Goal: Task Accomplishment & Management: Use online tool/utility

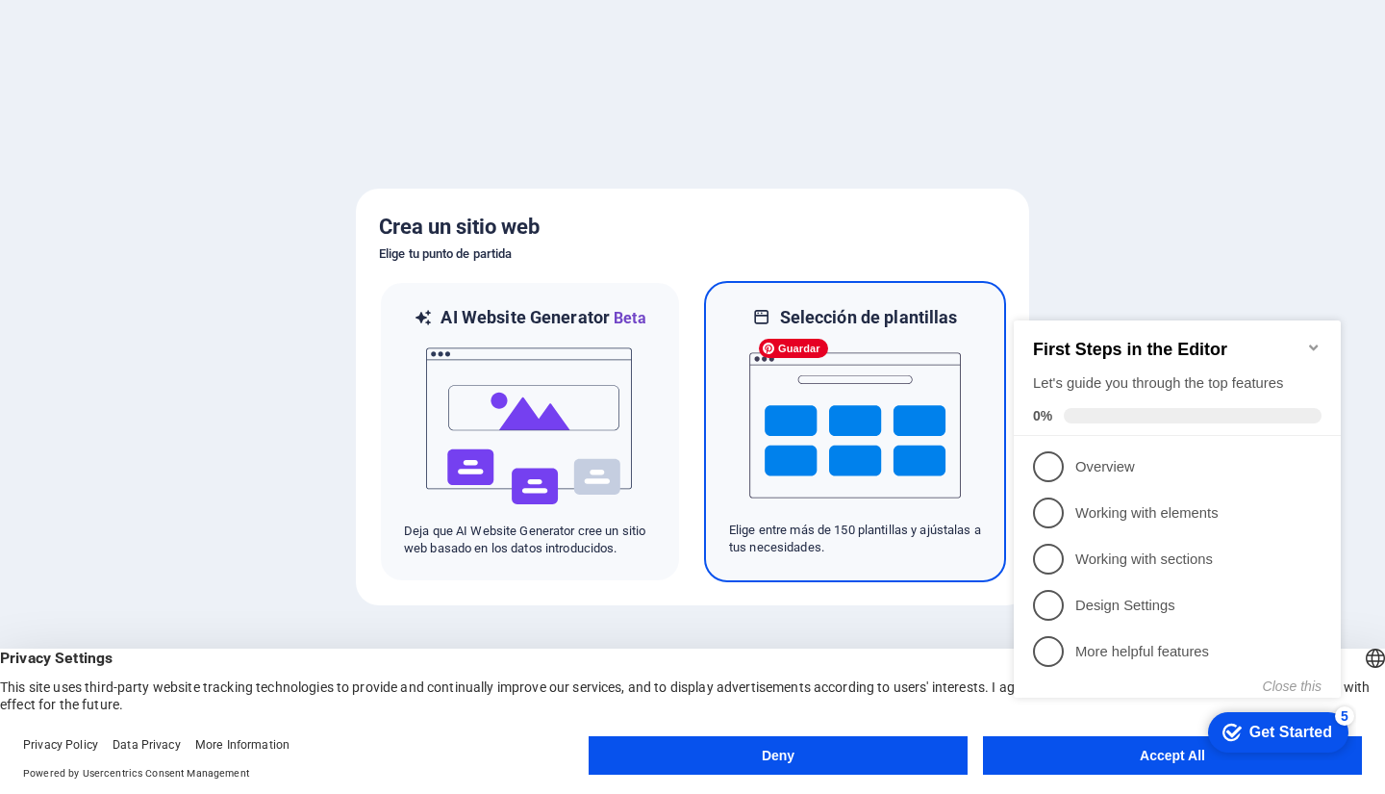
click at [882, 434] on img at bounding box center [856, 425] width 212 height 192
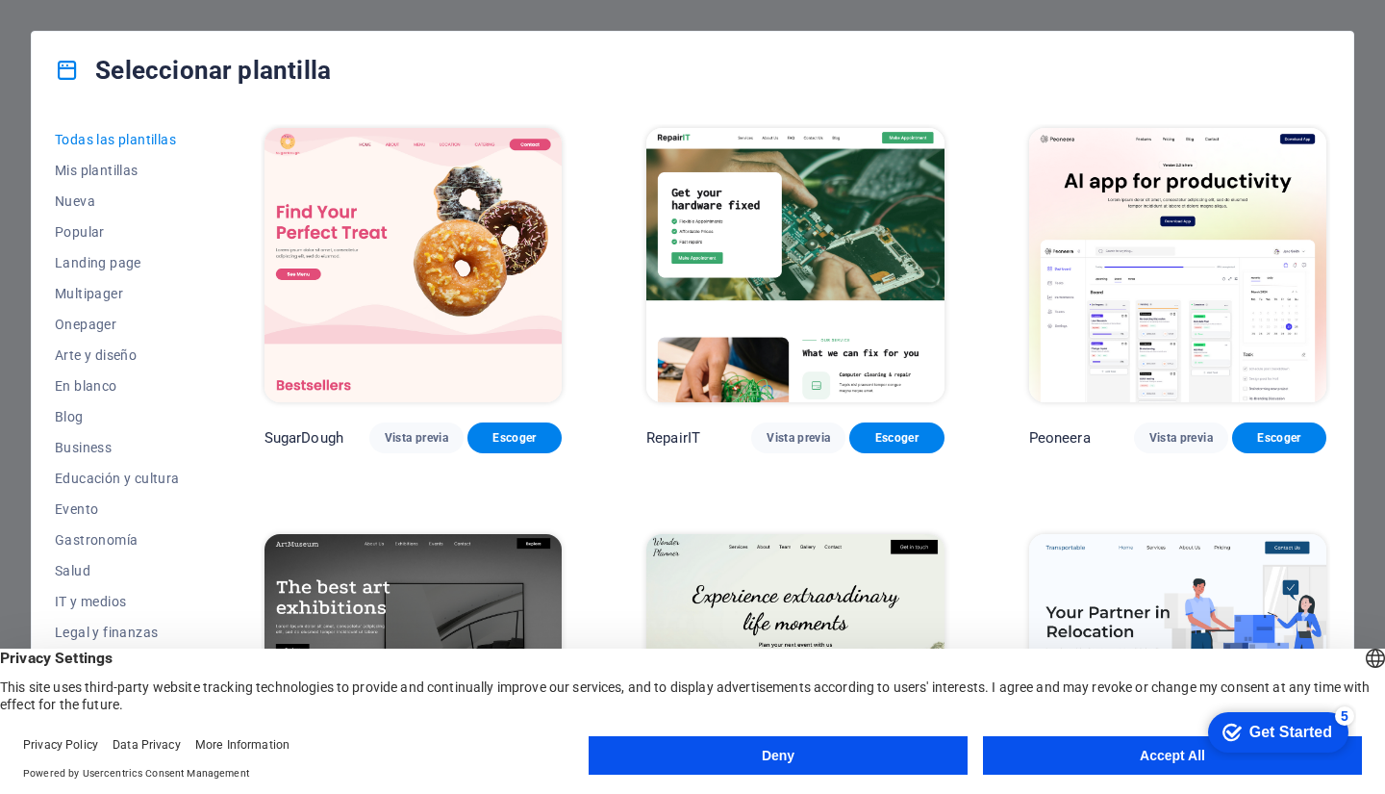
click at [1046, 758] on button "Accept All" at bounding box center [1172, 755] width 379 height 38
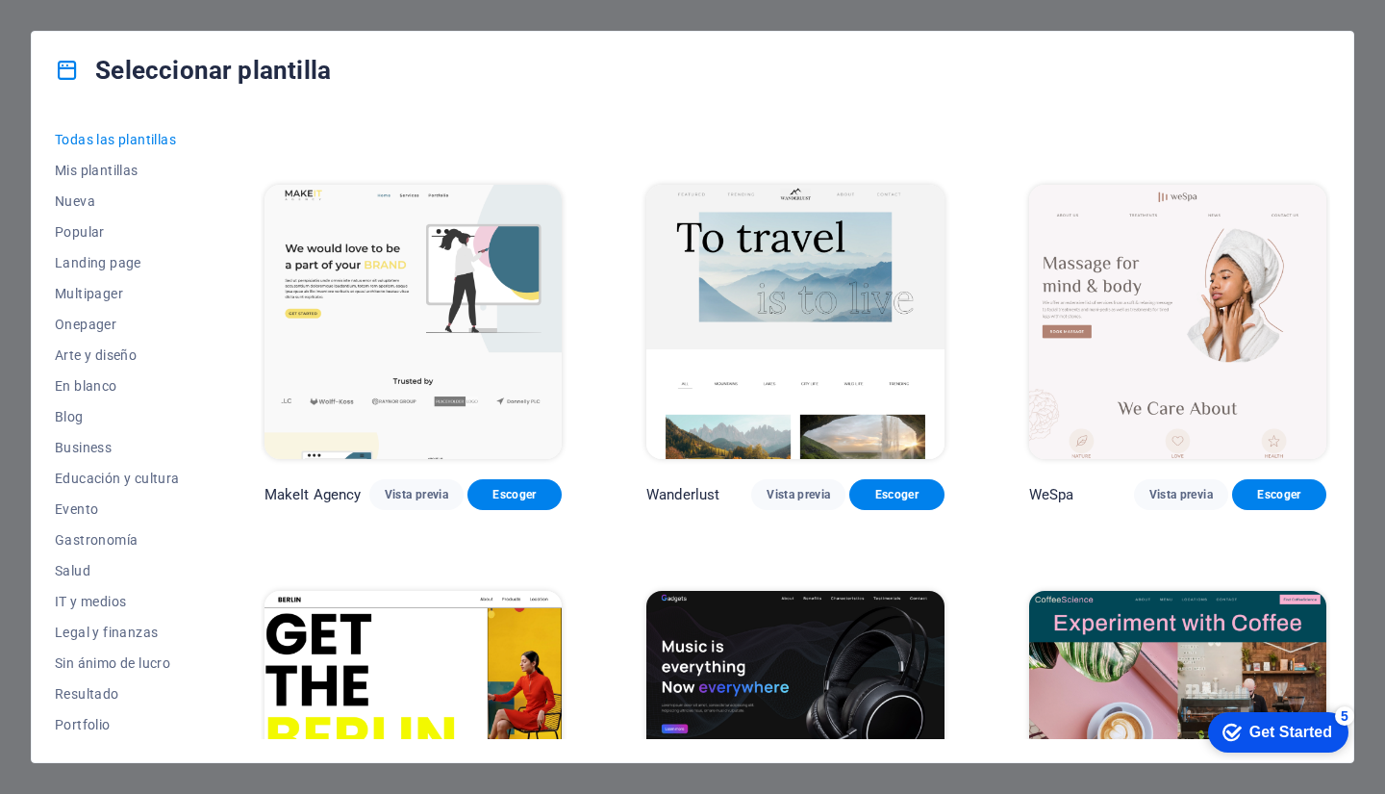
scroll to position [4286, 0]
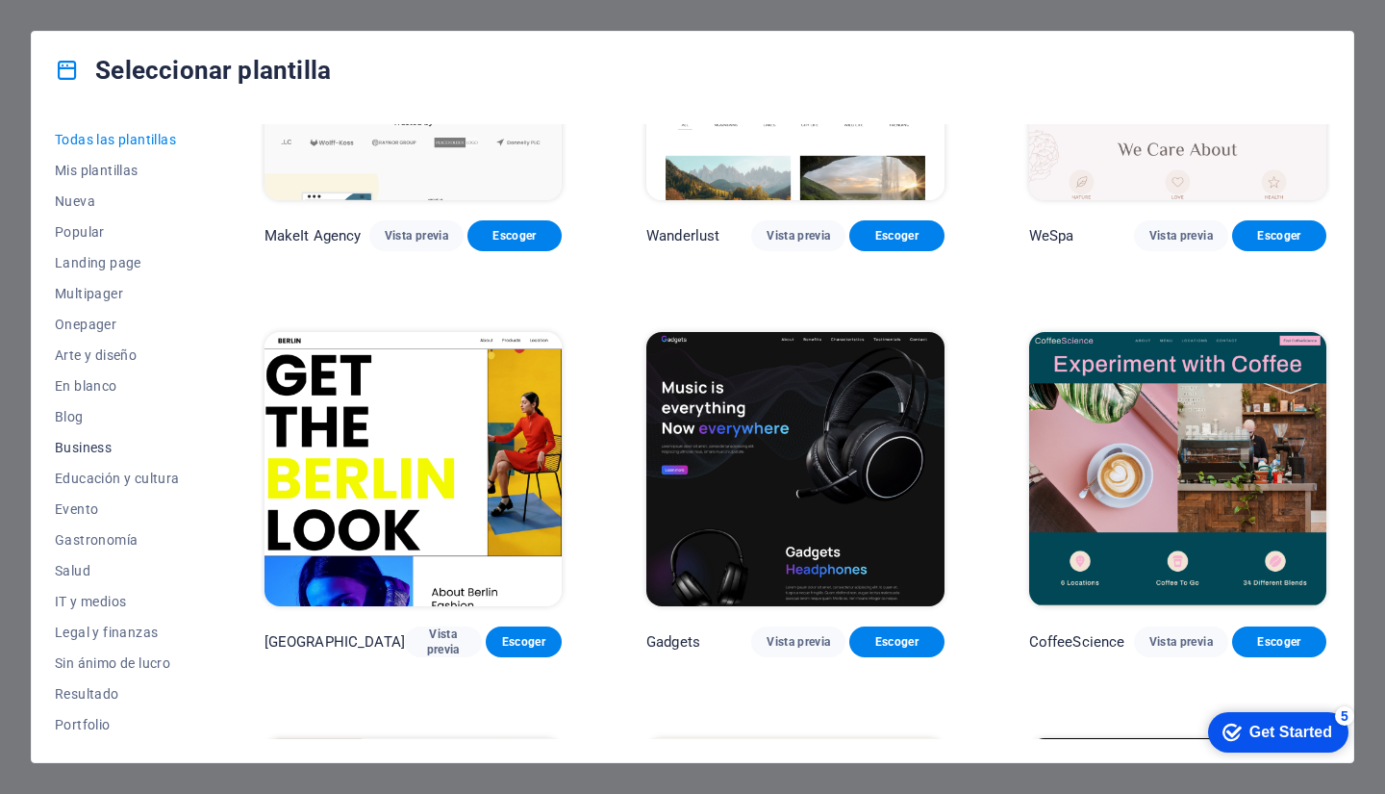
click at [85, 451] on span "Business" at bounding box center [117, 447] width 125 height 15
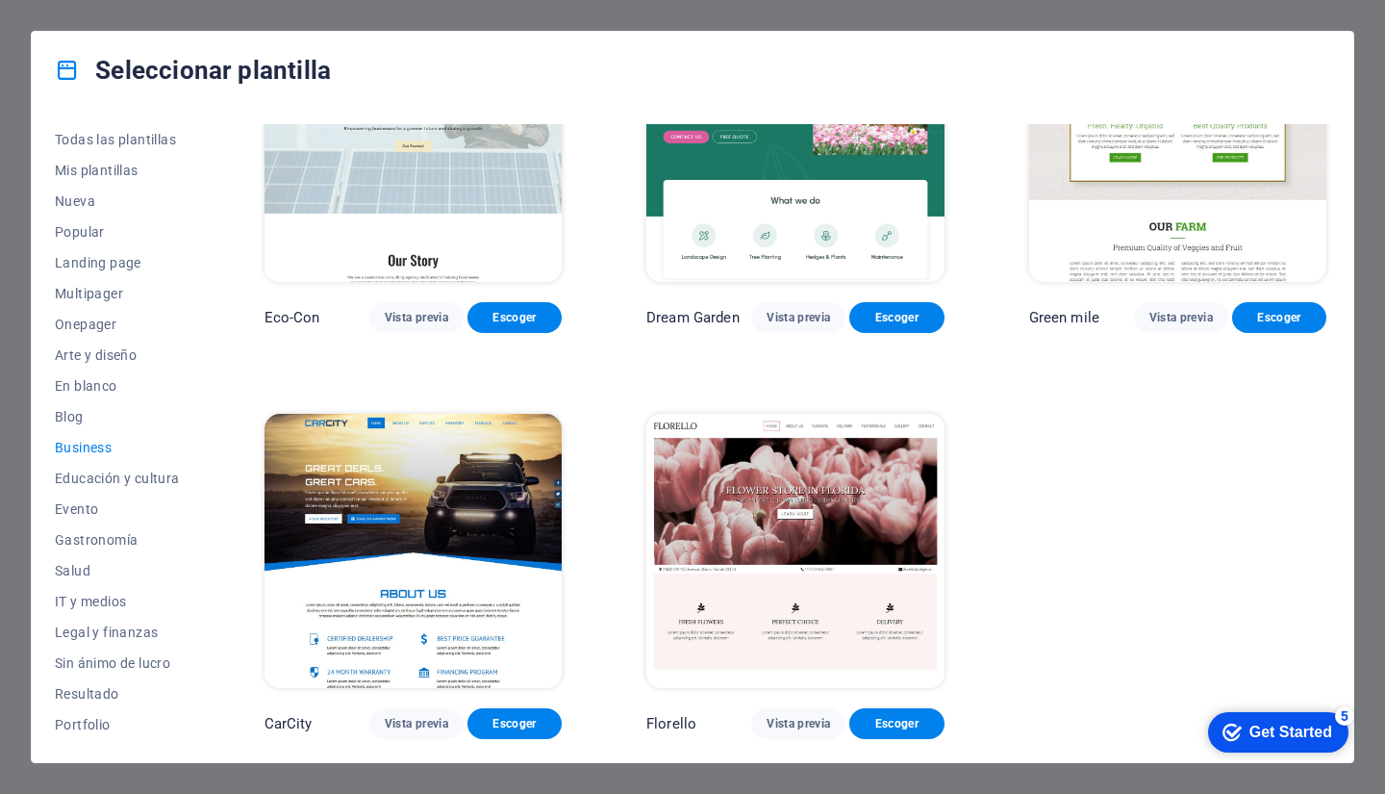
scroll to position [0, 0]
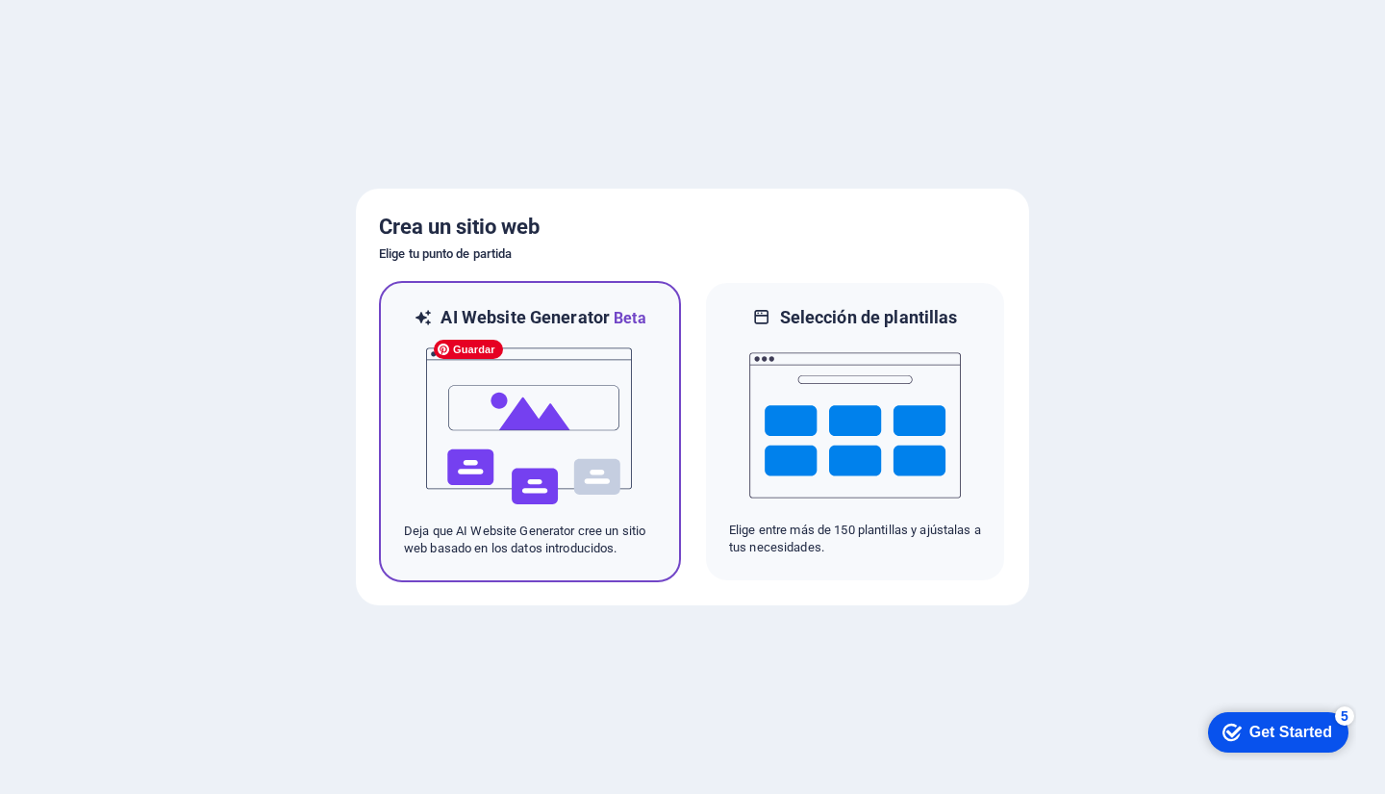
click at [515, 388] on img at bounding box center [530, 426] width 212 height 192
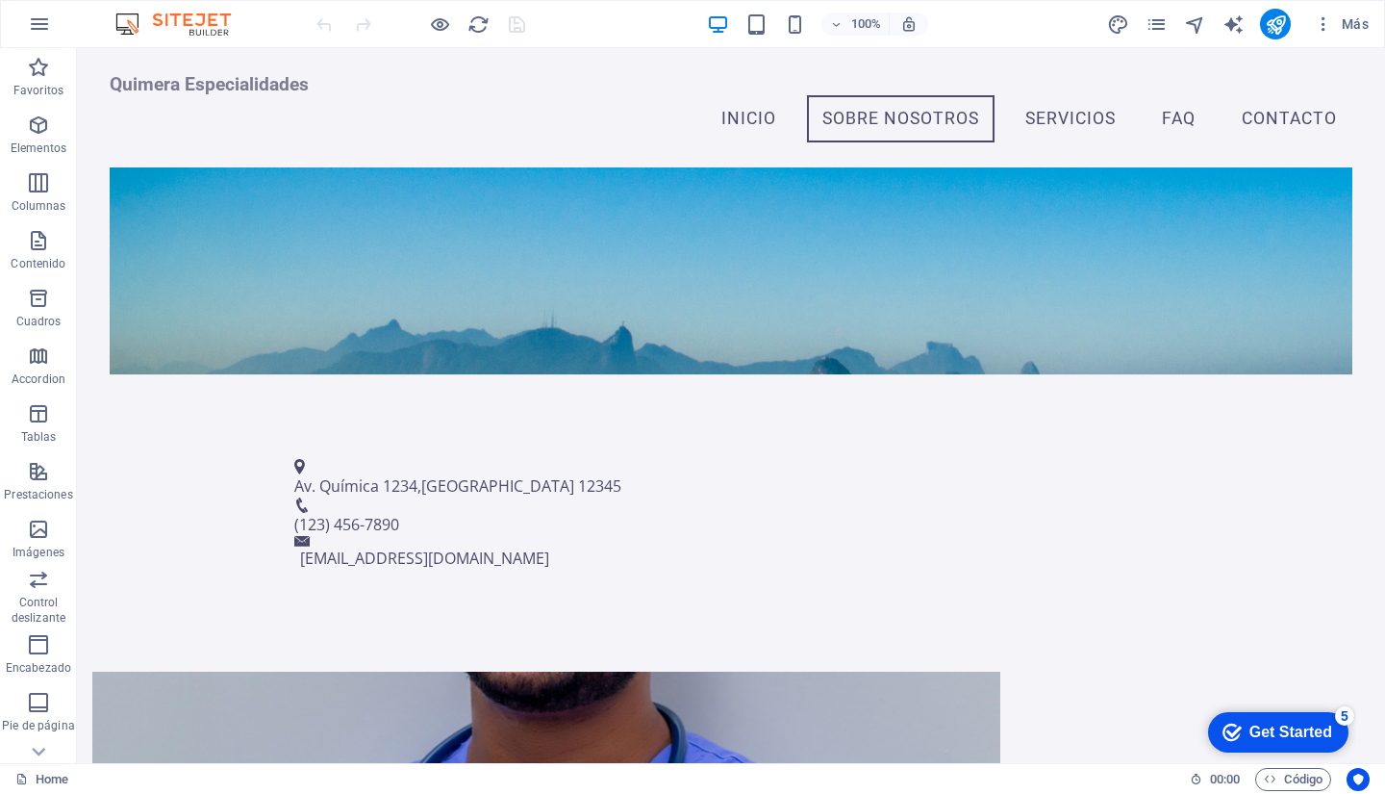
scroll to position [628, 0]
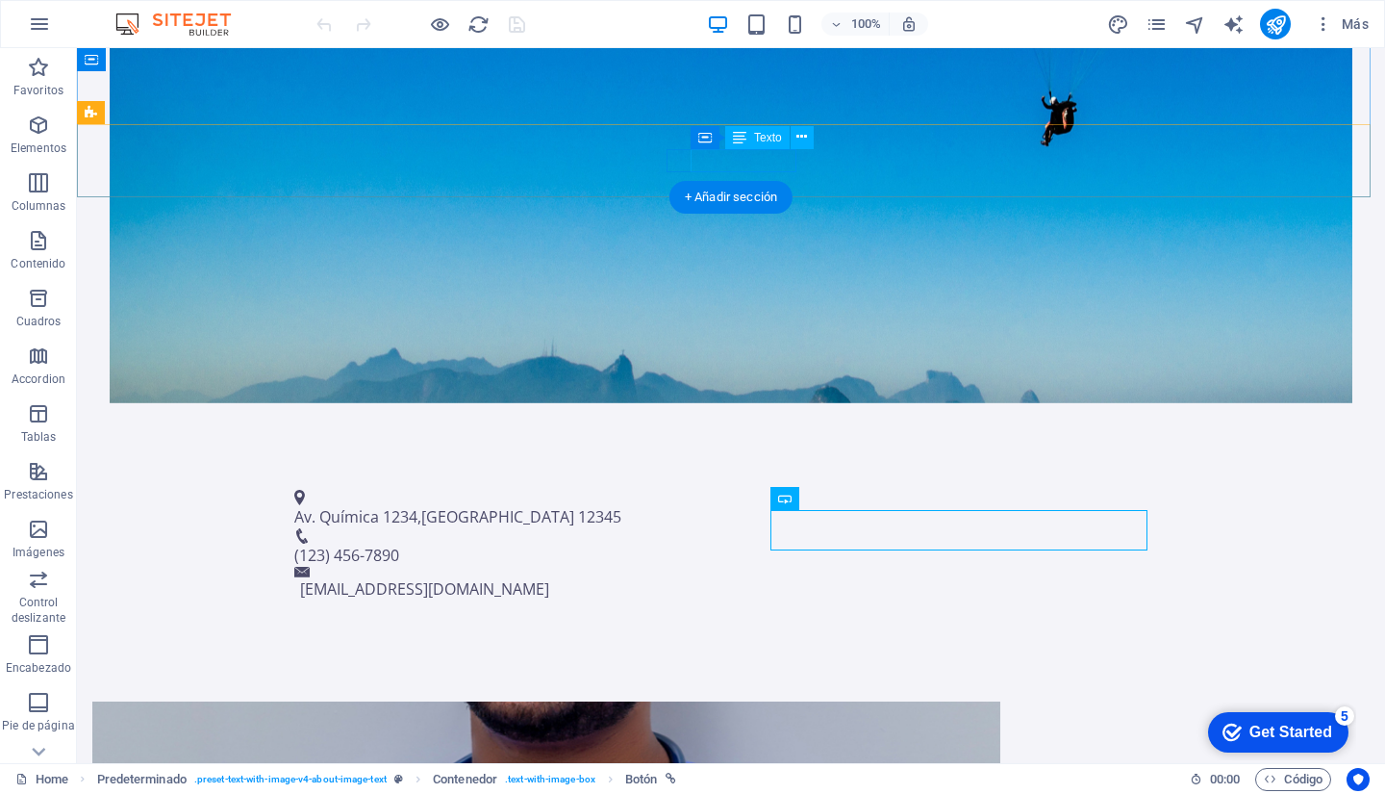
click at [399, 545] on span "(123) 456-7890" at bounding box center [346, 555] width 105 height 21
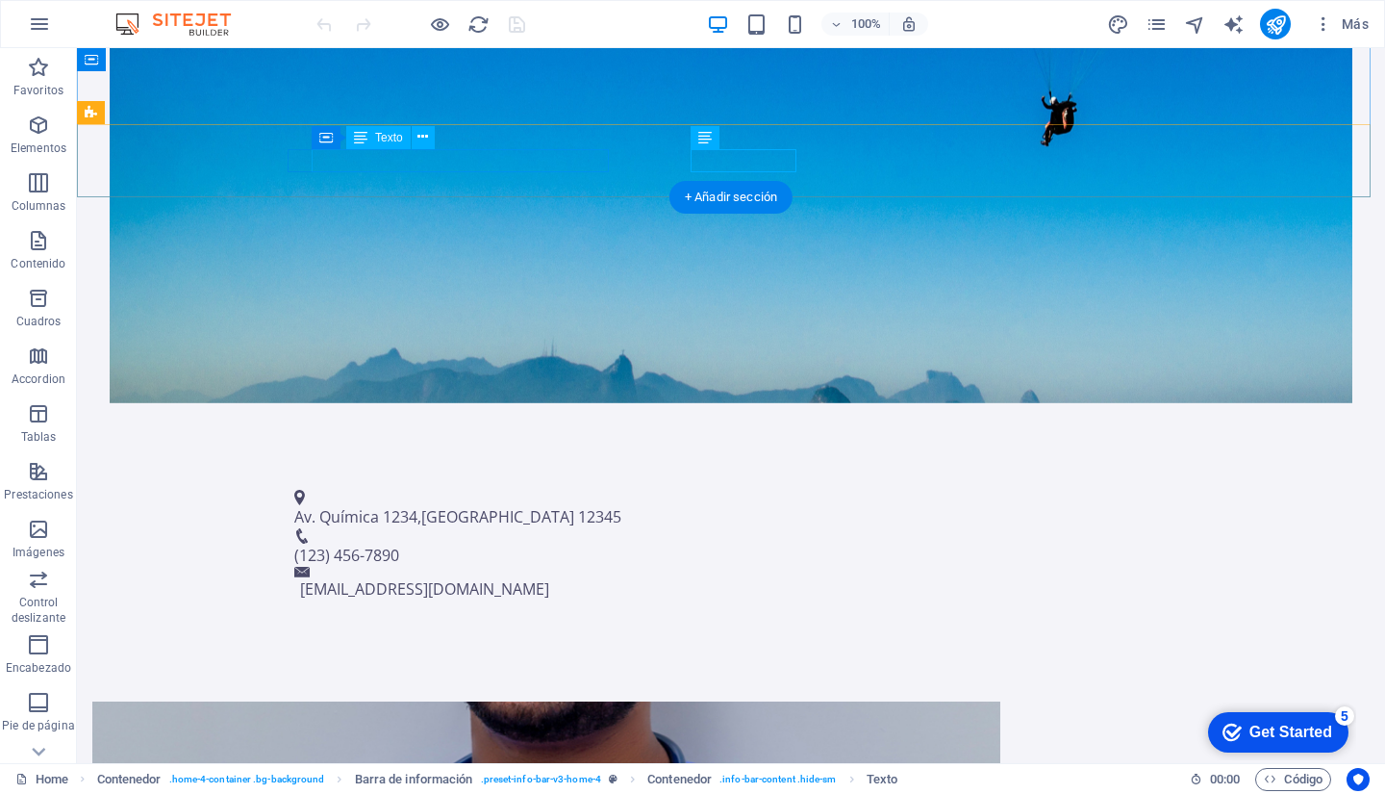
click at [579, 506] on span "12345" at bounding box center [599, 516] width 43 height 21
drag, startPoint x: 605, startPoint y: 160, endPoint x: 315, endPoint y: 160, distance: 290.6
click at [315, 505] on p "Av. [STREET_ADDRESS]" at bounding box center [723, 516] width 858 height 23
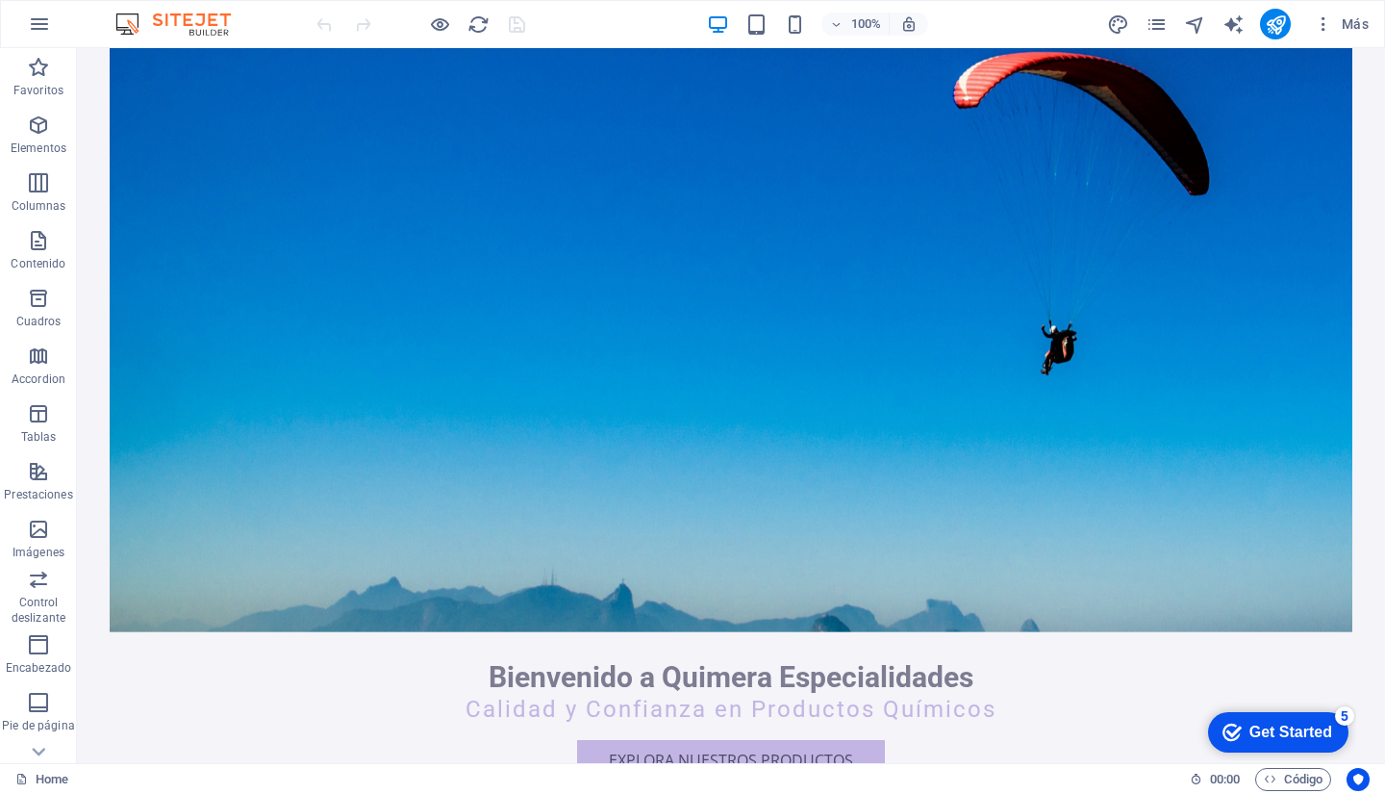
scroll to position [252, 0]
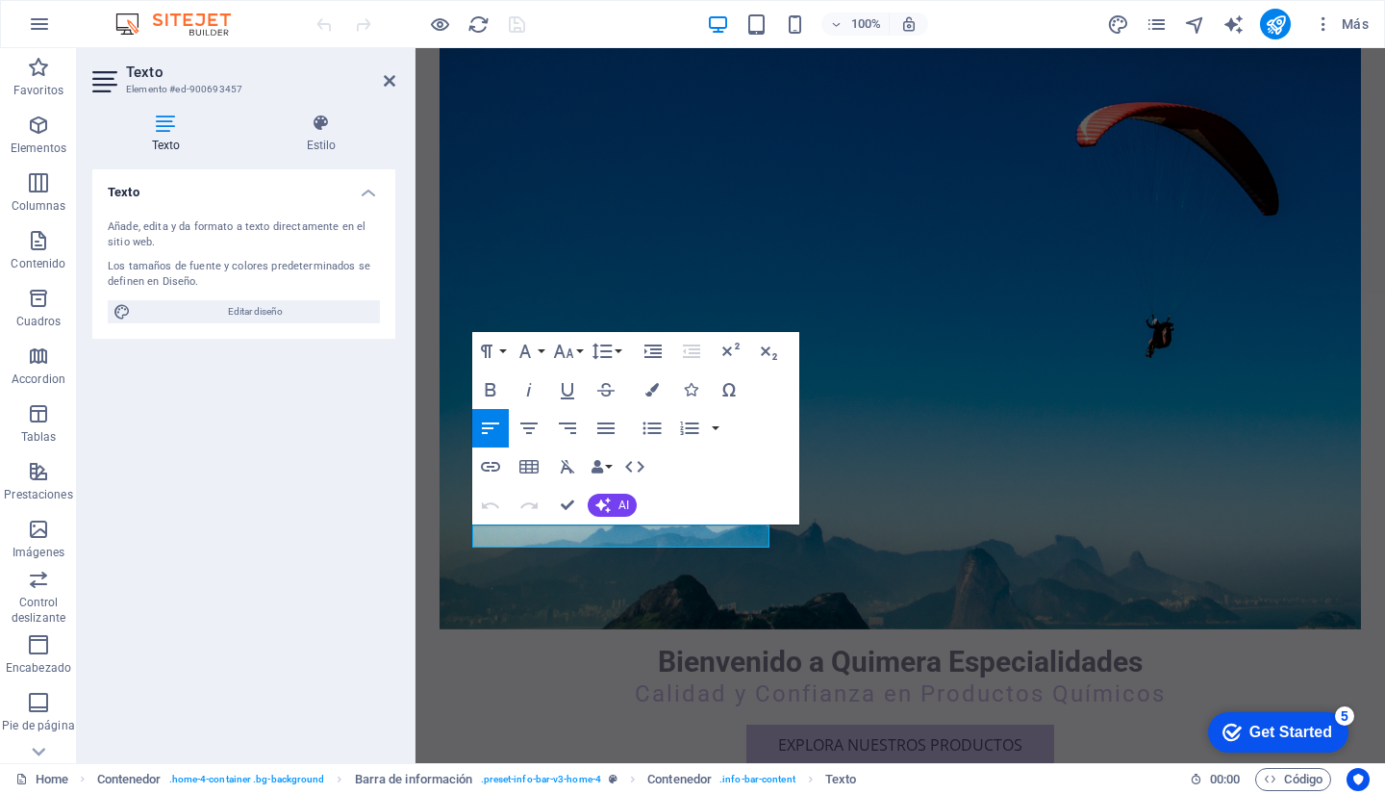
click at [902, 451] on figure at bounding box center [901, 302] width 922 height 651
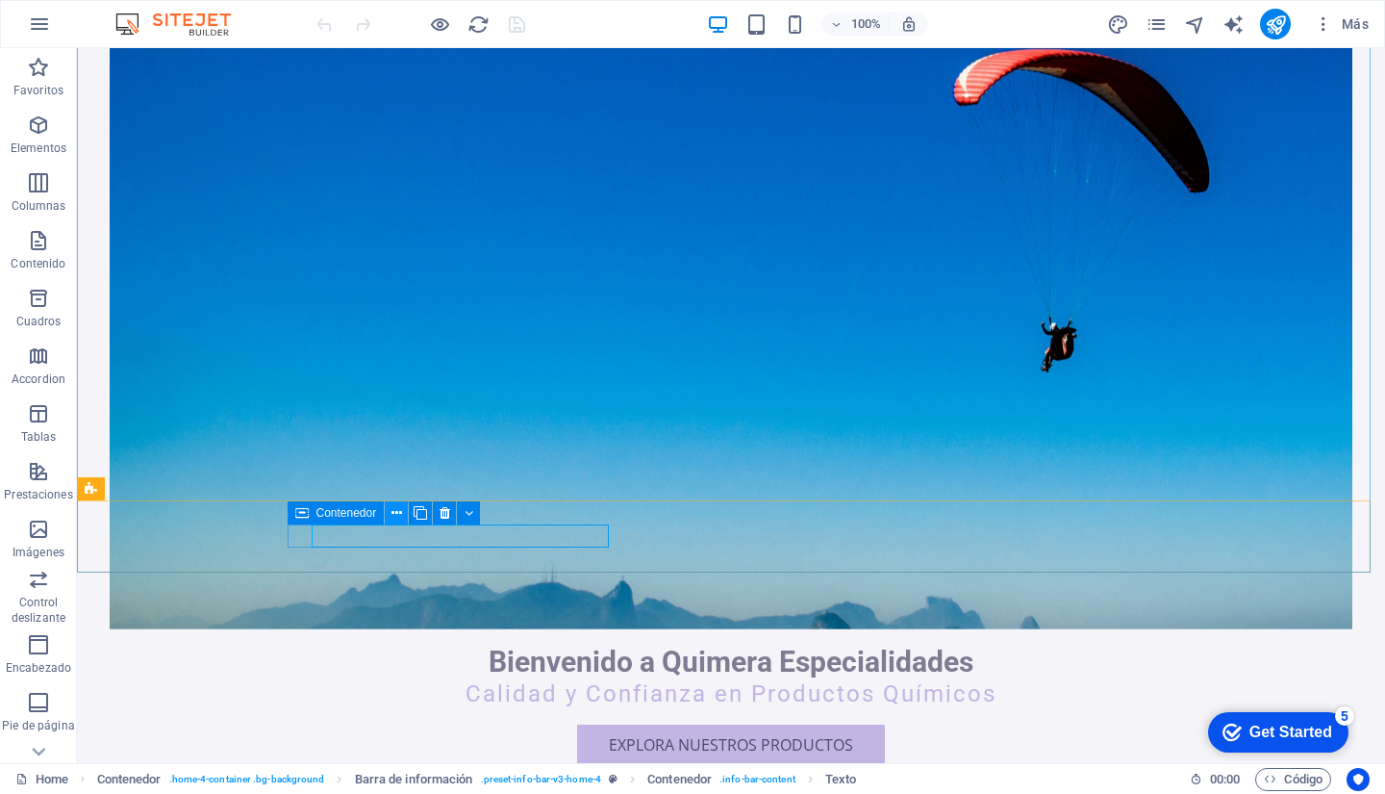
click at [391, 516] on button at bounding box center [396, 512] width 23 height 23
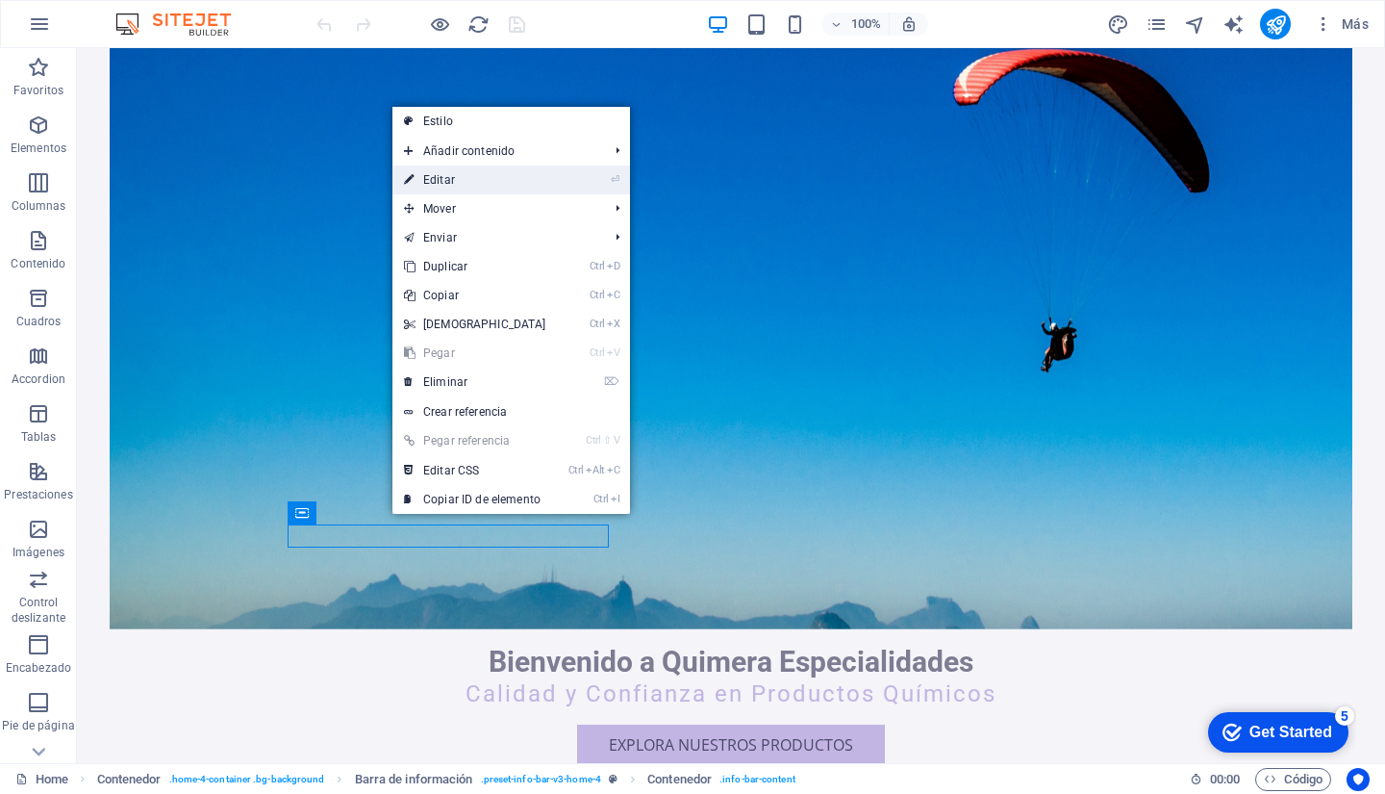
click at [446, 170] on link "⏎ Editar" at bounding box center [475, 179] width 165 height 29
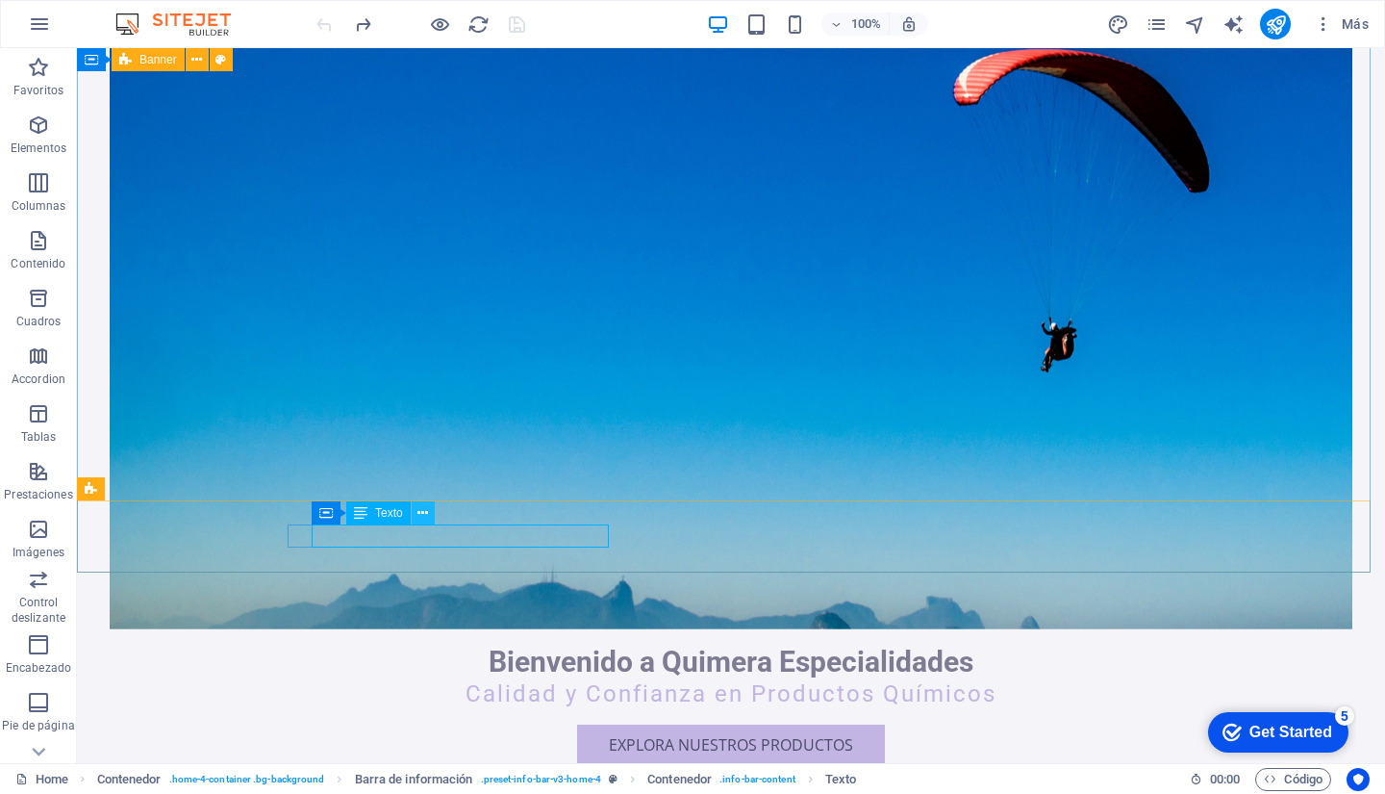
click at [420, 518] on icon at bounding box center [423, 513] width 11 height 20
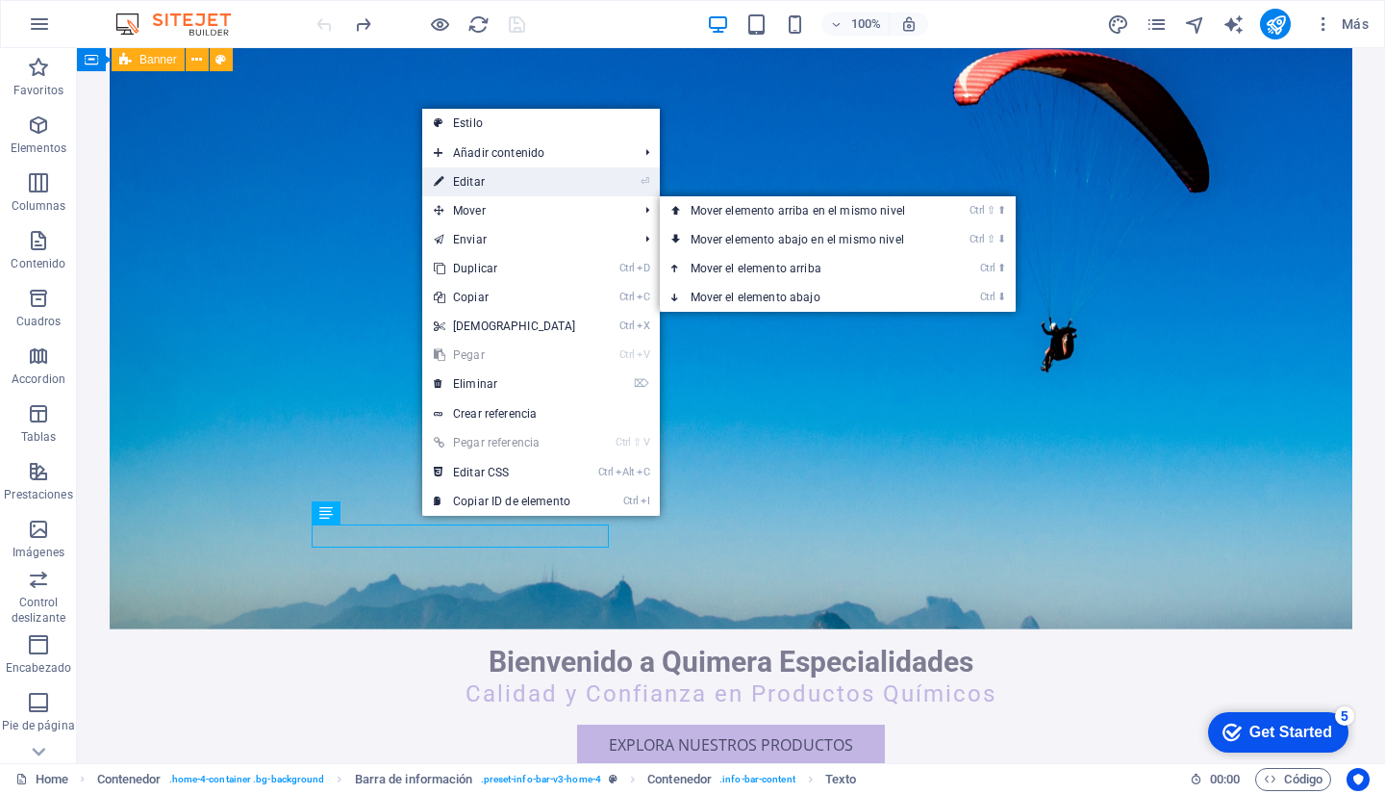
click at [488, 181] on link "⏎ Editar" at bounding box center [504, 181] width 165 height 29
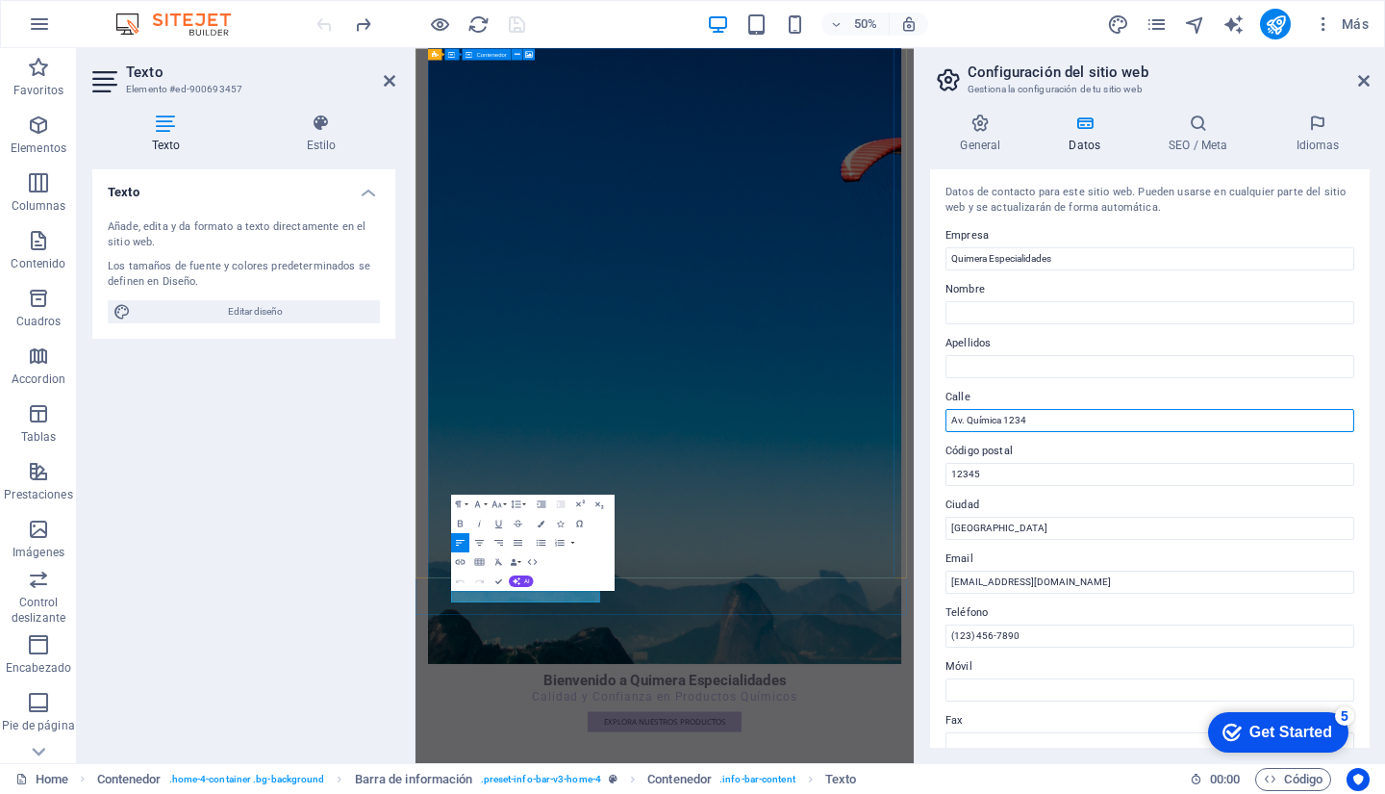
click at [1051, 419] on input "Av. Química 1234" at bounding box center [1150, 420] width 409 height 23
drag, startPoint x: 1051, startPoint y: 419, endPoint x: 925, endPoint y: 421, distance: 126.1
click at [925, 421] on div "General Datos SEO / Meta Idiomas Nombre del sitio web [DOMAIN_NAME] Logo Arrast…" at bounding box center [1150, 430] width 470 height 665
type input "[PERSON_NAME]"
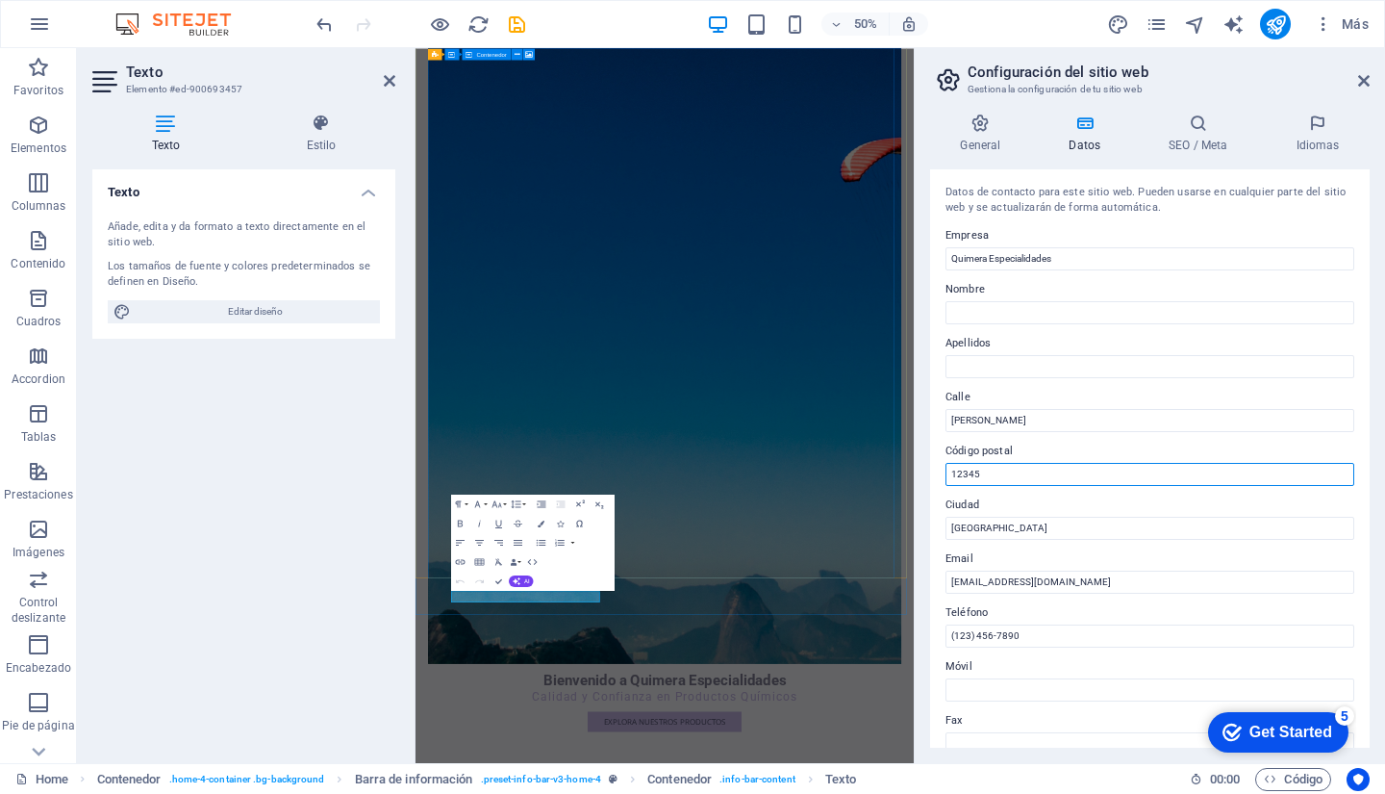
click at [997, 475] on input "12345" at bounding box center [1150, 474] width 409 height 23
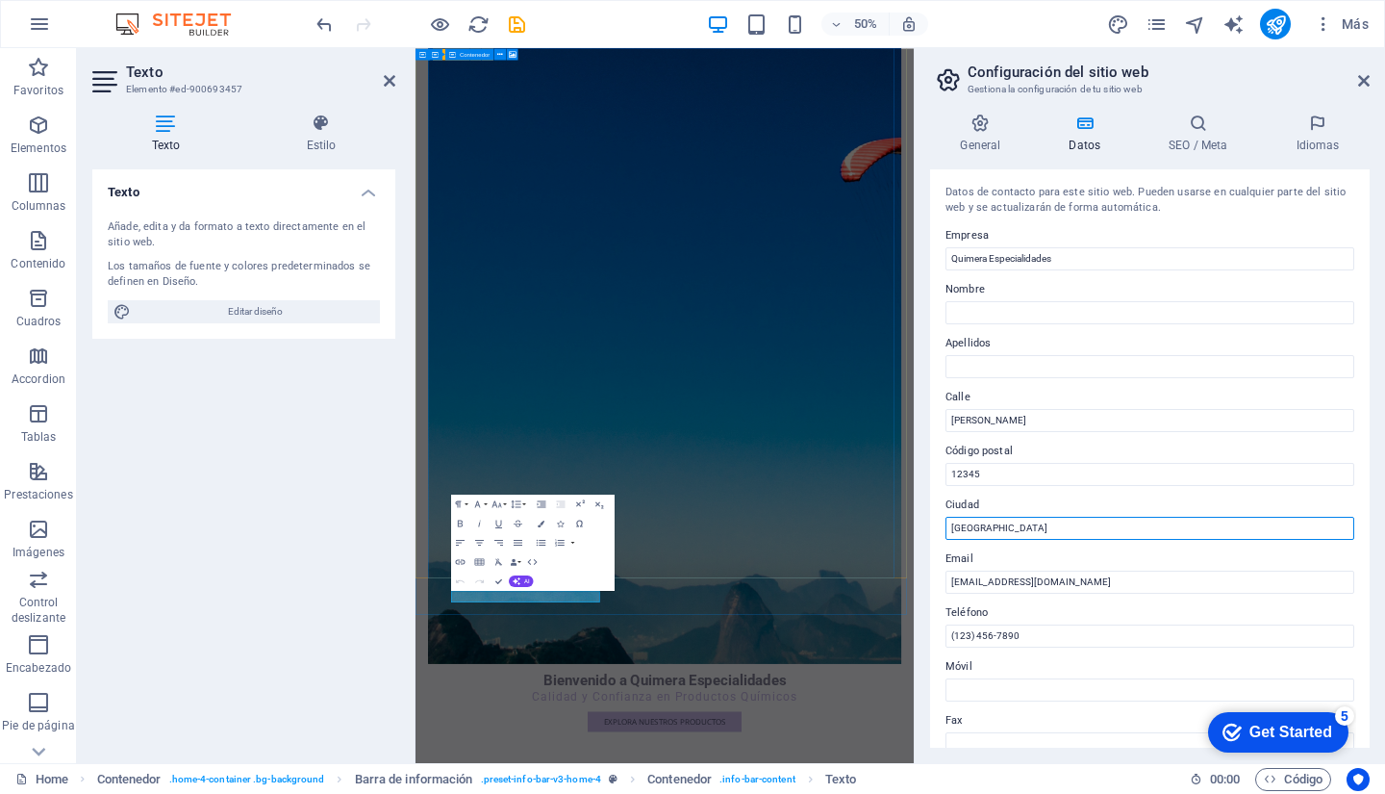
drag, startPoint x: 1451, startPoint y: 573, endPoint x: 1249, endPoint y: 990, distance: 463.0
click at [1052, 529] on input "[GEOGRAPHIC_DATA]" at bounding box center [1150, 528] width 409 height 23
type input "C"
type input "[GEOGRAPHIC_DATA], N.L."
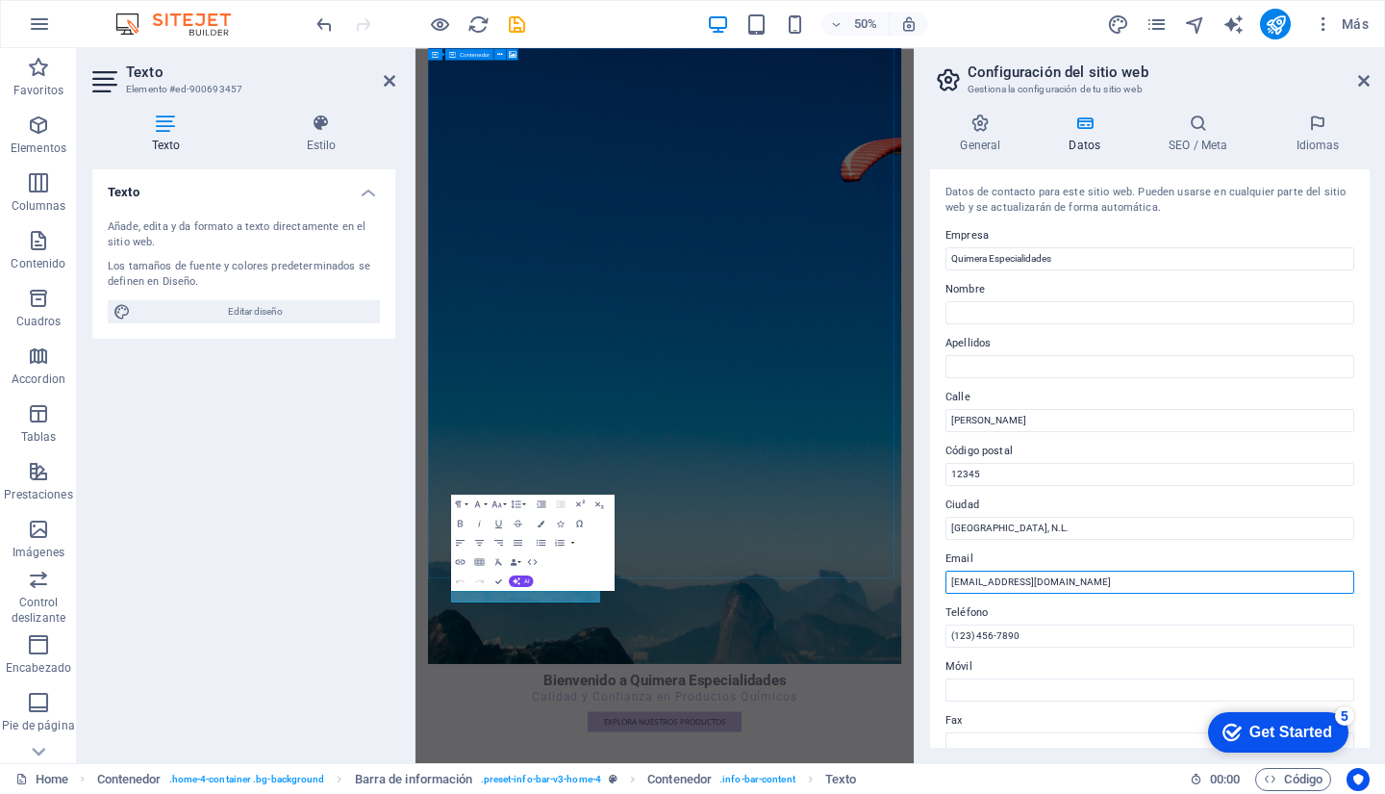
click at [1150, 582] on input "[EMAIL_ADDRESS][DOMAIN_NAME]" at bounding box center [1150, 582] width 409 height 23
click at [1135, 582] on input "[EMAIL_ADDRESS][DOMAIN_NAME]" at bounding box center [1150, 582] width 409 height 23
type input "[EMAIL_ADDRESS][DOMAIN_NAME]"
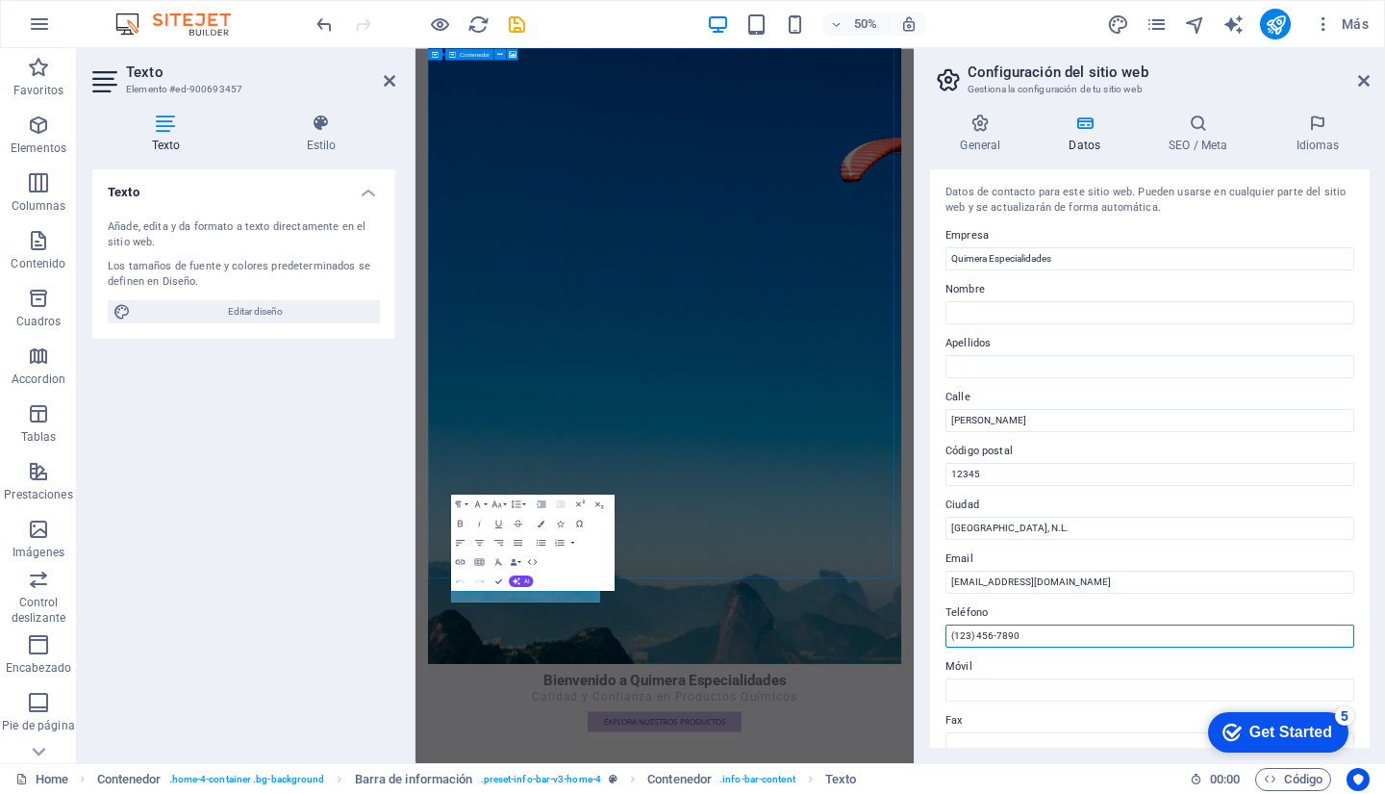
click at [1086, 634] on input "(123) 456-7890" at bounding box center [1150, 635] width 409 height 23
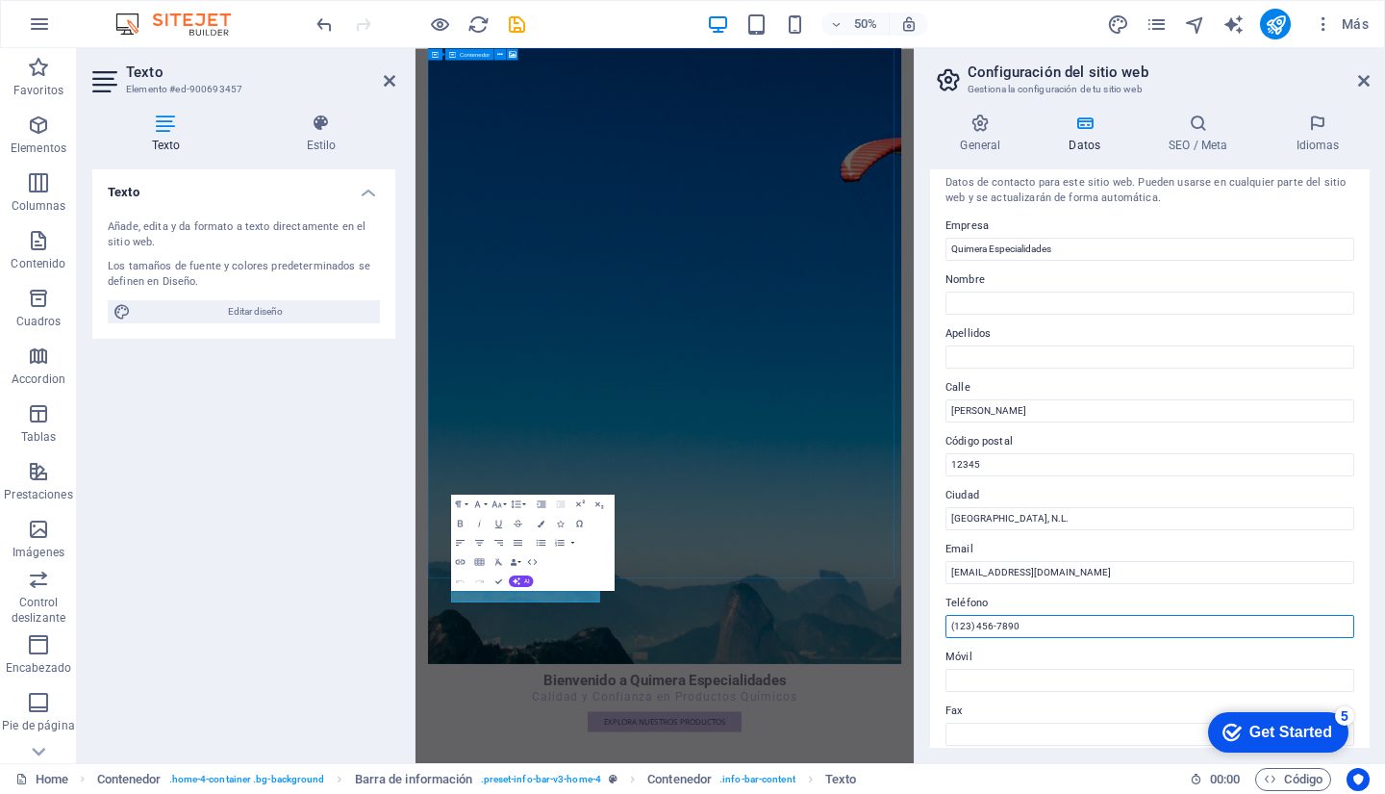
scroll to position [0, 0]
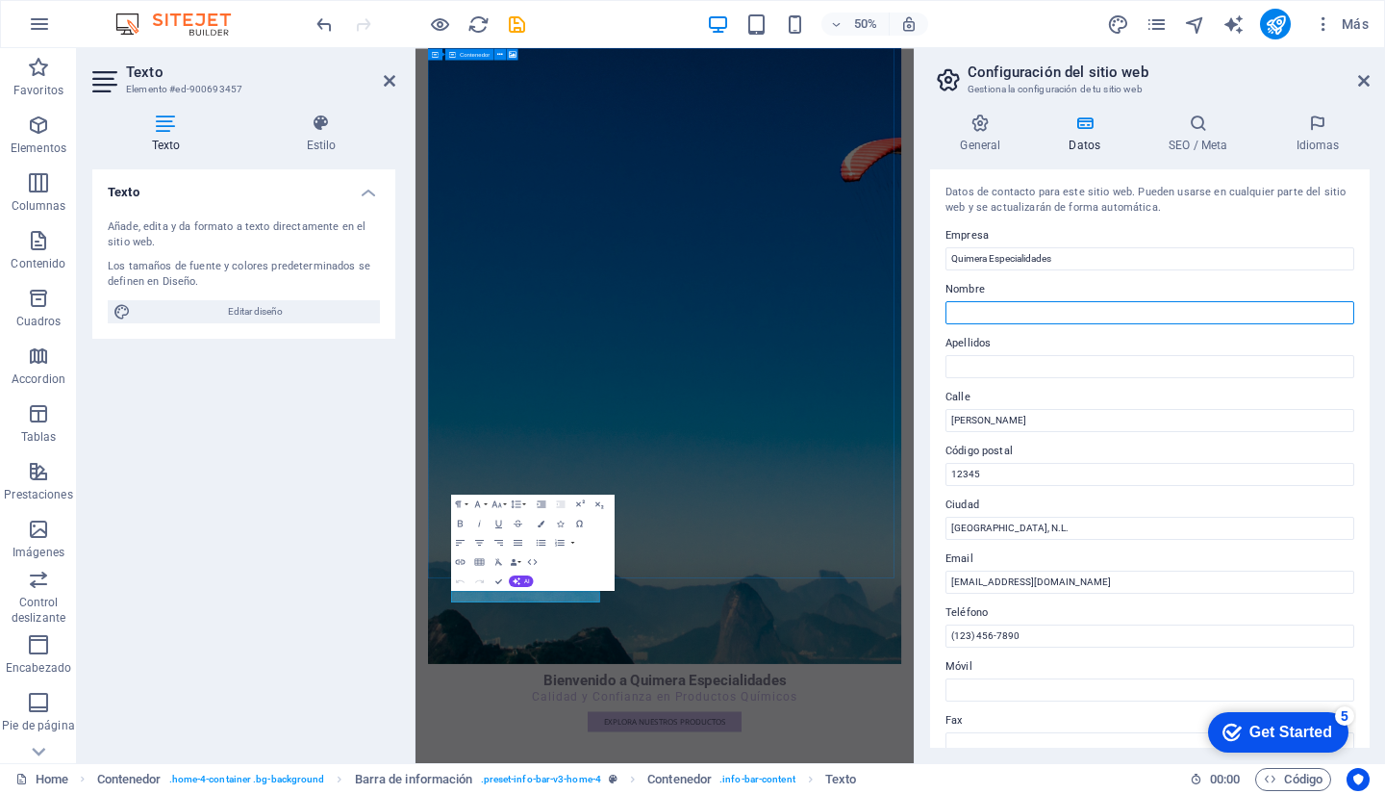
click at [1058, 310] on input "Nombre" at bounding box center [1150, 312] width 409 height 23
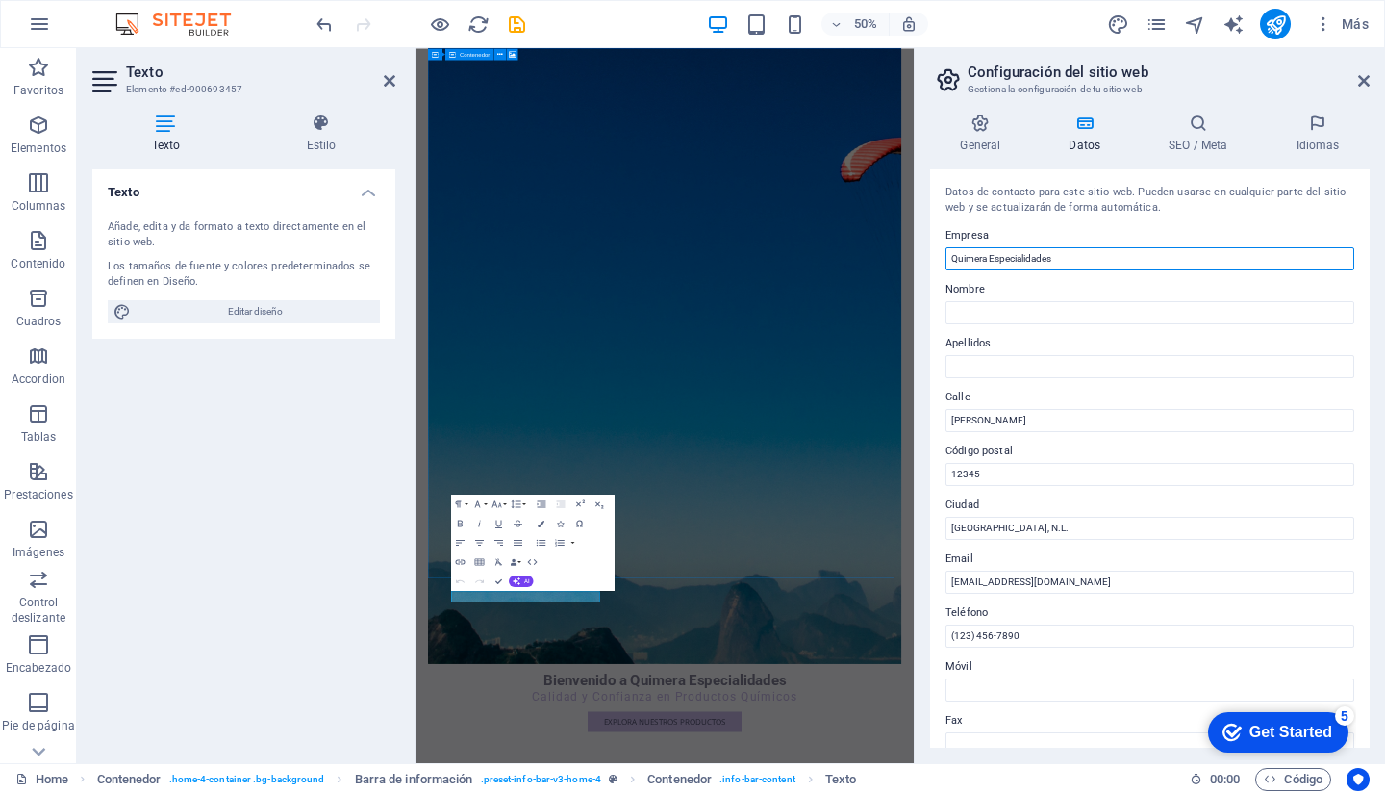
click at [1089, 253] on input "Quimera Especialidades" at bounding box center [1150, 258] width 409 height 23
click at [1081, 137] on h4 "Datos" at bounding box center [1089, 134] width 100 height 40
click at [982, 136] on h4 "General" at bounding box center [984, 134] width 109 height 40
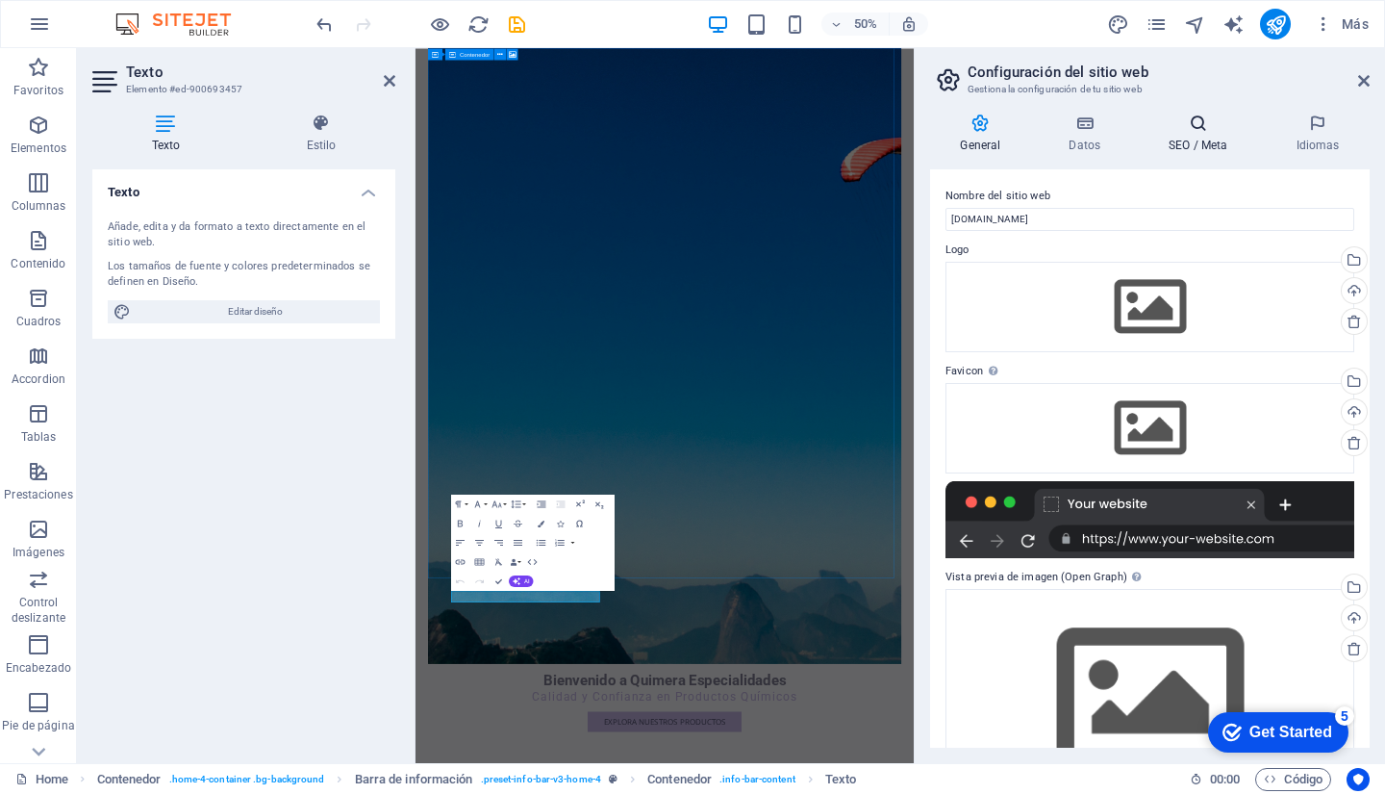
click at [1199, 130] on icon at bounding box center [1198, 123] width 119 height 19
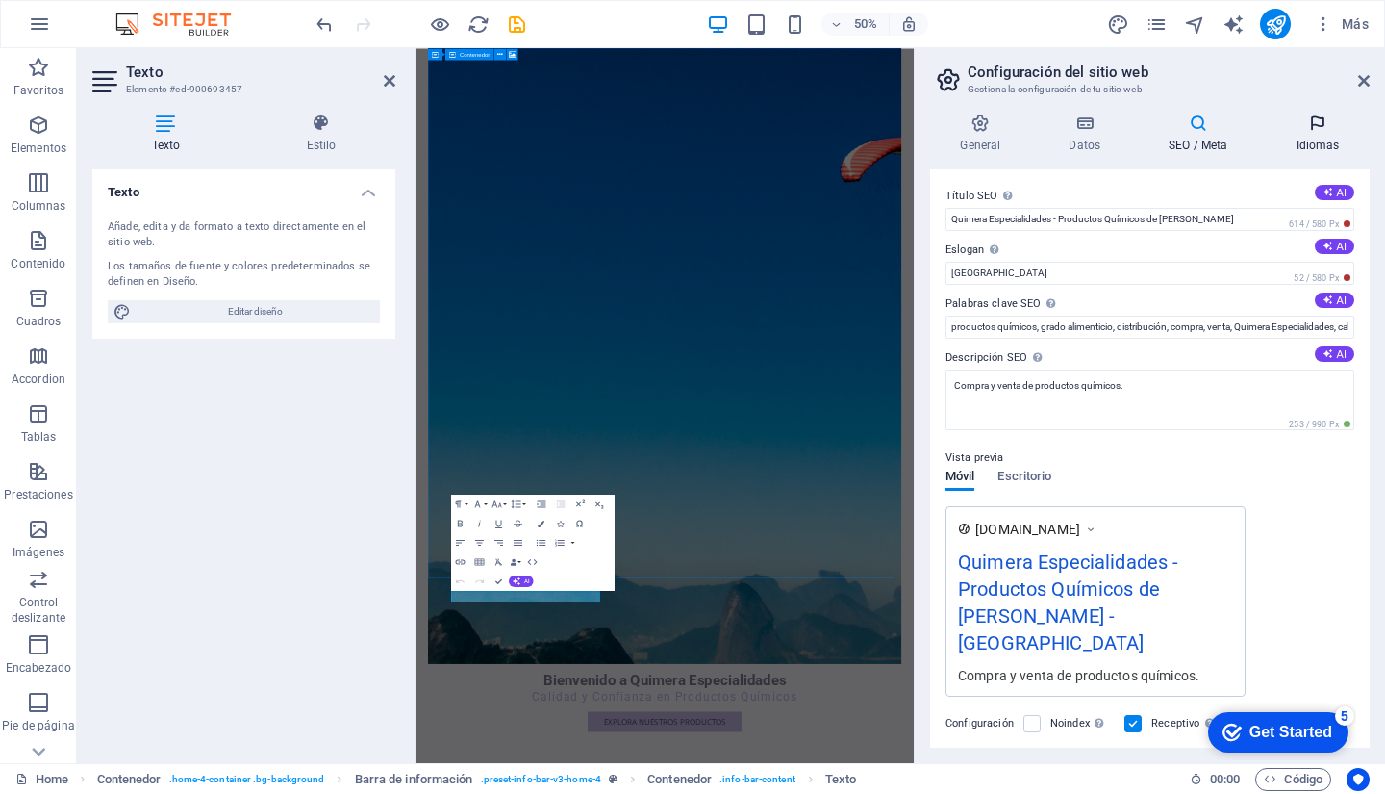
click at [1309, 137] on h4 "Idiomas" at bounding box center [1318, 134] width 104 height 40
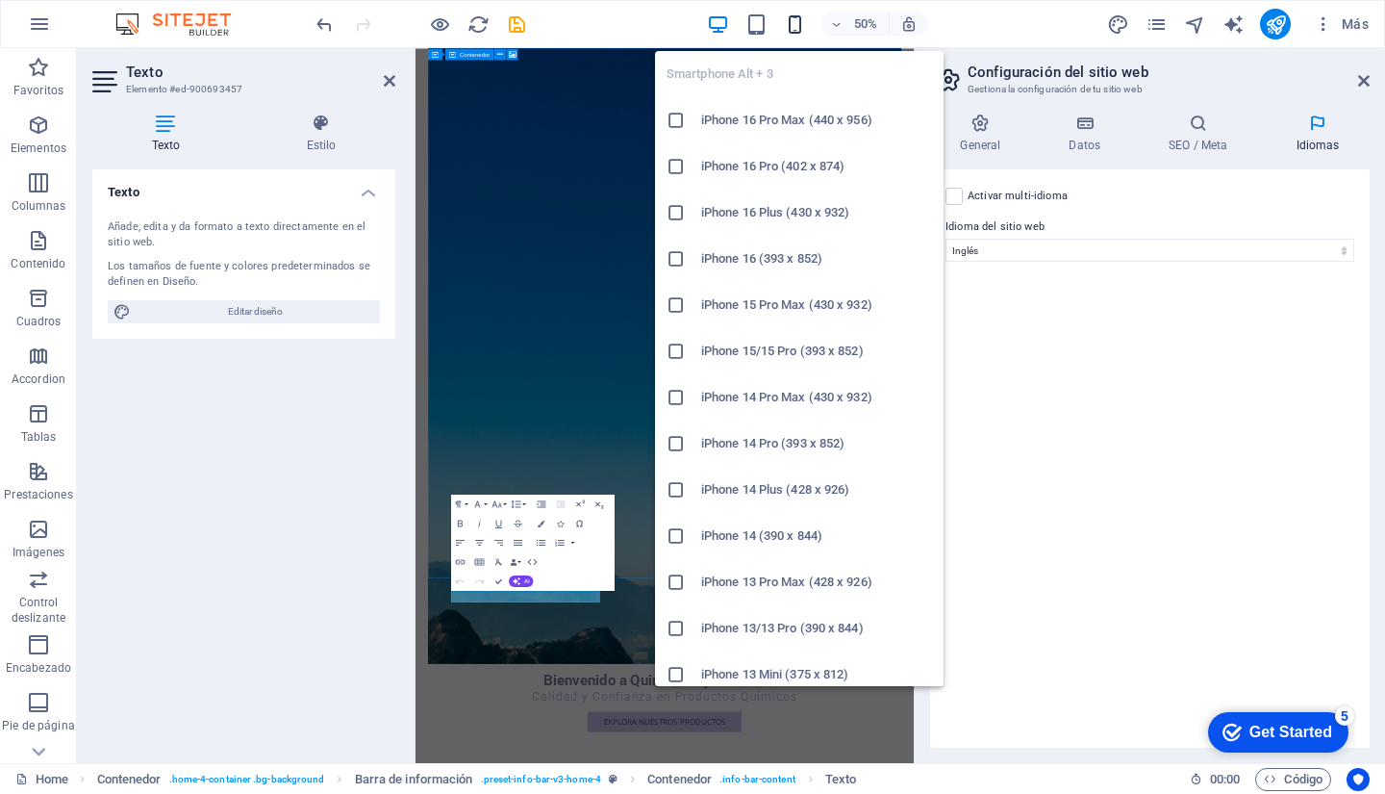
click at [794, 28] on icon "button" at bounding box center [795, 24] width 22 height 22
click at [677, 122] on icon at bounding box center [676, 120] width 19 height 19
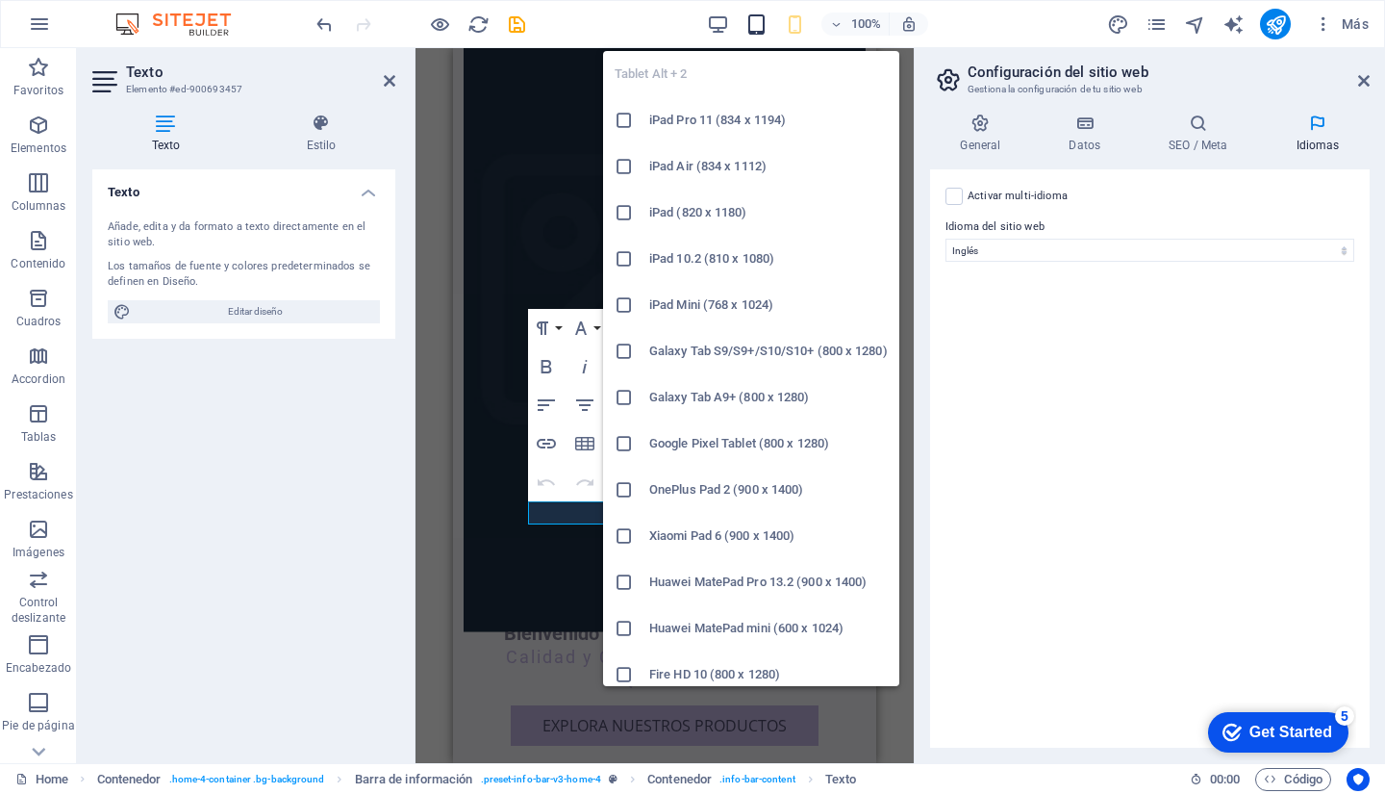
click at [757, 16] on icon "button" at bounding box center [757, 24] width 22 height 22
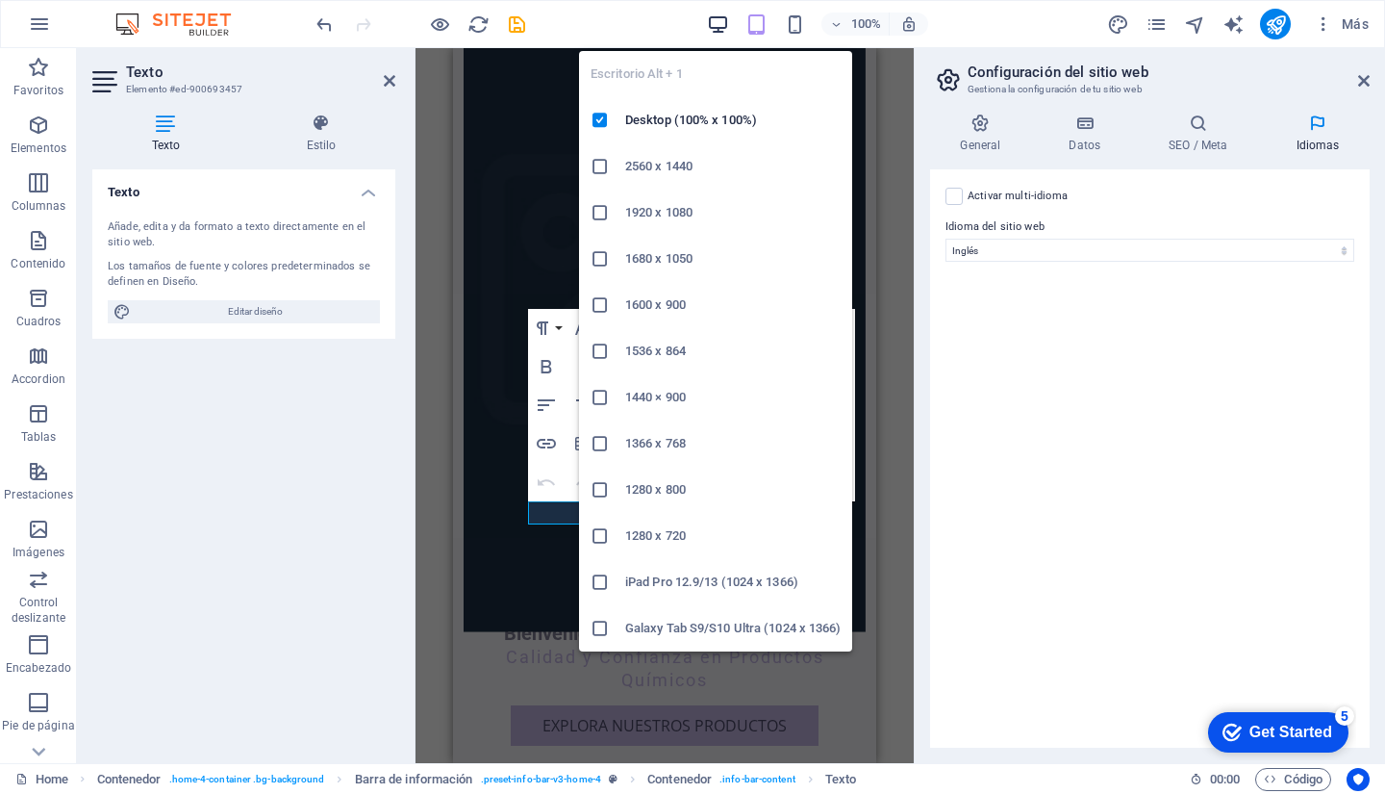
click at [715, 15] on icon "button" at bounding box center [718, 24] width 22 height 22
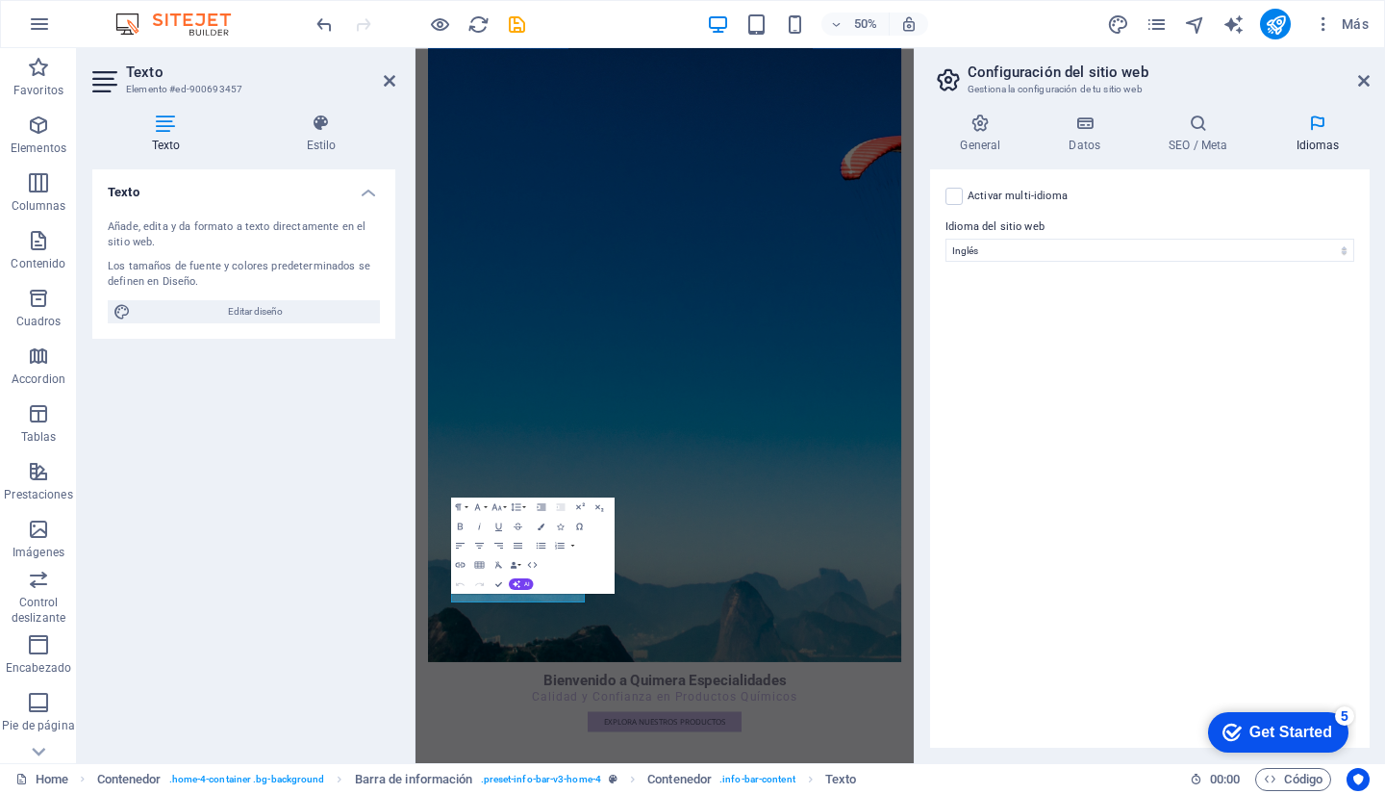
click at [1059, 411] on div "Activar multi-idioma Para desactivar la opción multi-idioma, elimine todos los …" at bounding box center [1150, 458] width 440 height 578
click at [301, 449] on div "Texto Añade, edita y da formato a texto directamente en el sitio web. Los tamañ…" at bounding box center [243, 458] width 303 height 578
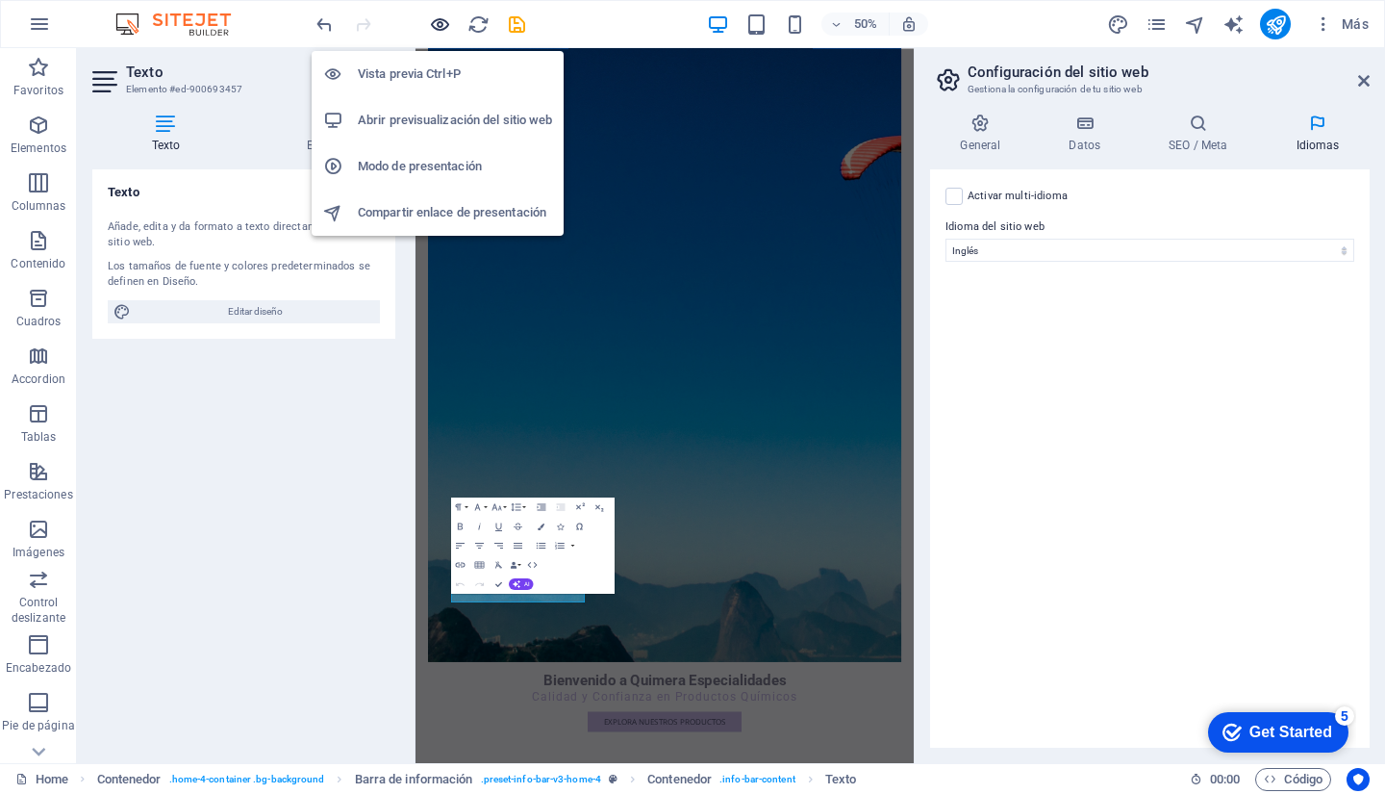
click at [443, 25] on icon "button" at bounding box center [440, 24] width 22 height 22
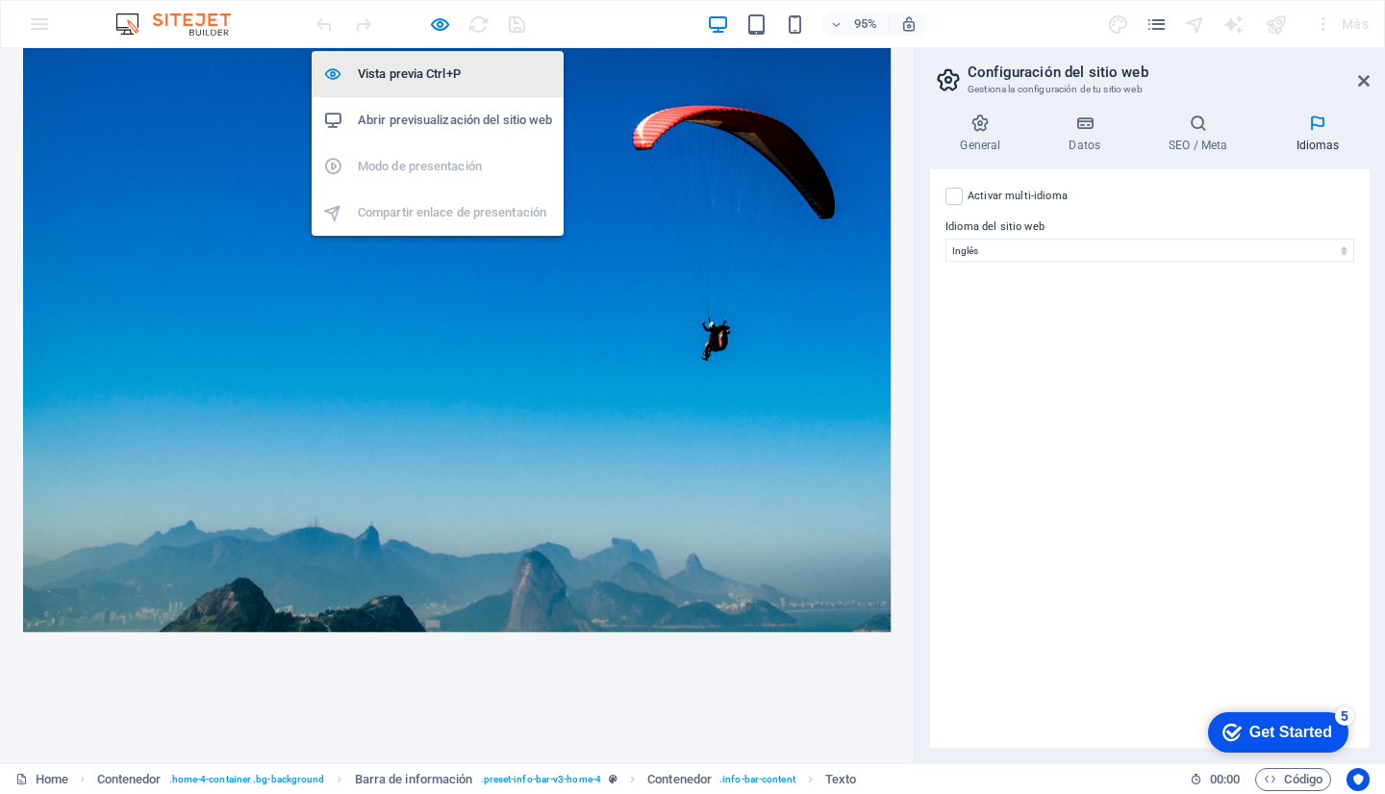
click at [428, 67] on h6 "Vista previa Ctrl+P" at bounding box center [455, 74] width 194 height 23
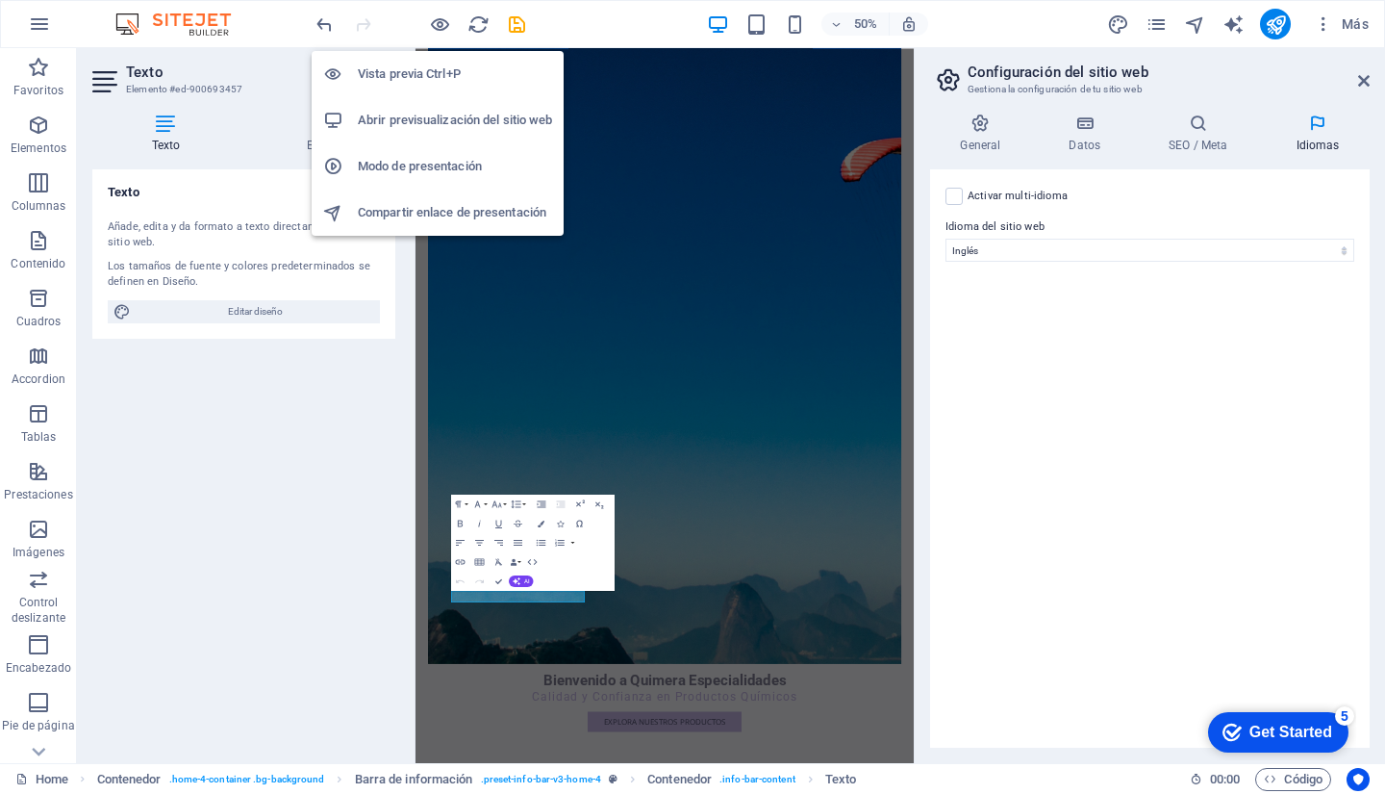
click at [428, 67] on h6 "Vista previa Ctrl+P" at bounding box center [455, 74] width 194 height 23
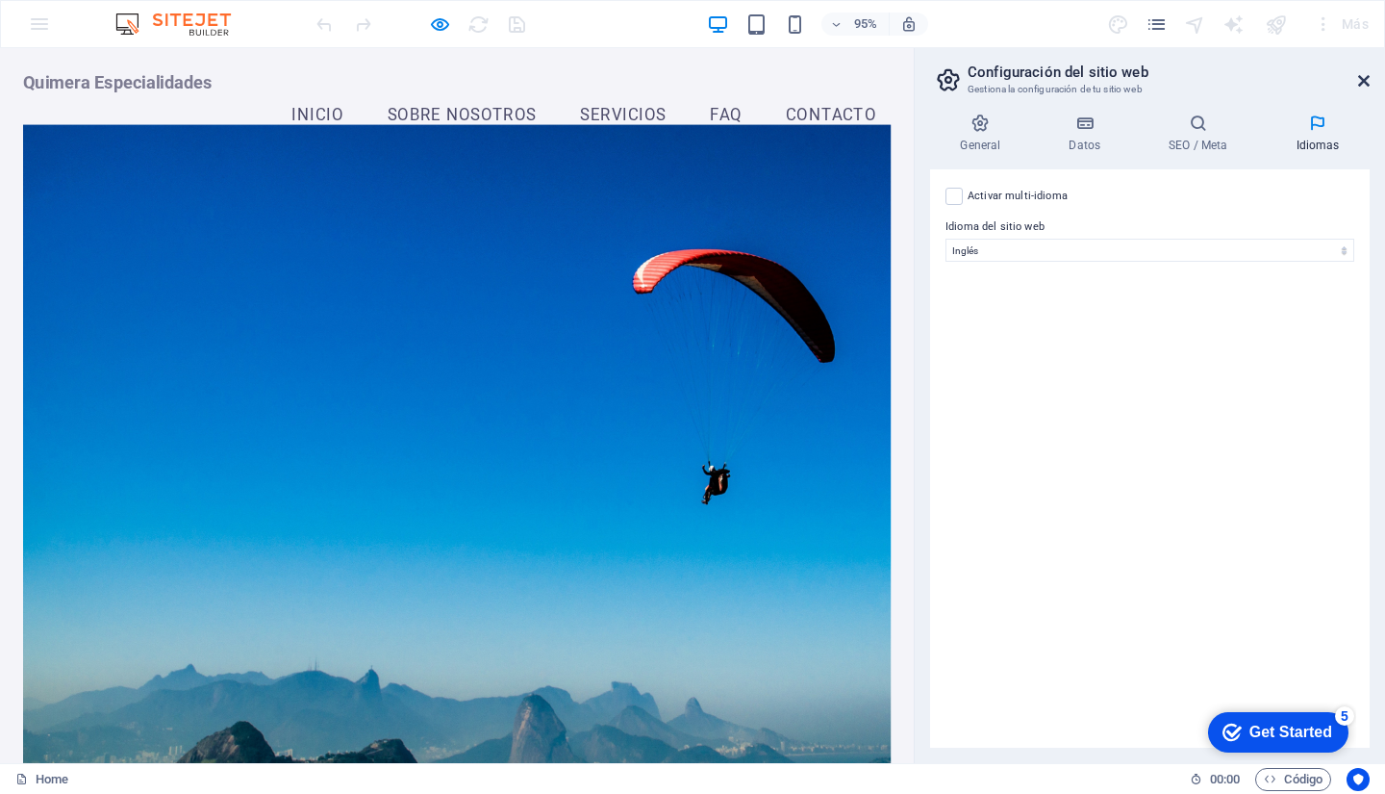
click at [1363, 78] on icon at bounding box center [1365, 80] width 12 height 15
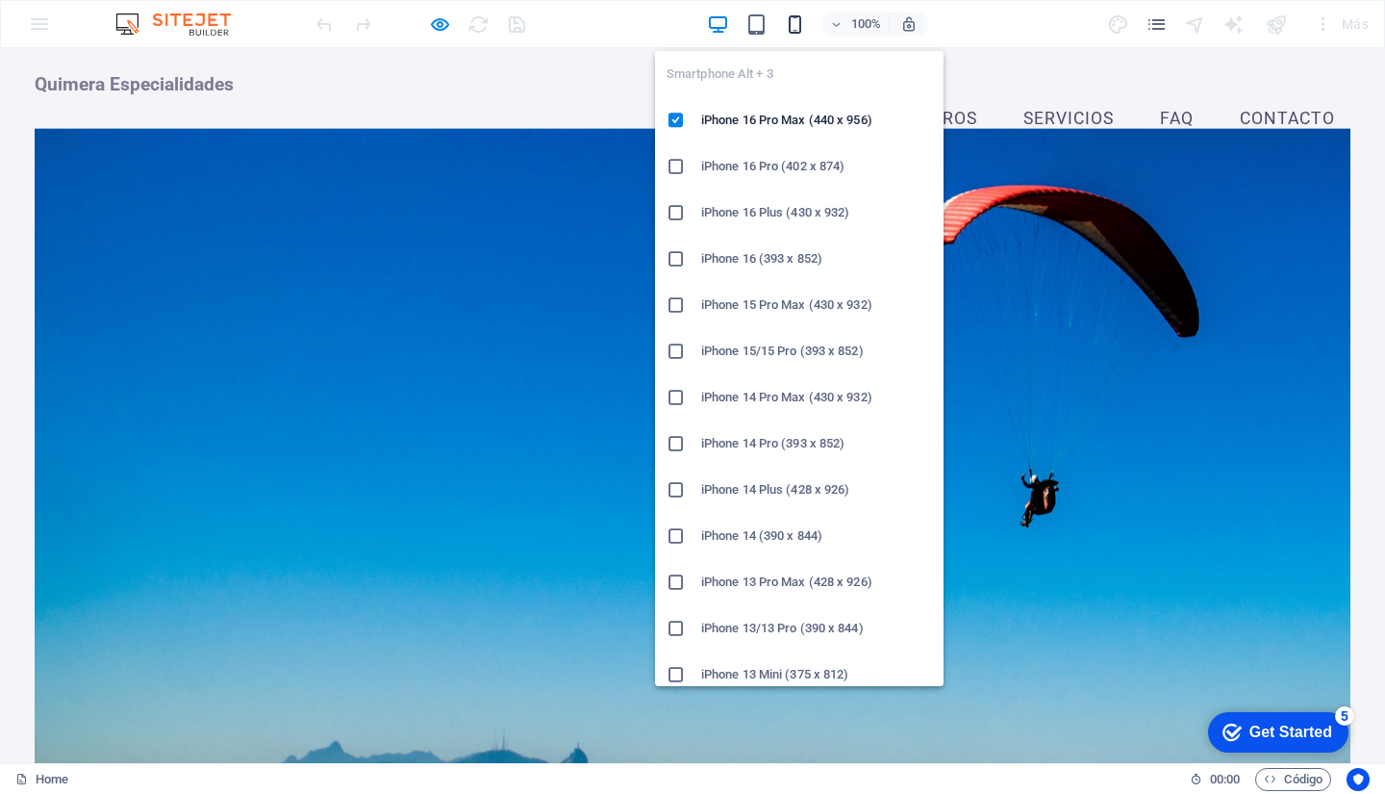
click at [793, 18] on icon "button" at bounding box center [795, 24] width 22 height 22
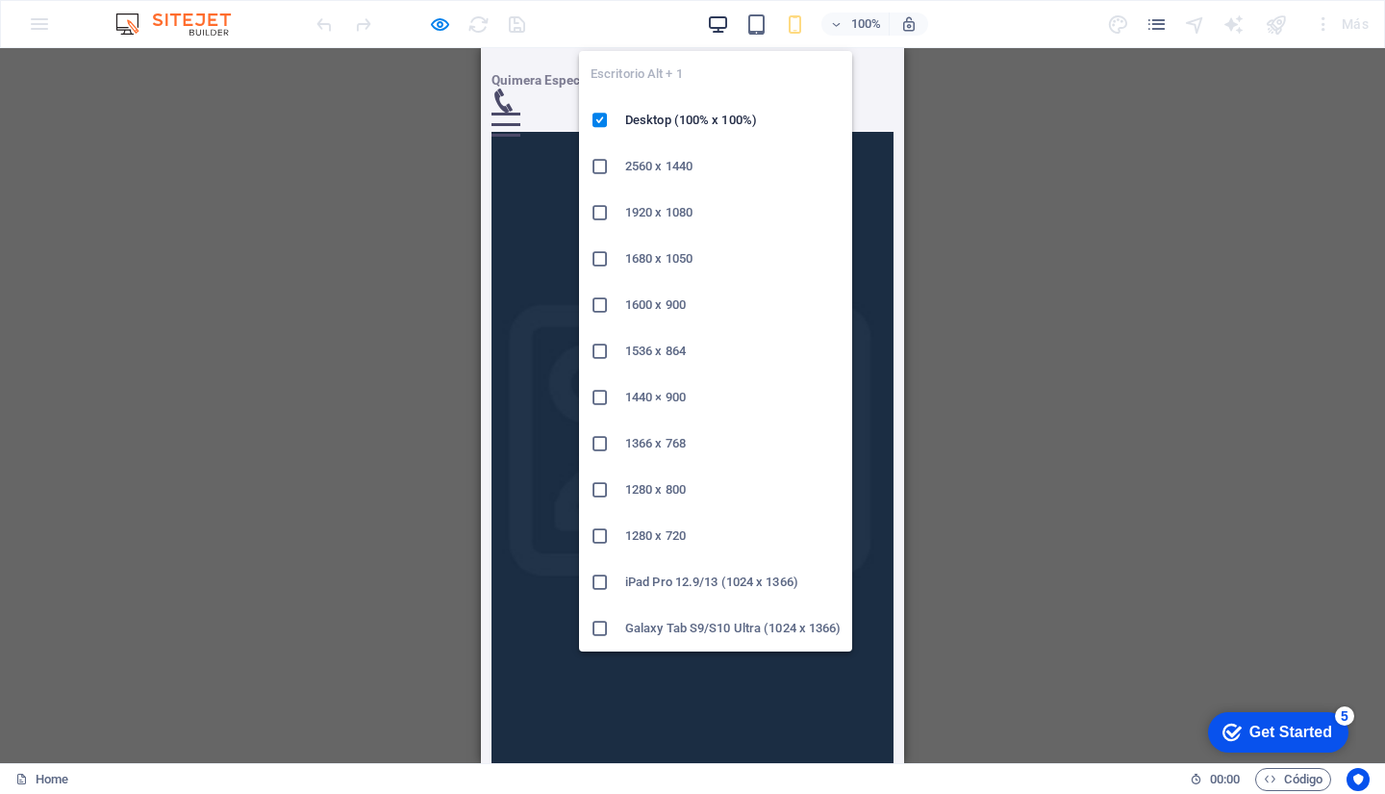
click at [726, 23] on icon "button" at bounding box center [718, 24] width 22 height 22
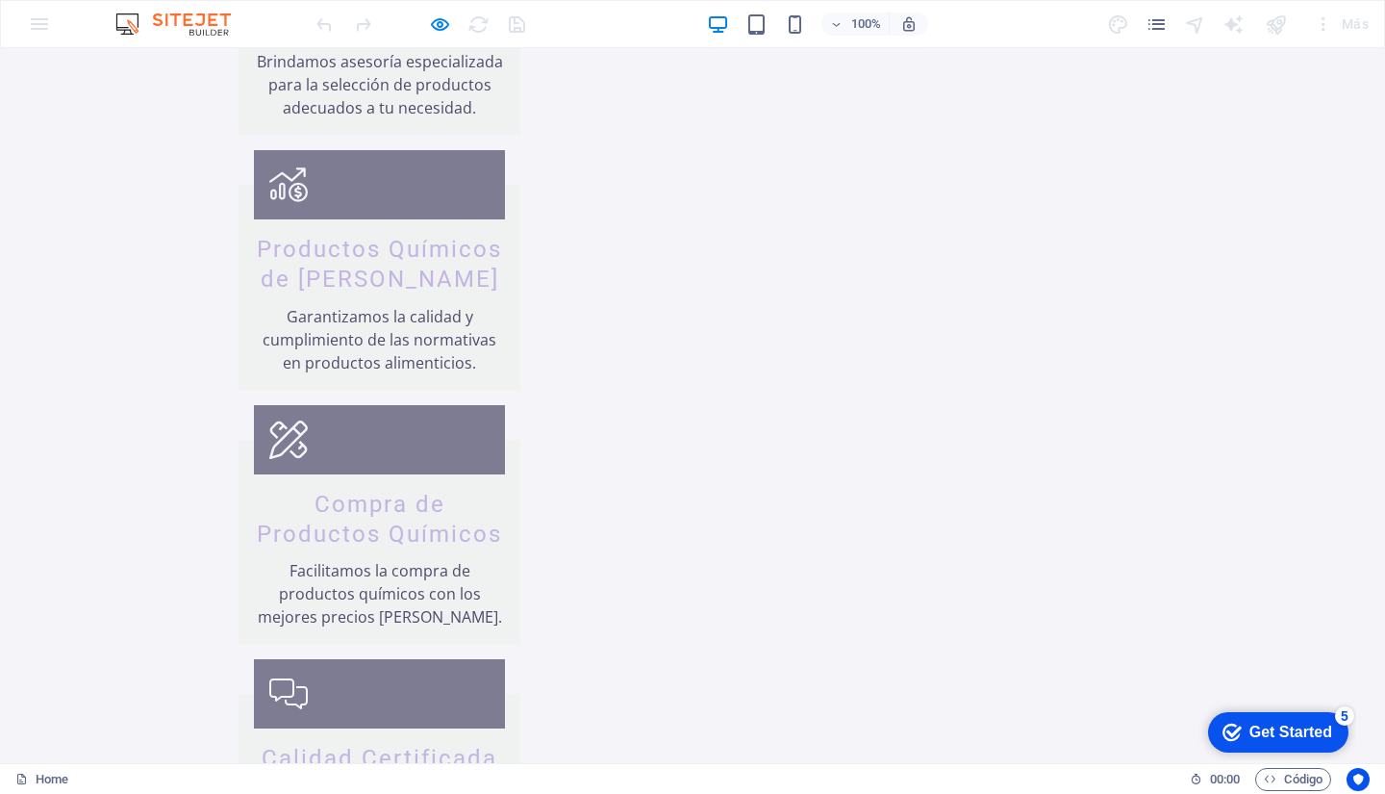
scroll to position [3243, 0]
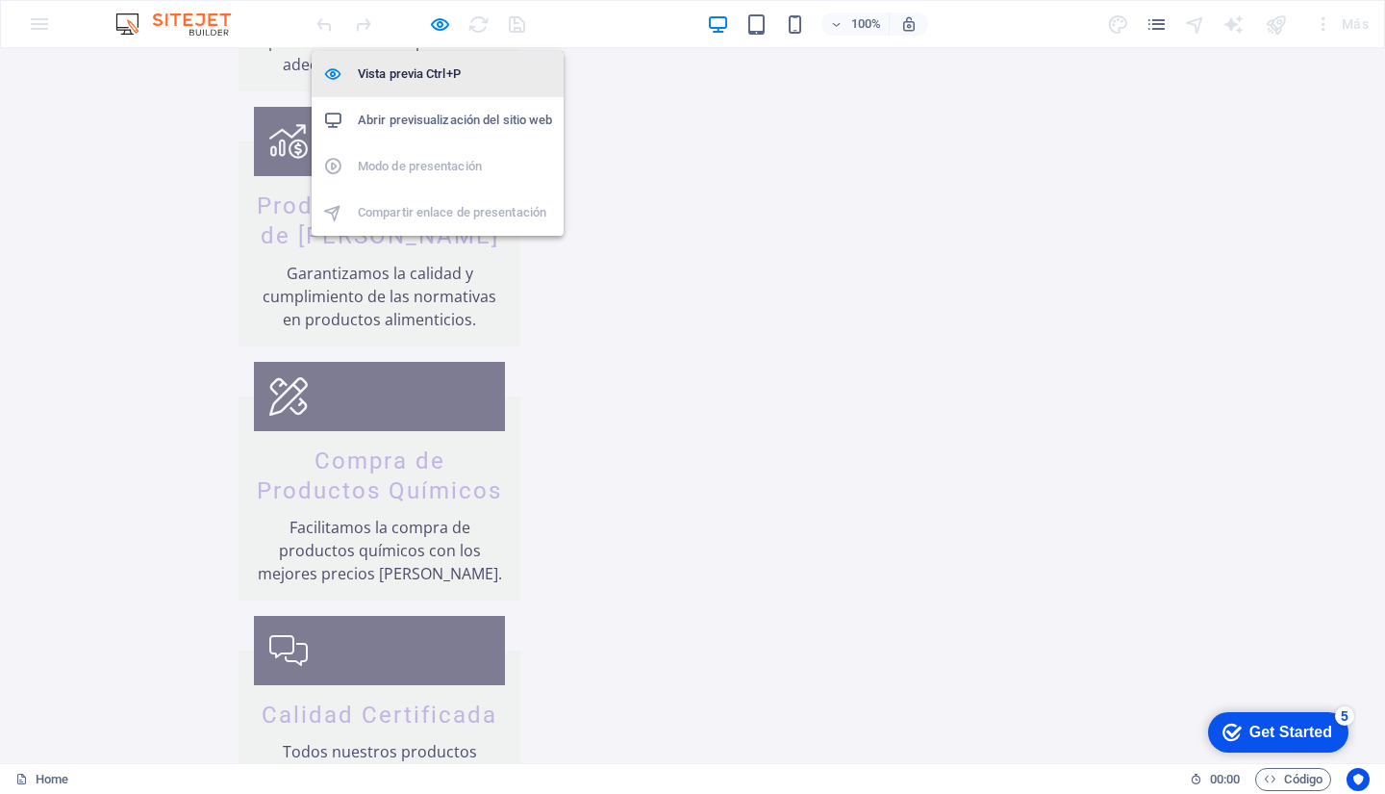
click at [410, 78] on h6 "Vista previa Ctrl+P" at bounding box center [455, 74] width 194 height 23
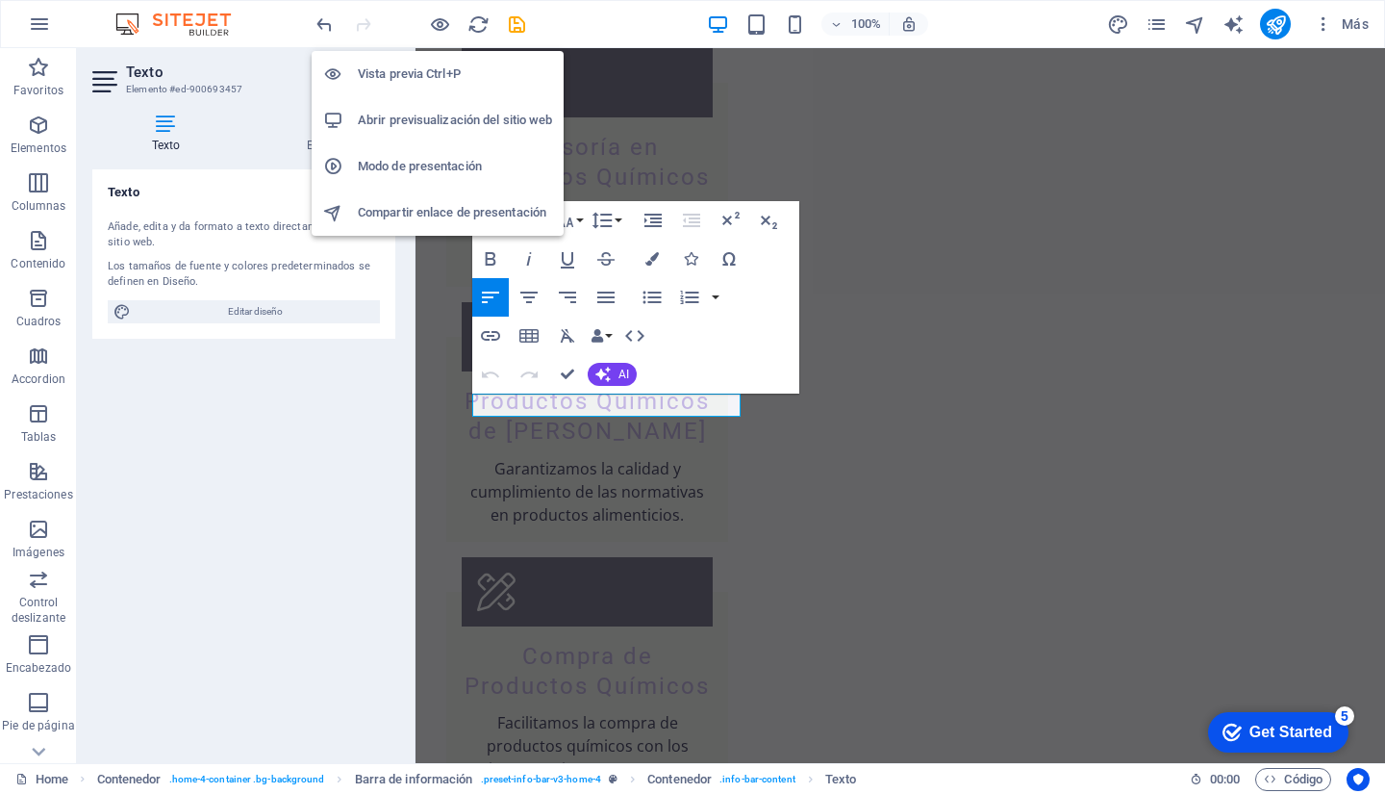
scroll to position [383, 0]
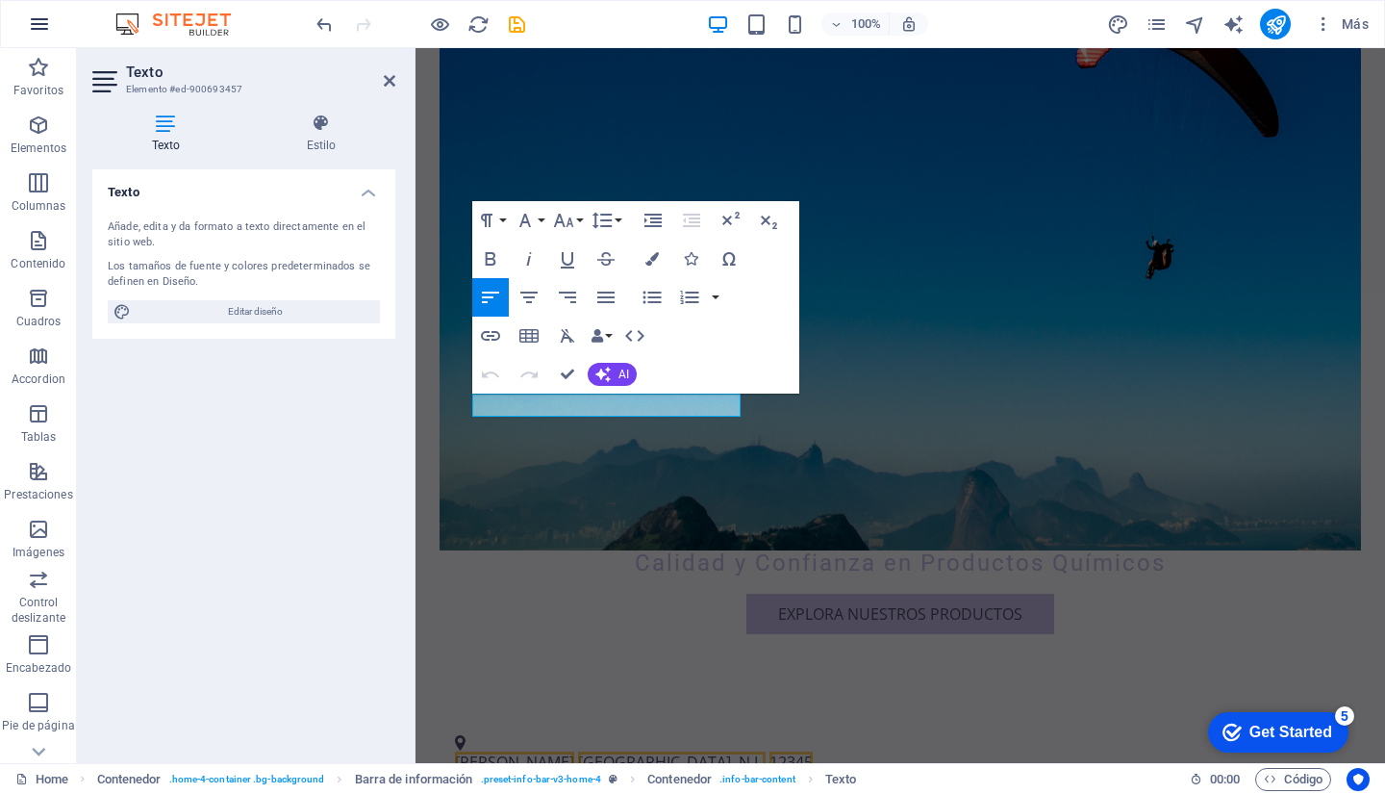
click at [36, 24] on icon "button" at bounding box center [39, 24] width 23 height 23
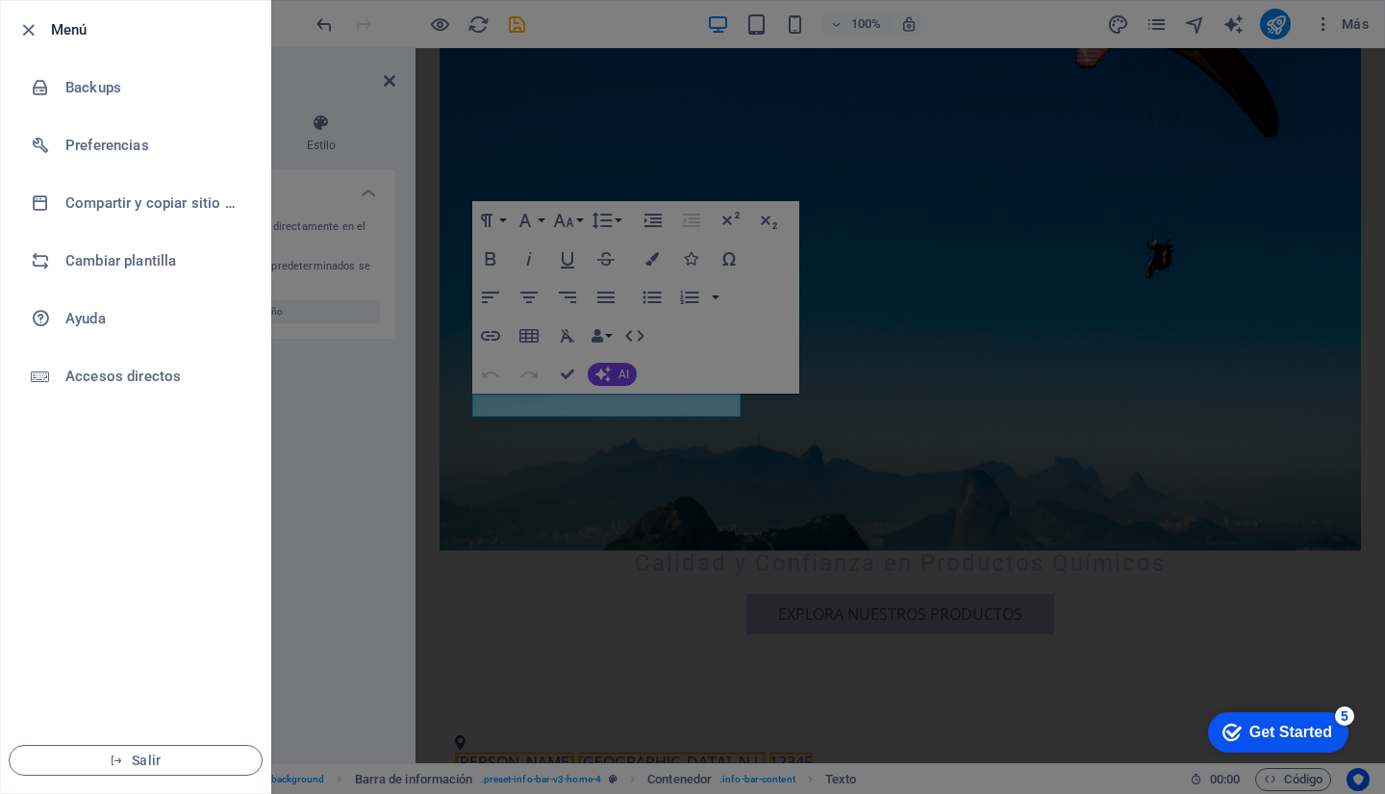
click at [68, 29] on h6 "Menú" at bounding box center [153, 29] width 204 height 23
click at [23, 30] on icon "button" at bounding box center [28, 30] width 22 height 22
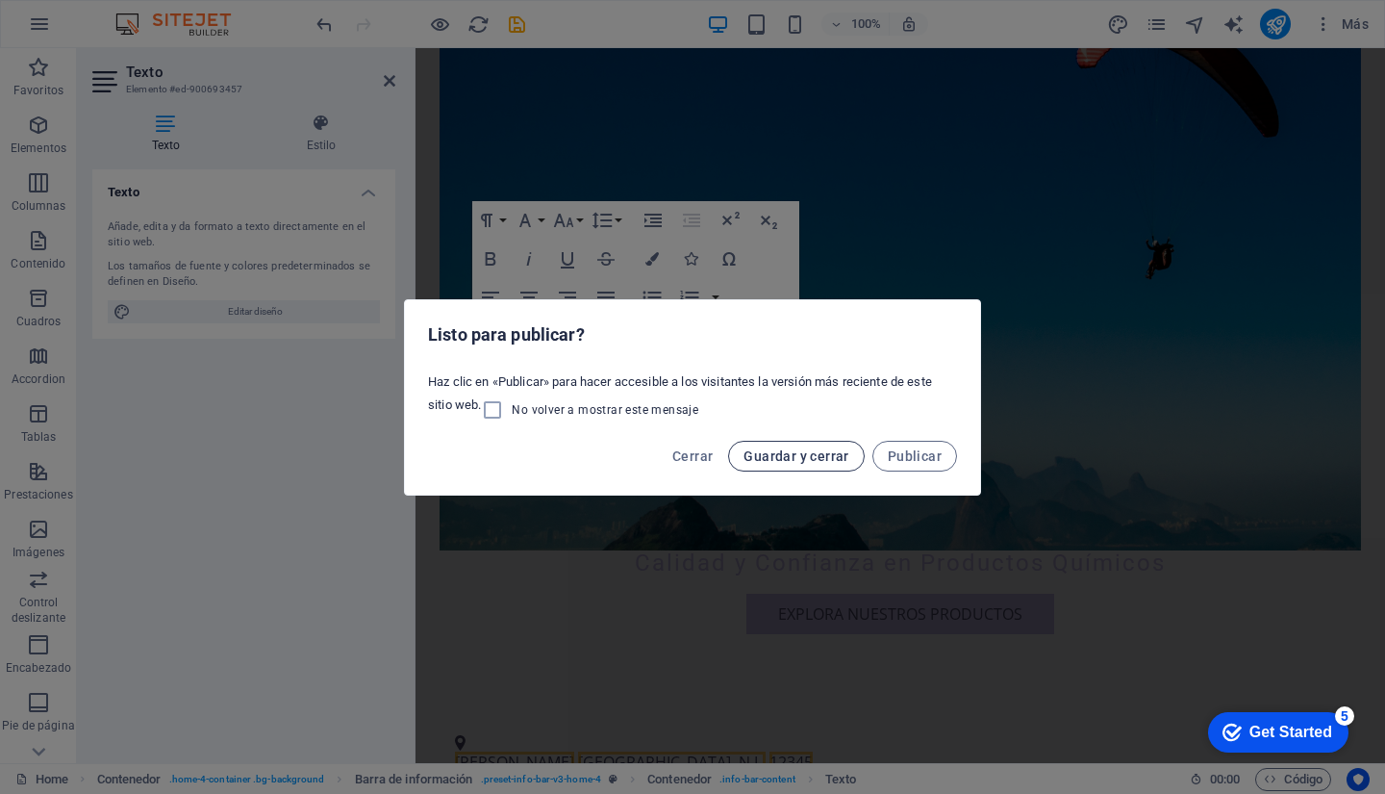
click at [805, 456] on span "Guardar y cerrar" at bounding box center [796, 455] width 105 height 15
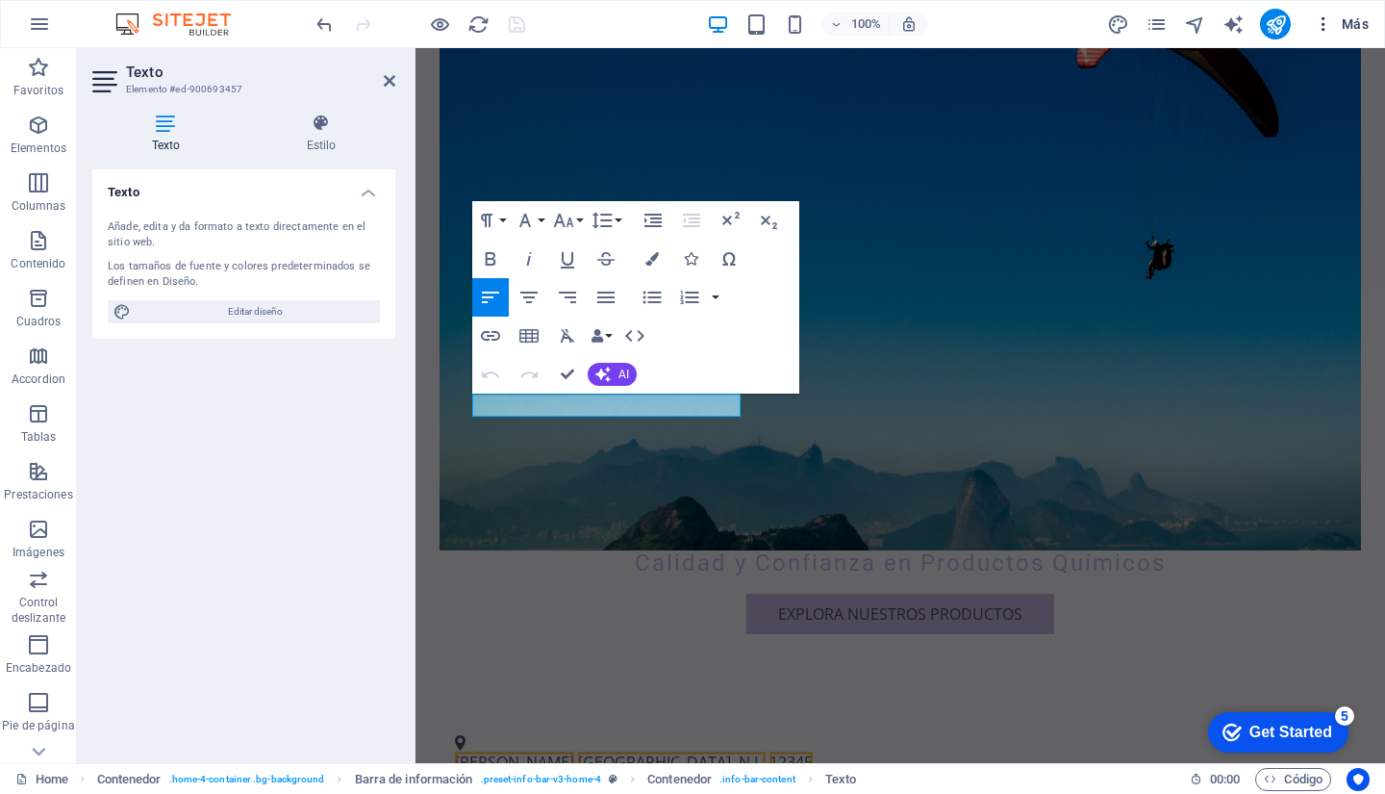
click at [1354, 22] on span "Más" at bounding box center [1341, 23] width 55 height 19
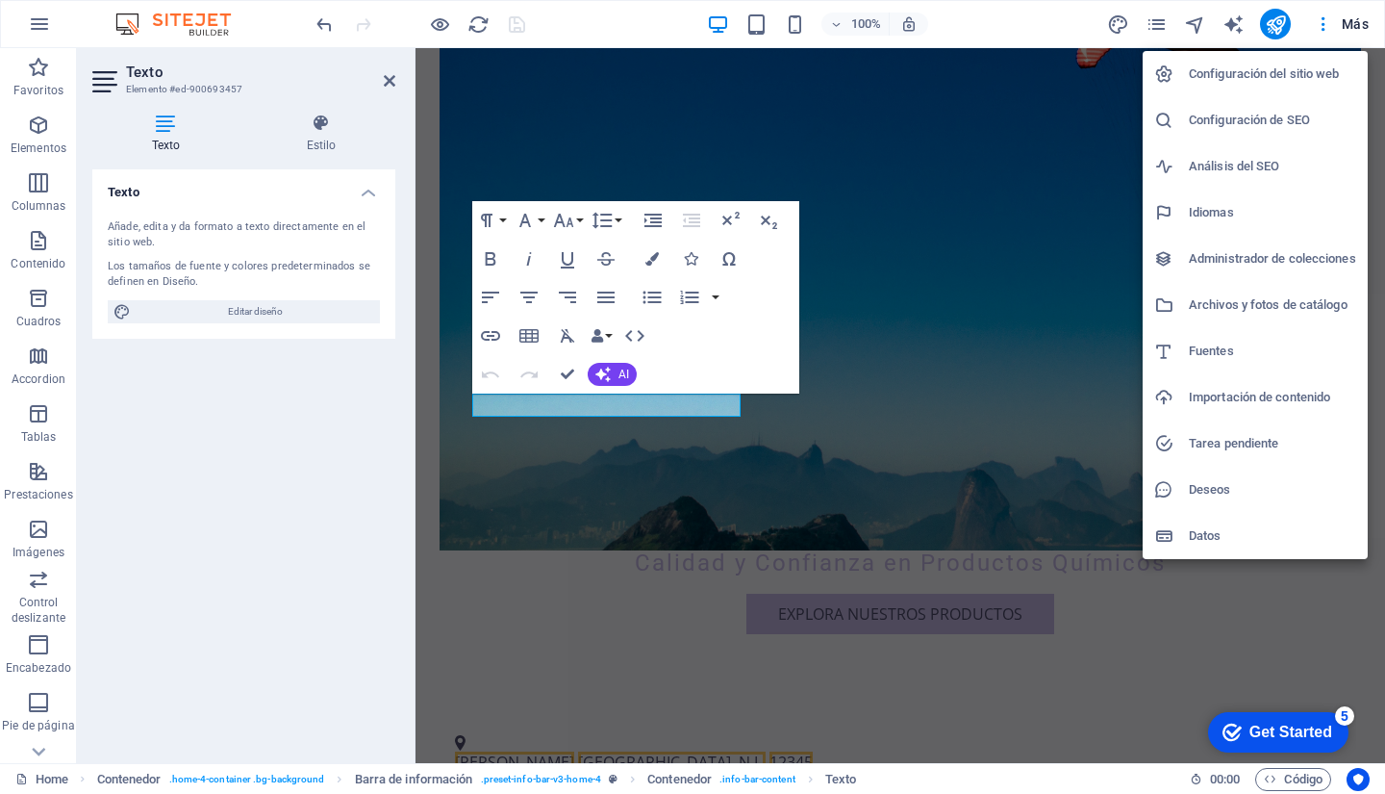
click at [1052, 31] on div at bounding box center [692, 397] width 1385 height 794
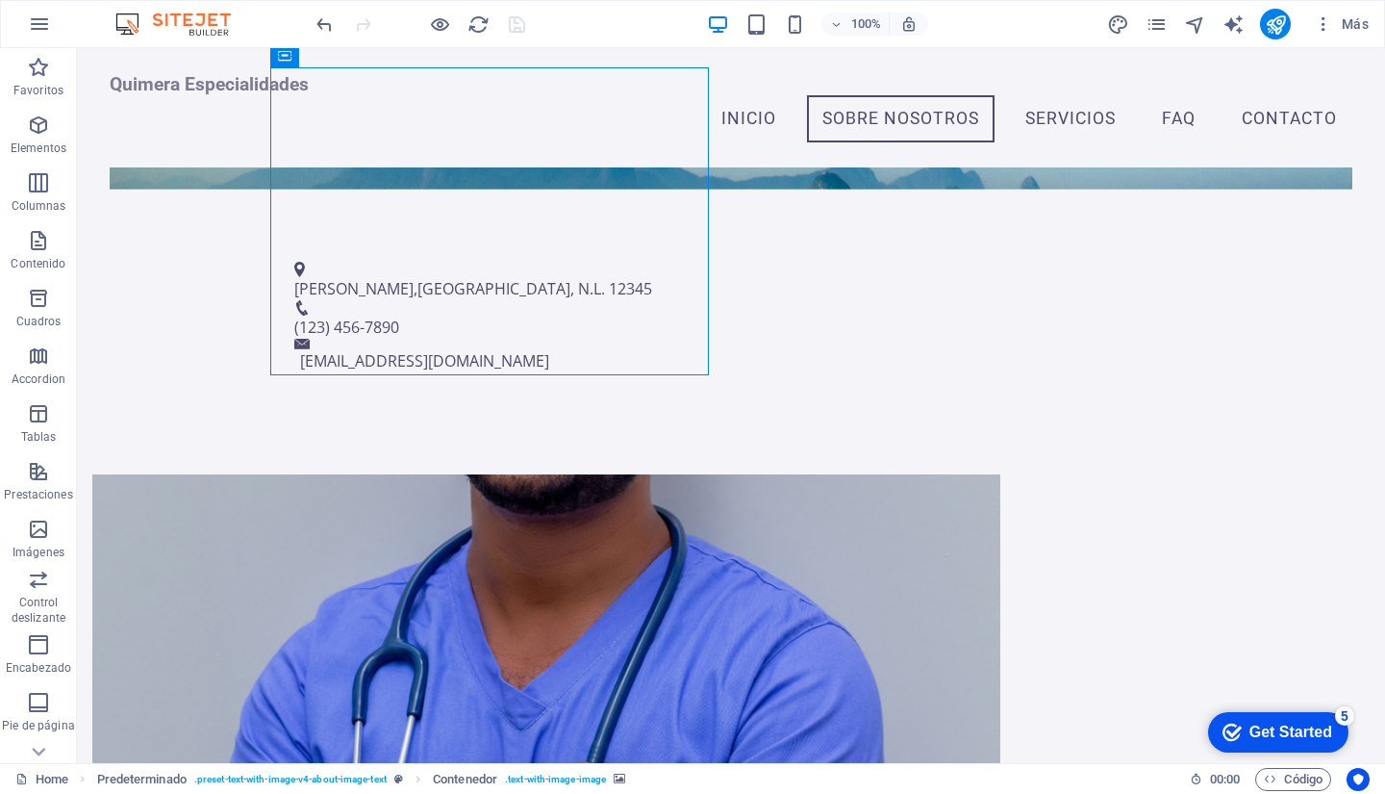
scroll to position [592, 0]
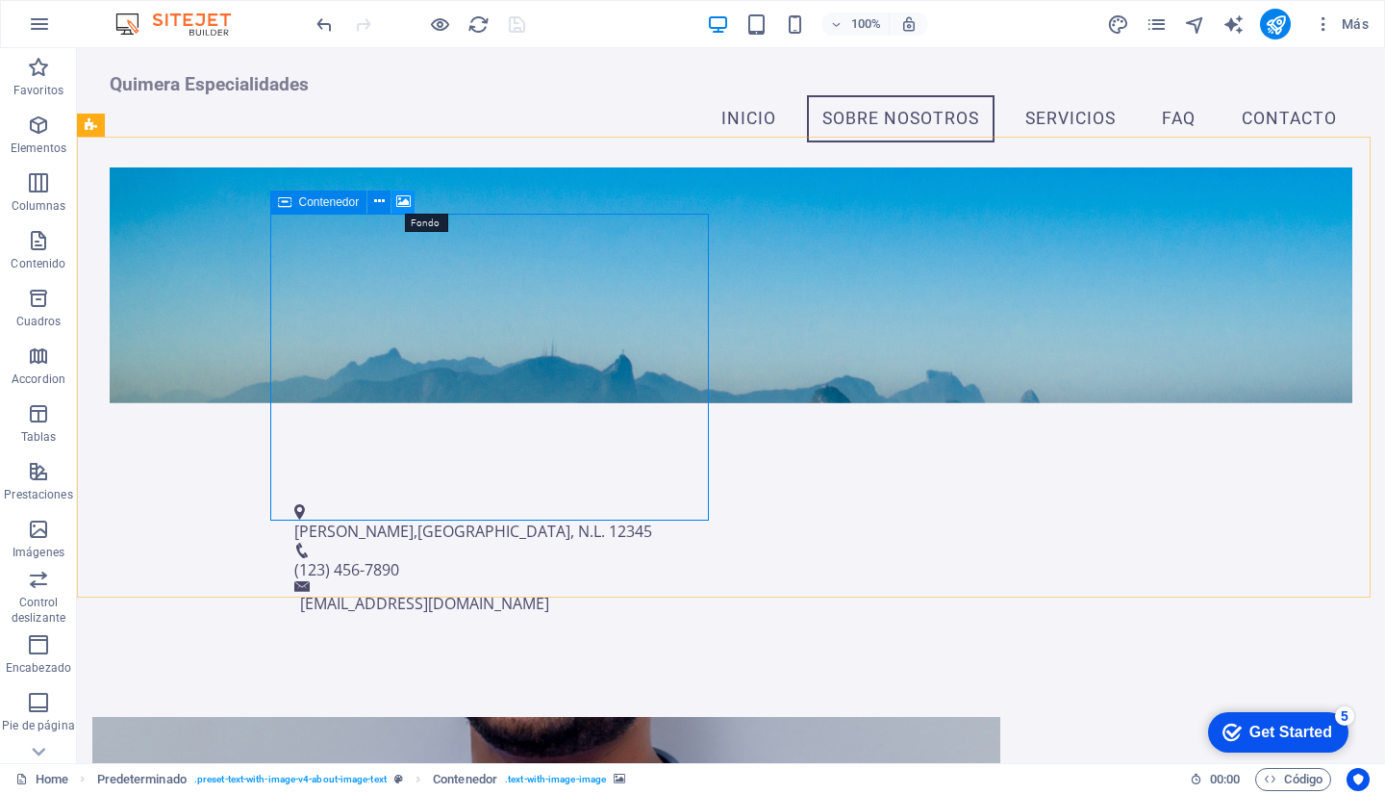
click at [400, 200] on icon at bounding box center [403, 201] width 14 height 20
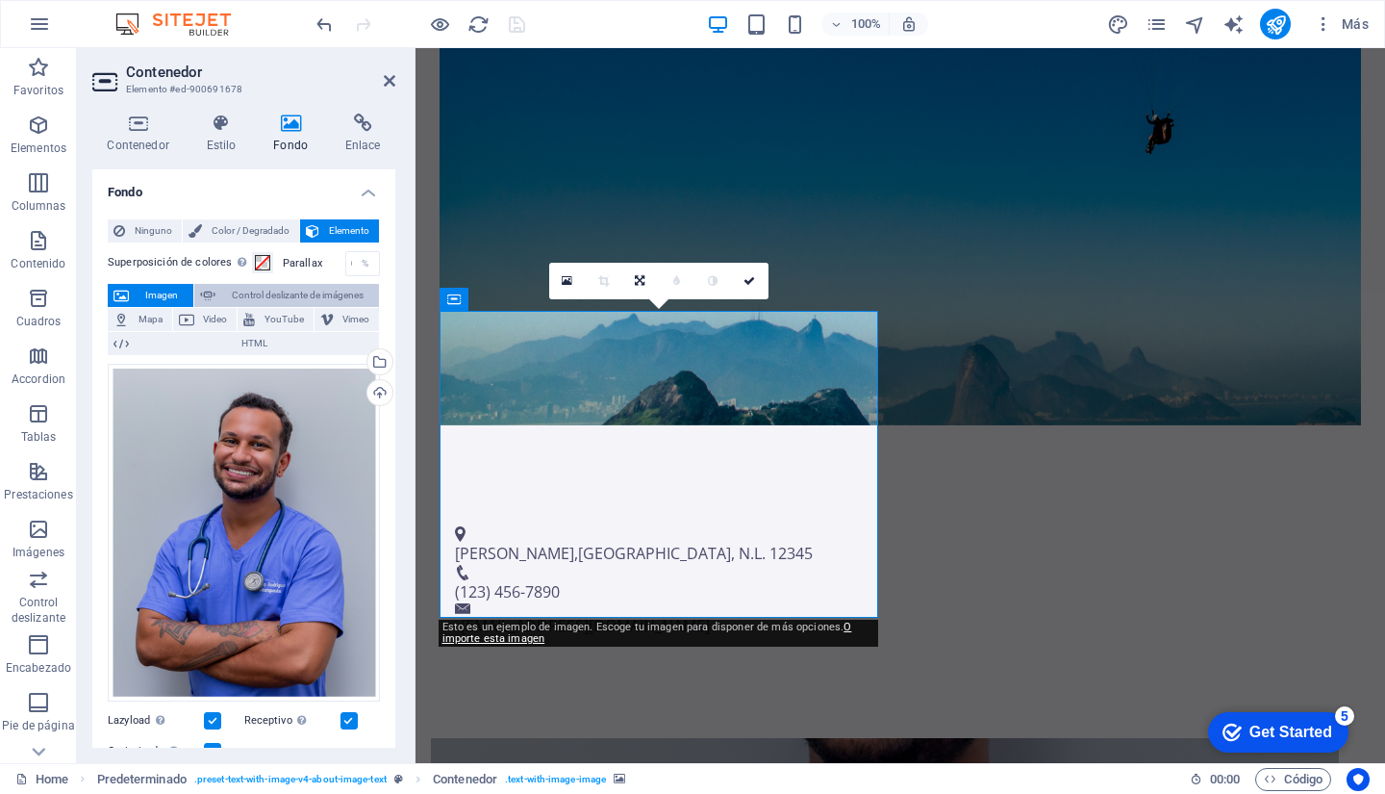
click at [296, 295] on span "Control deslizante de imágenes" at bounding box center [297, 295] width 152 height 23
select select "ms"
select select "s"
select select "progressive"
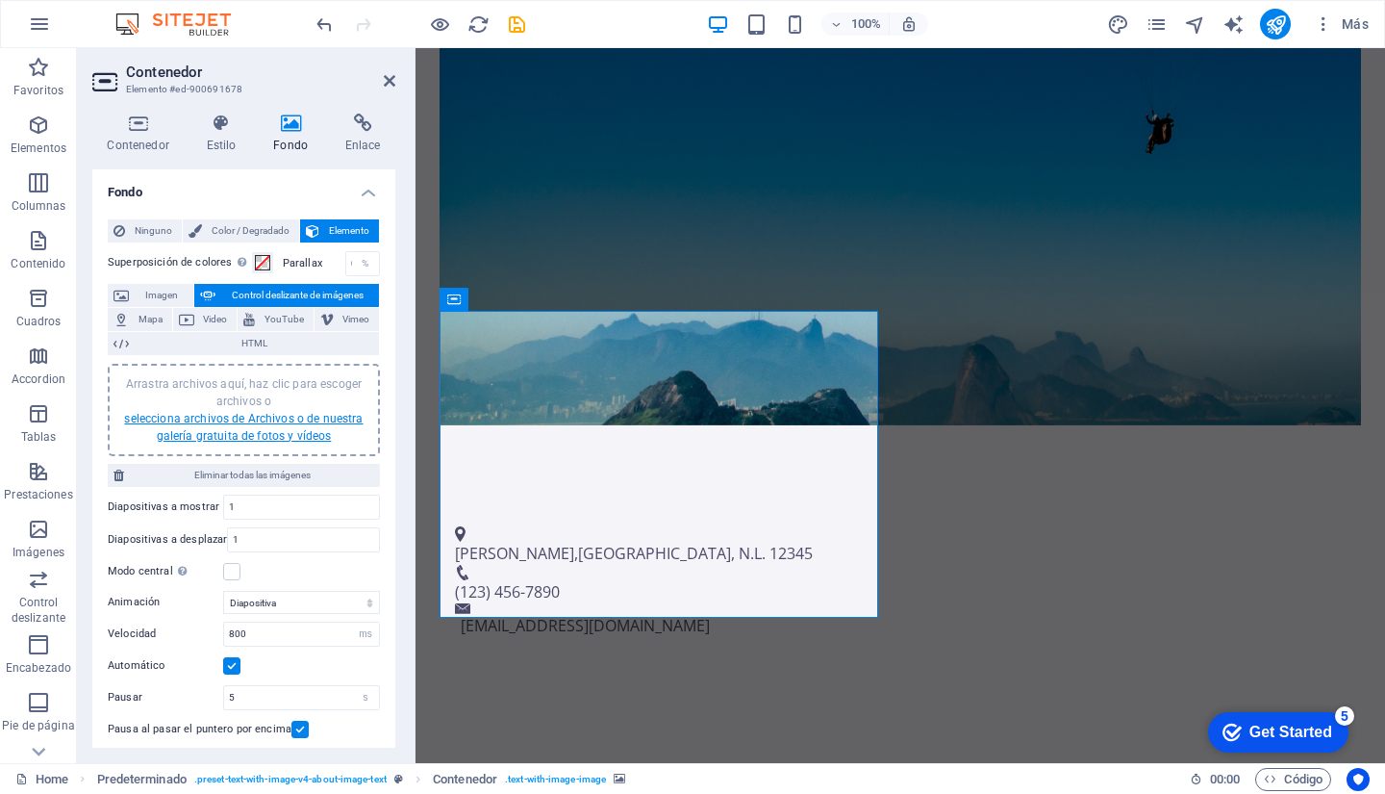
click at [256, 430] on link "selecciona archivos de Archivos o de nuestra galería gratuita de fotos y vídeos" at bounding box center [243, 427] width 239 height 31
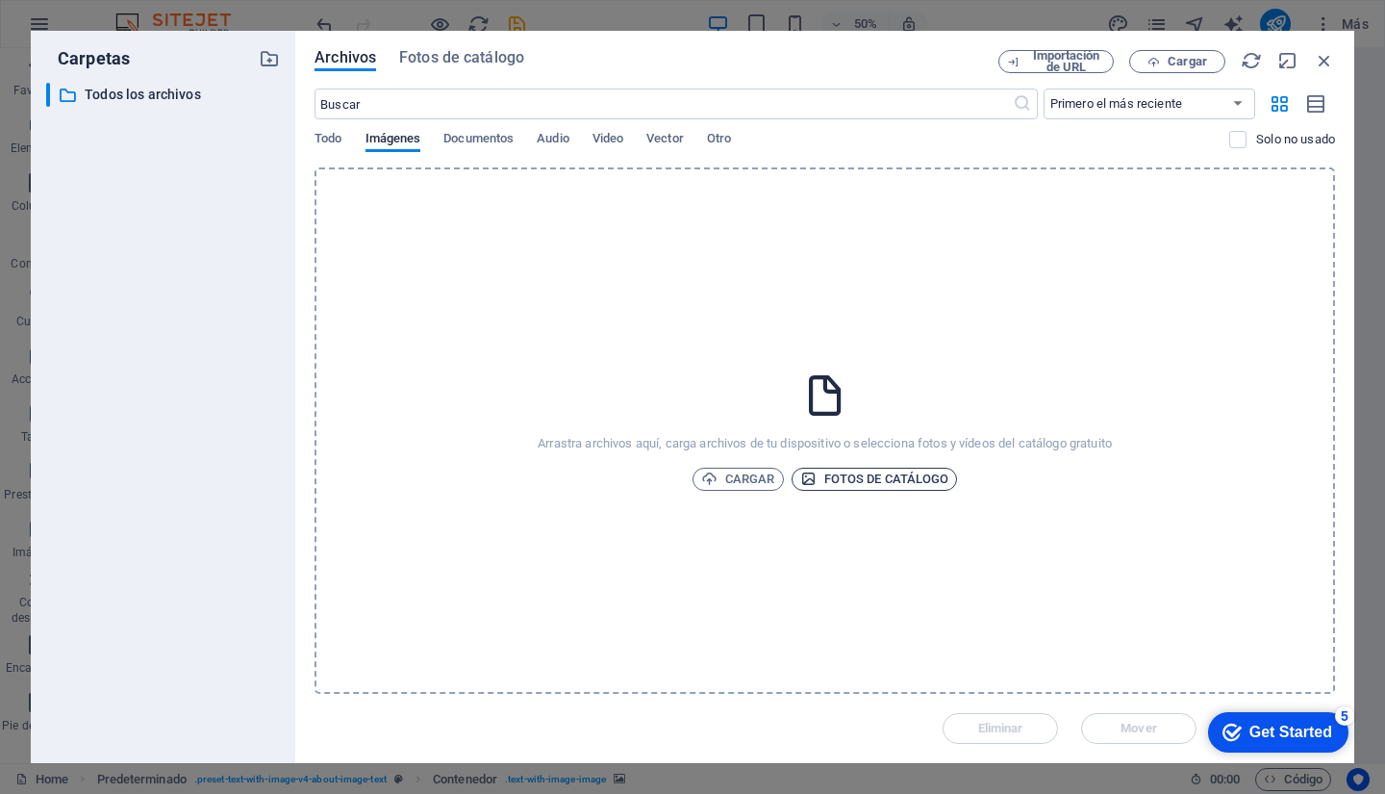
click at [895, 483] on span "Fotos de catálogo" at bounding box center [875, 479] width 149 height 23
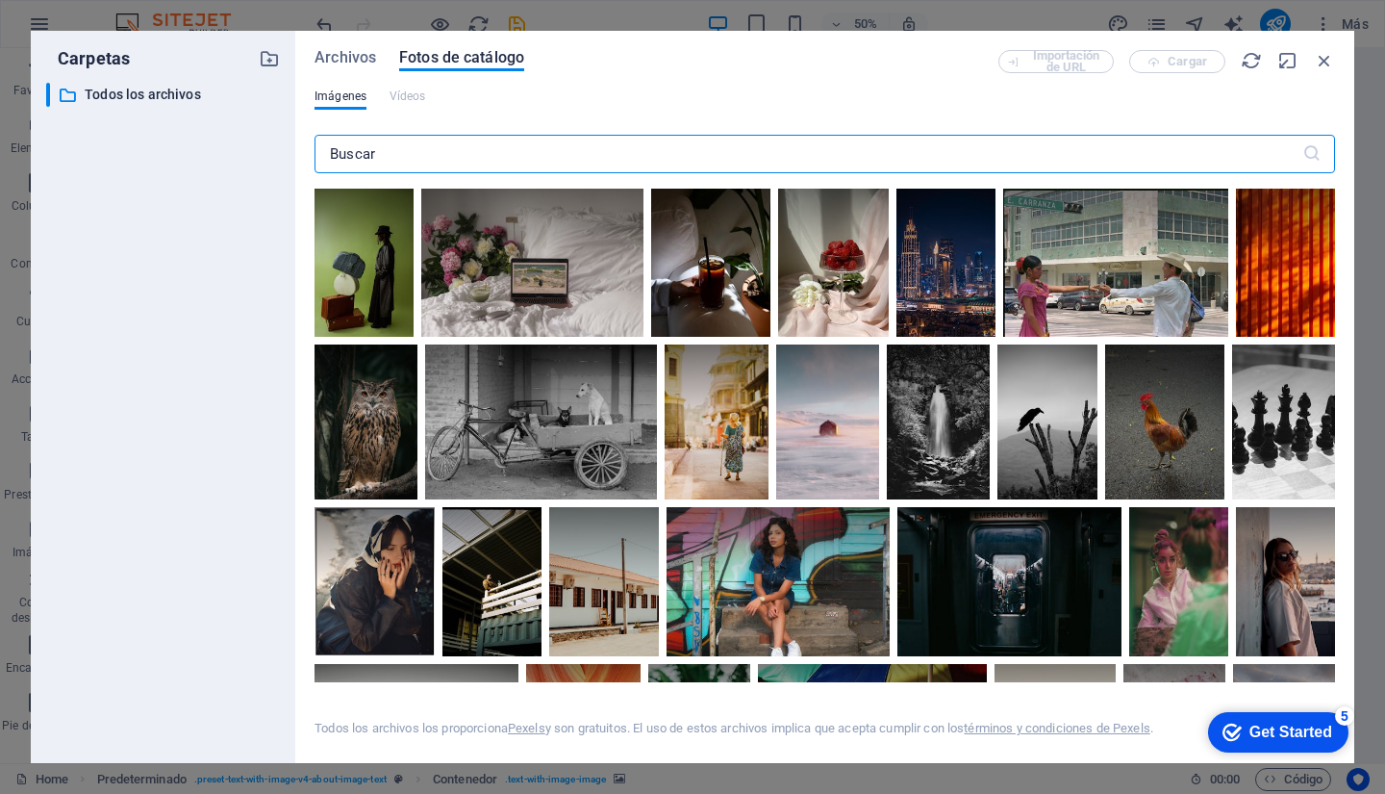
click at [432, 161] on input "text" at bounding box center [809, 154] width 988 height 38
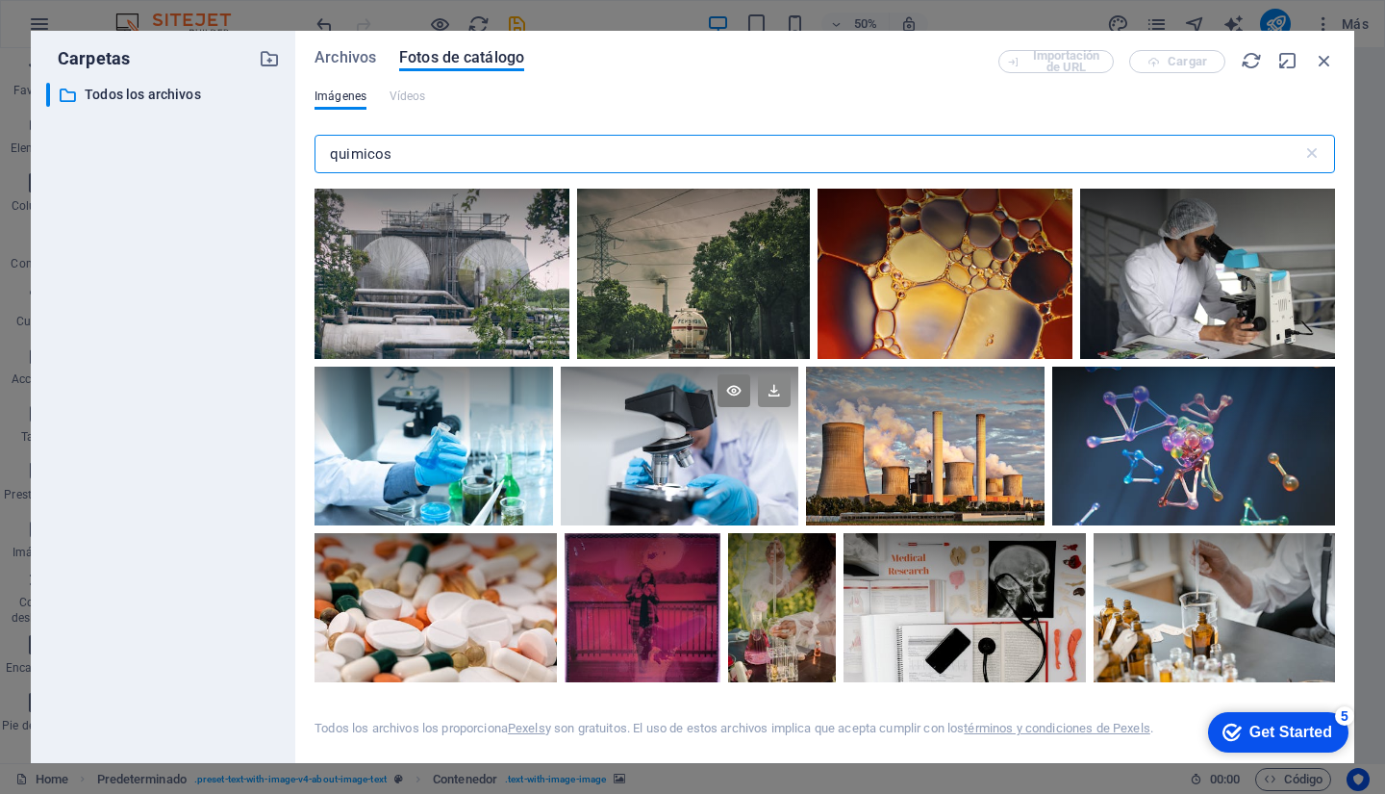
type input "quimicos"
click at [769, 394] on icon at bounding box center [774, 390] width 33 height 33
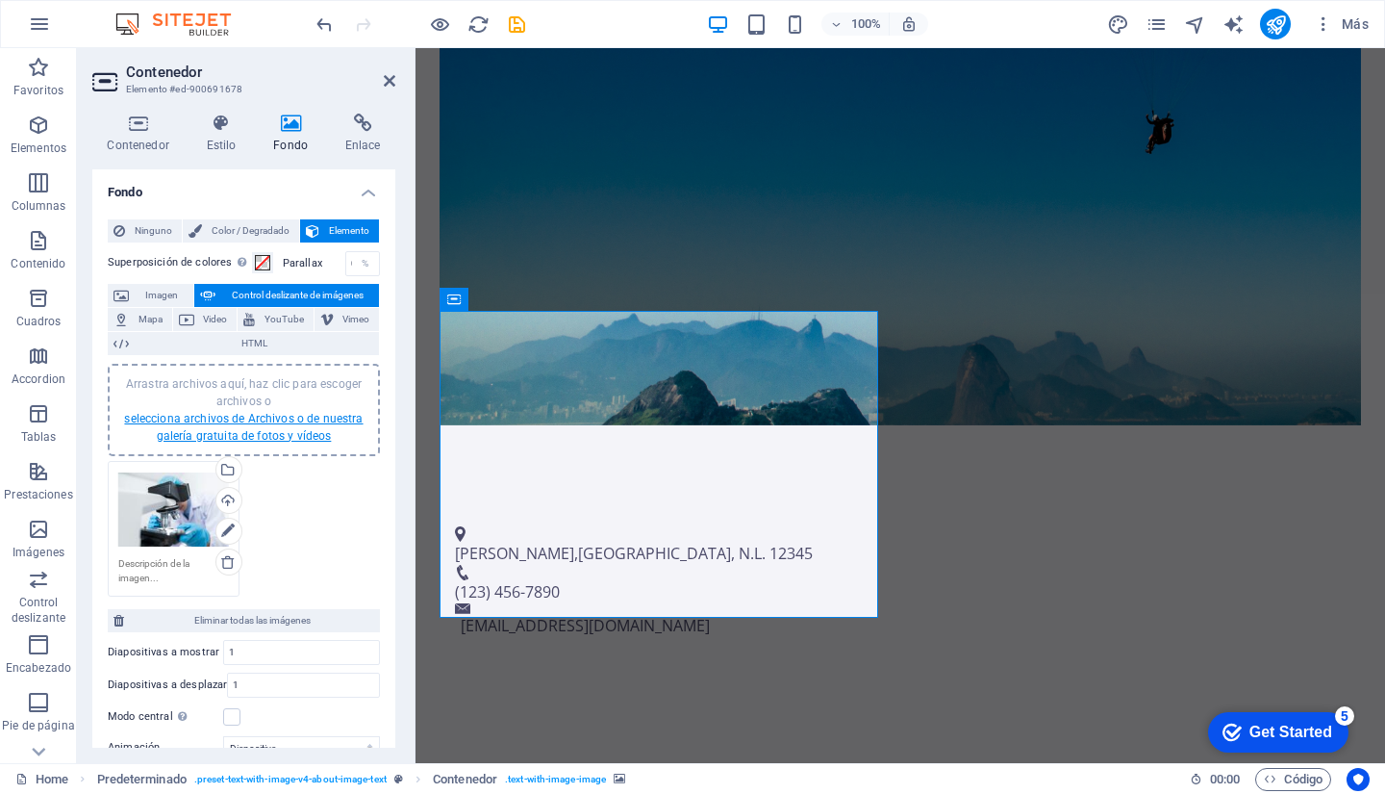
click at [269, 428] on link "selecciona archivos de Archivos o de nuestra galería gratuita de fotos y vídeos" at bounding box center [243, 427] width 239 height 31
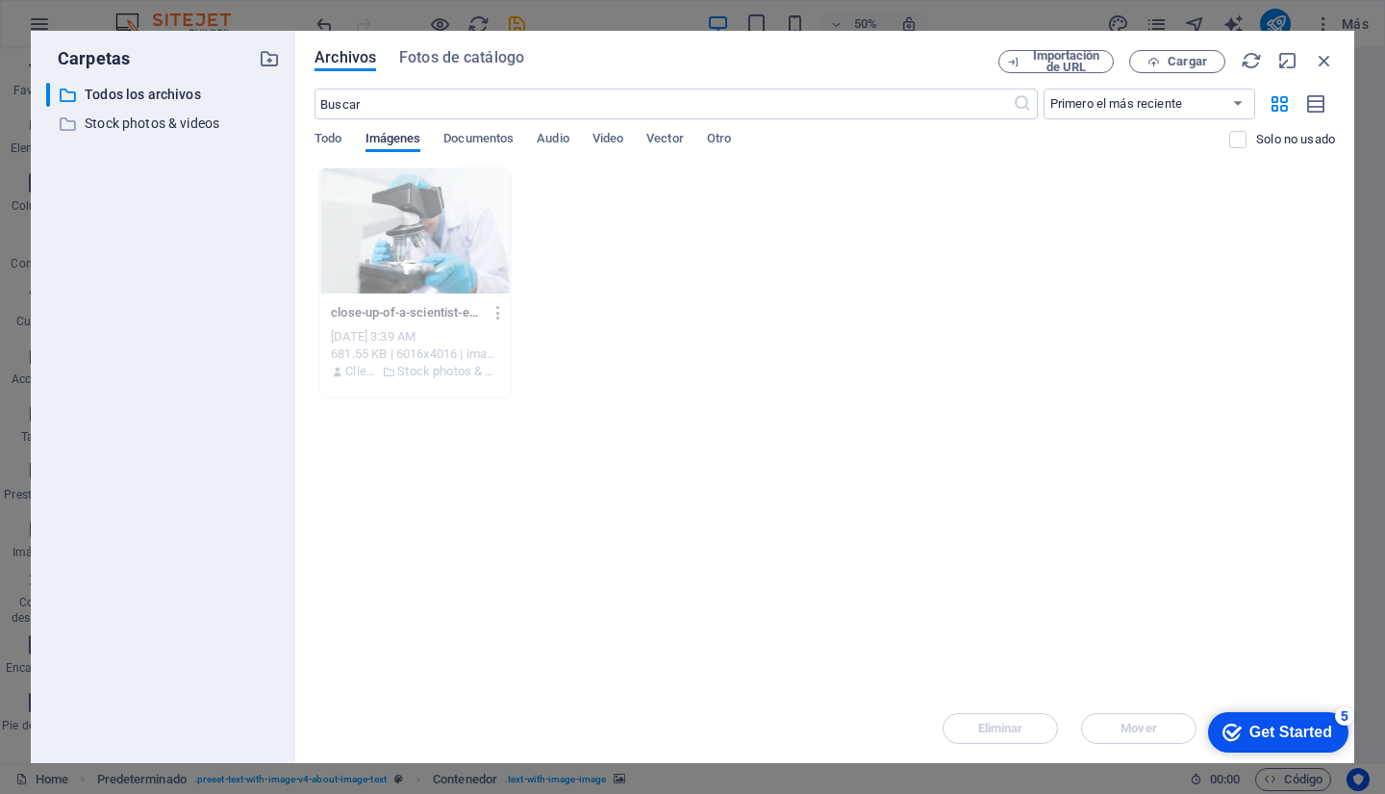
click at [396, 137] on span "Imágenes" at bounding box center [394, 140] width 56 height 27
click at [461, 59] on span "Fotos de catálogo" at bounding box center [461, 57] width 125 height 23
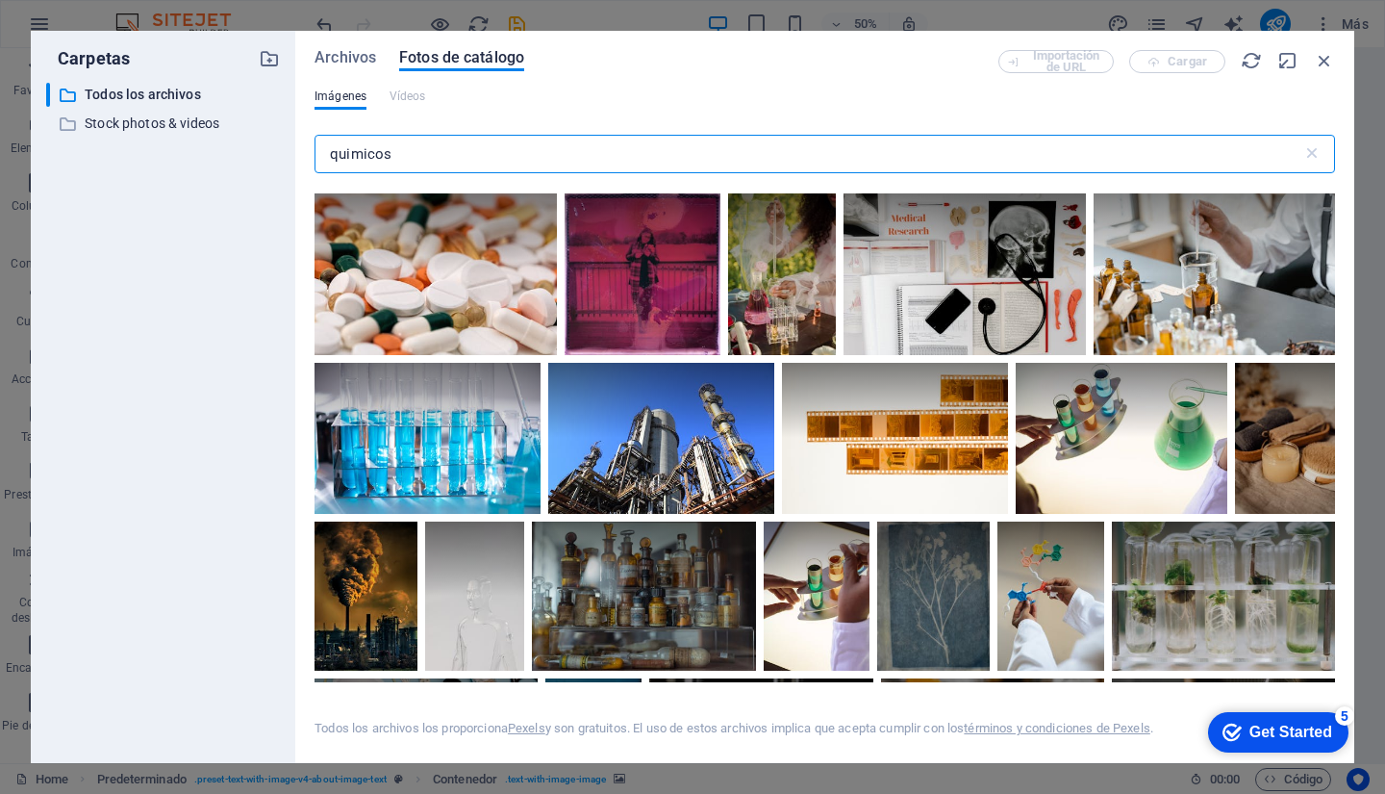
scroll to position [343, 0]
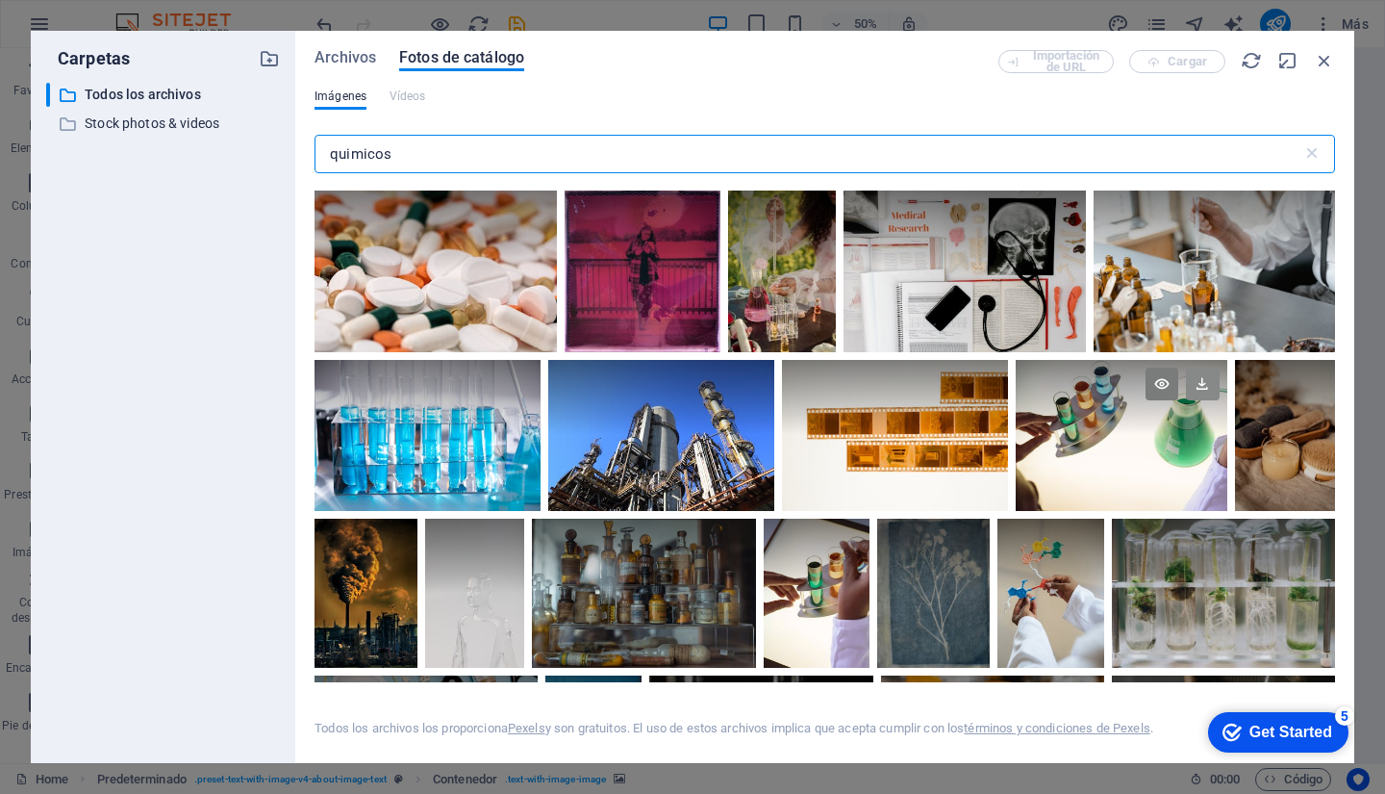
click at [1198, 377] on icon at bounding box center [1202, 384] width 33 height 33
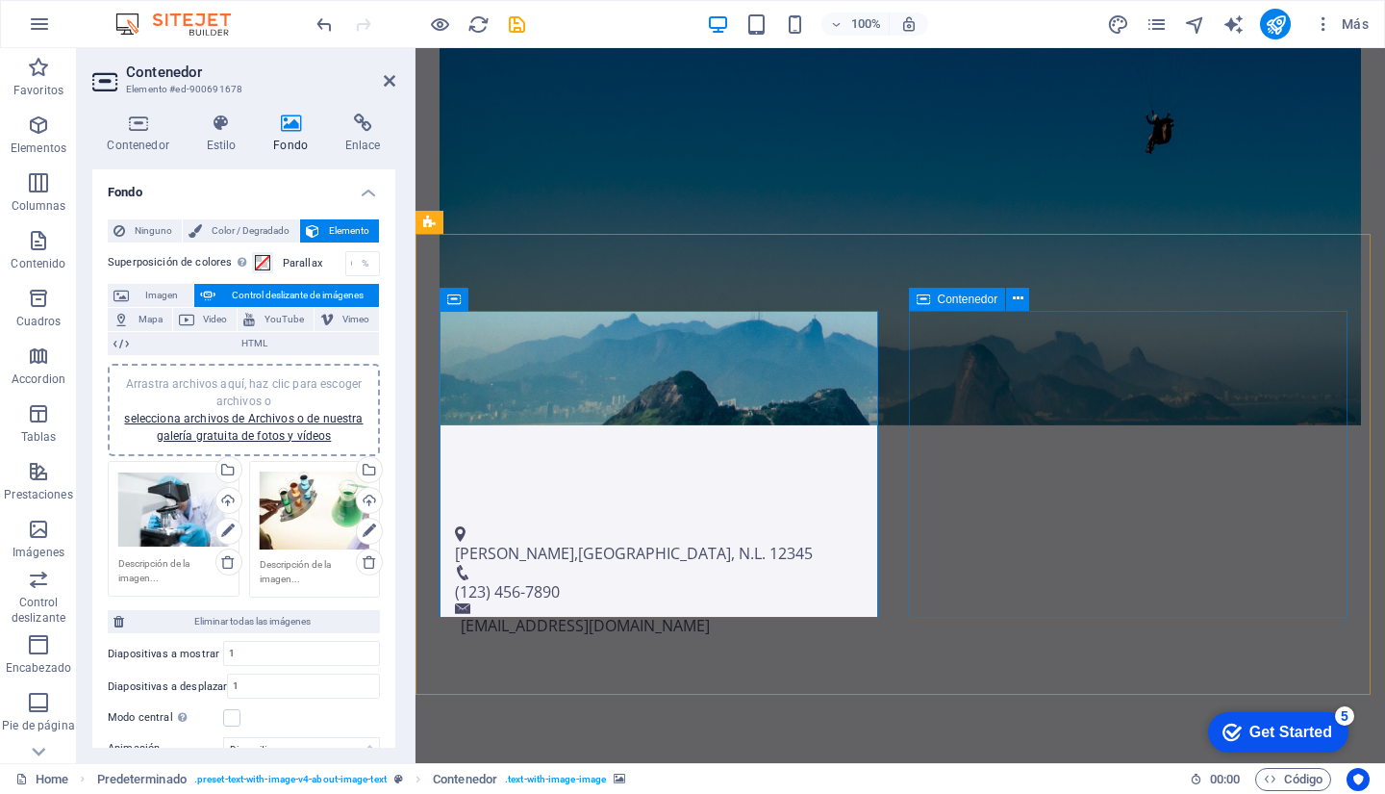
drag, startPoint x: 1749, startPoint y: 327, endPoint x: 1334, endPoint y: 325, distance: 415.6
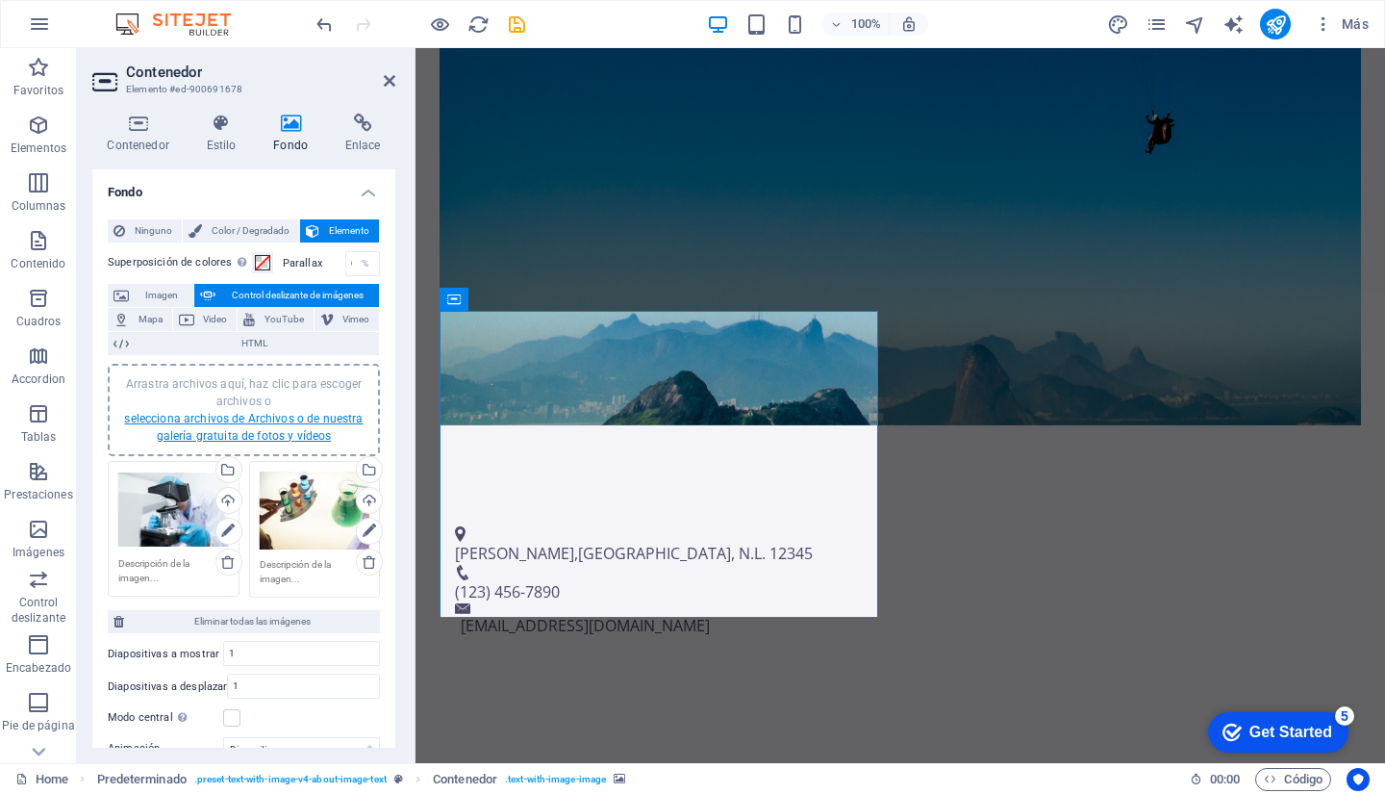
click at [315, 418] on link "selecciona archivos de Archivos o de nuestra galería gratuita de fotos y vídeos" at bounding box center [243, 427] width 239 height 31
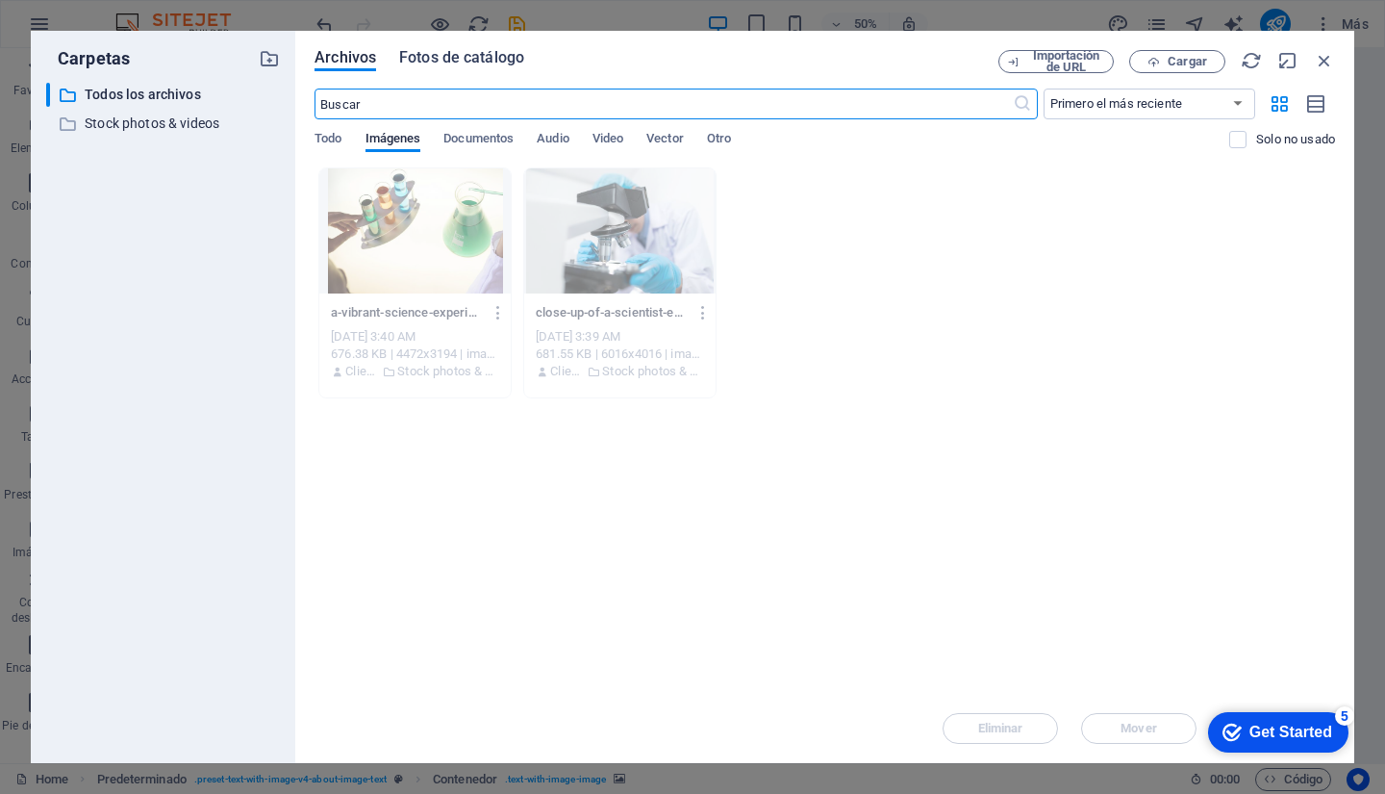
click at [468, 63] on span "Fotos de catálogo" at bounding box center [461, 57] width 125 height 23
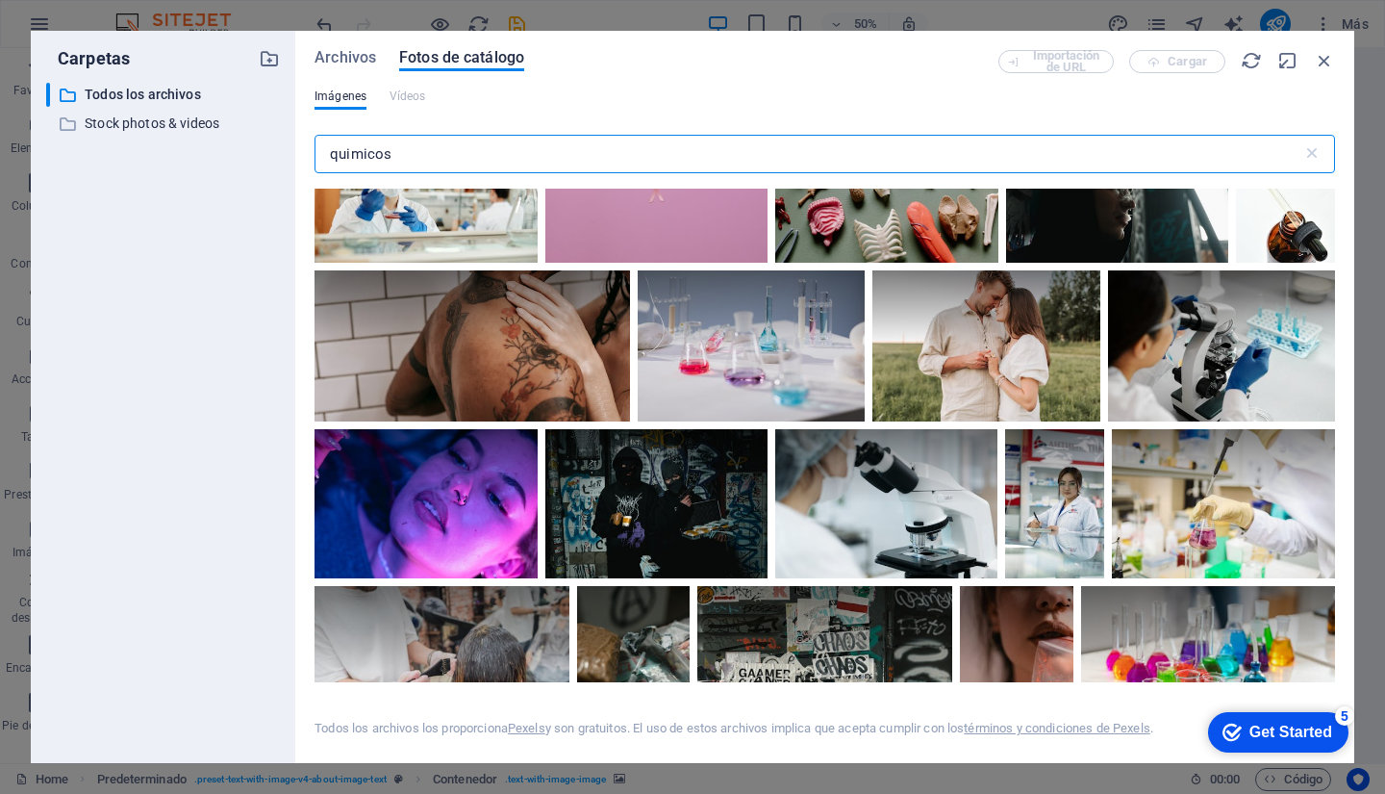
scroll to position [3885, 0]
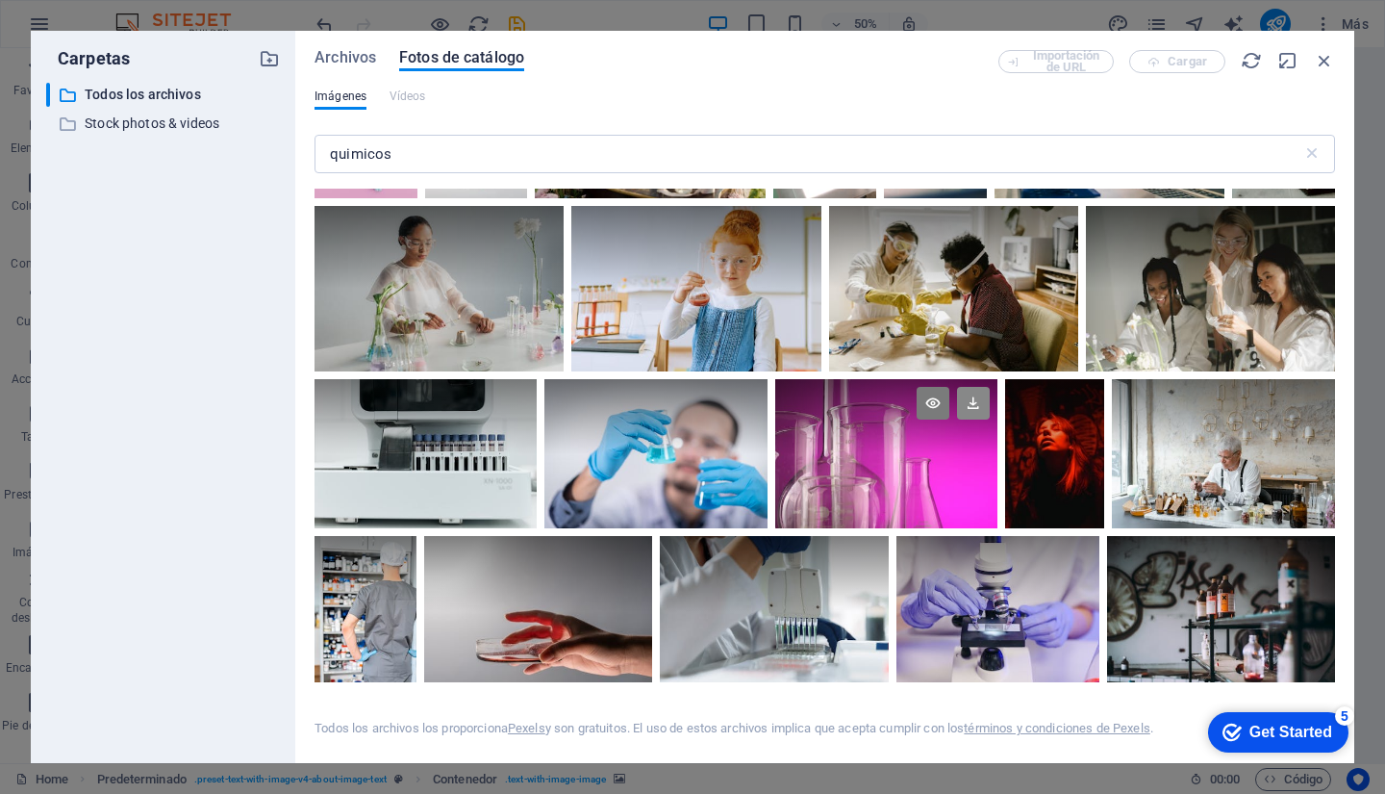
click at [968, 395] on icon at bounding box center [973, 403] width 33 height 33
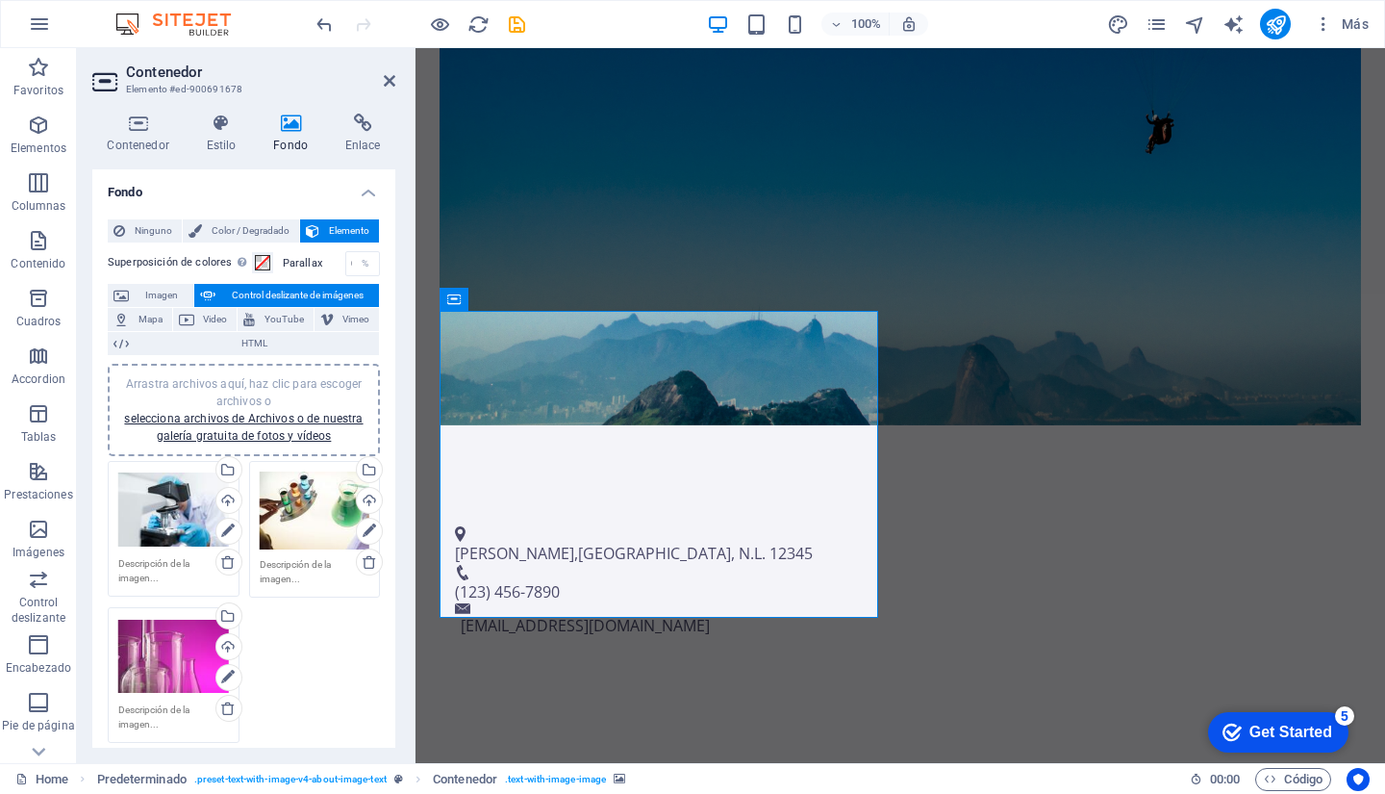
click at [297, 290] on span "Control deslizante de imágenes" at bounding box center [297, 295] width 152 height 23
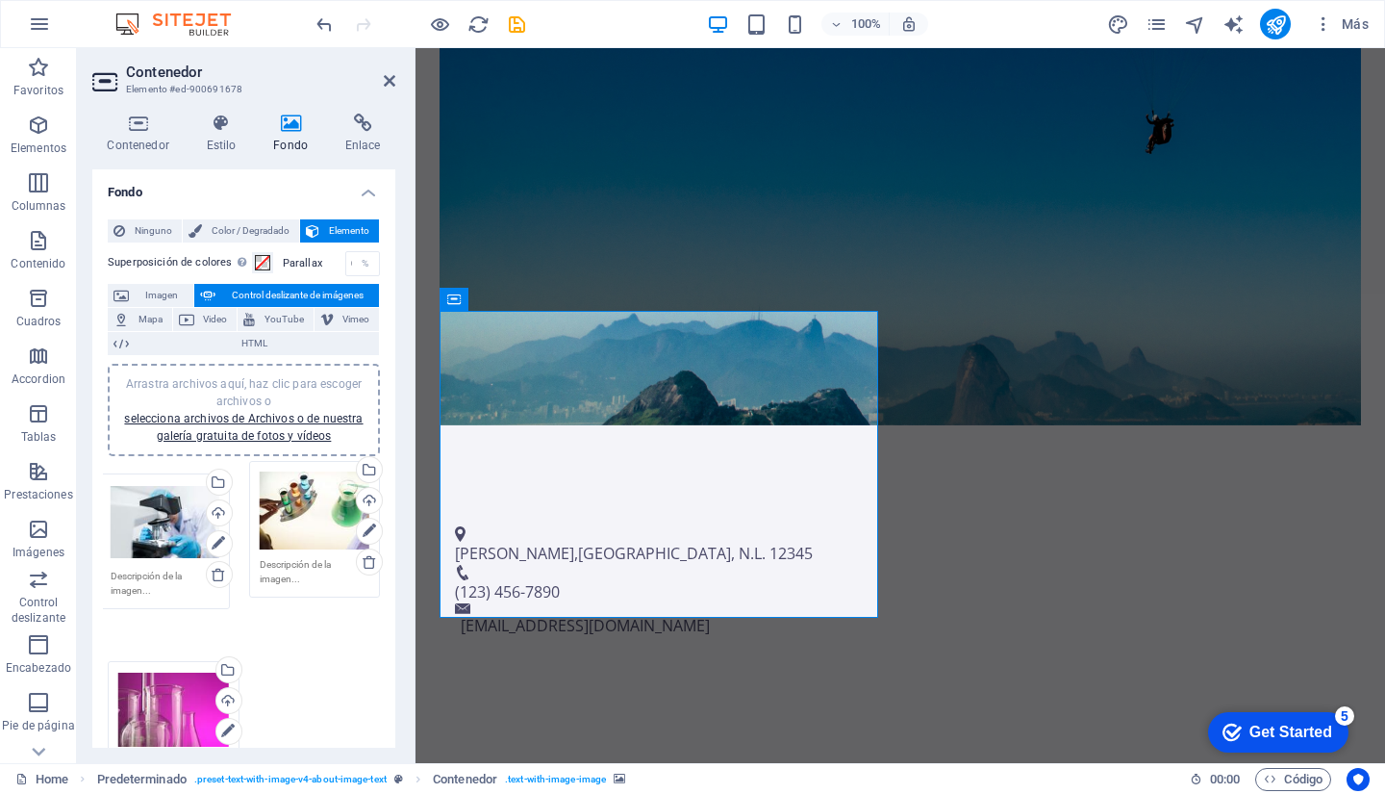
drag, startPoint x: 161, startPoint y: 505, endPoint x: 153, endPoint y: 518, distance: 14.7
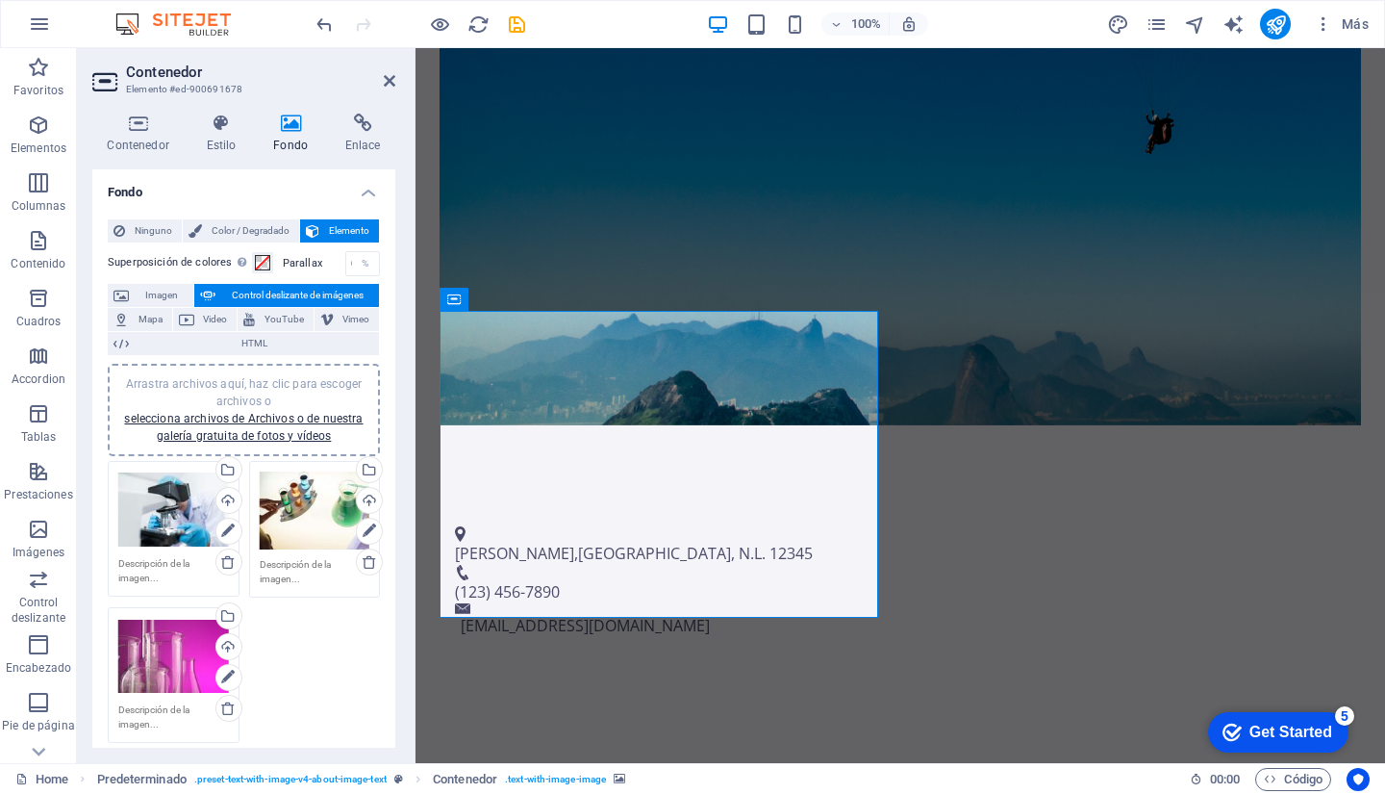
click at [250, 291] on span "Control deslizante de imágenes" at bounding box center [297, 295] width 152 height 23
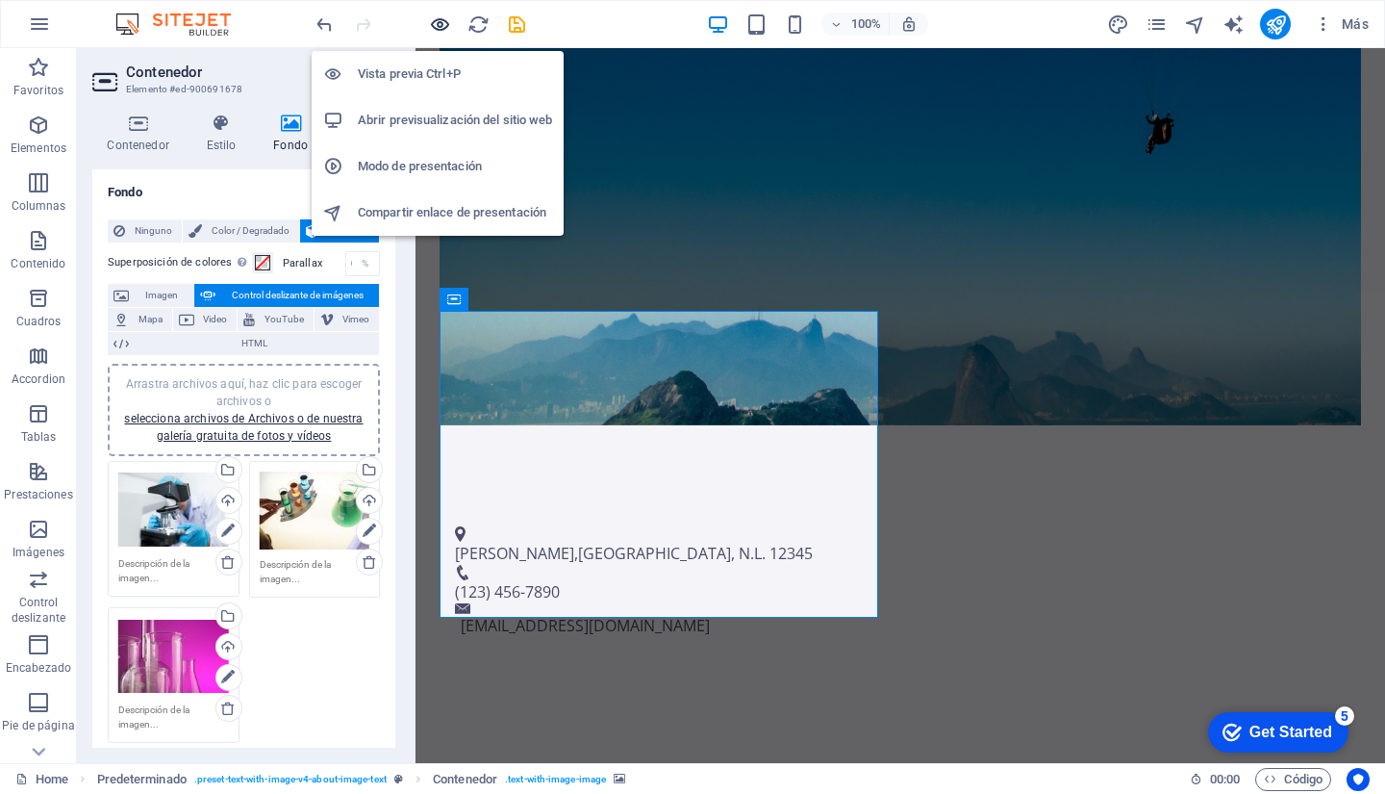
click at [442, 16] on icon "button" at bounding box center [440, 24] width 22 height 22
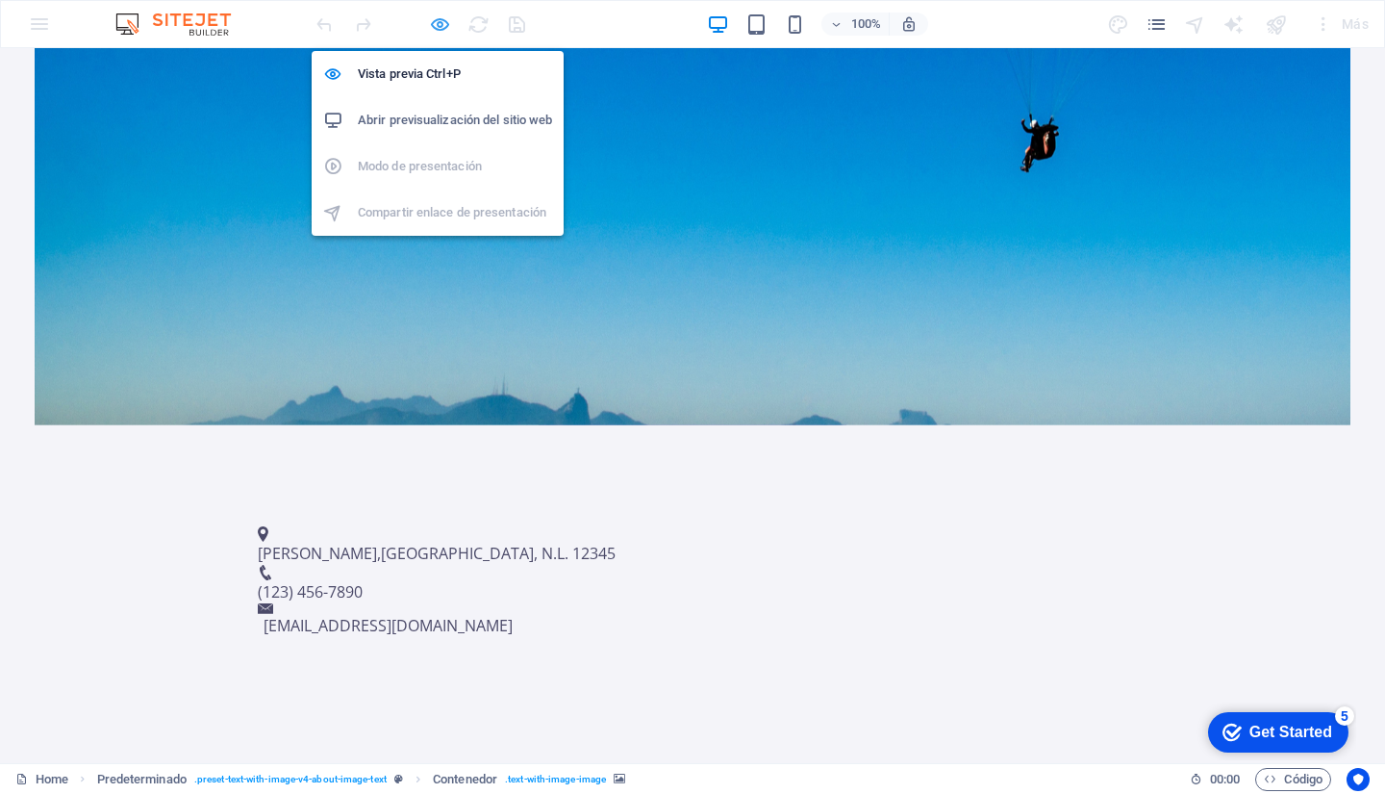
click at [440, 17] on icon "button" at bounding box center [440, 24] width 22 height 22
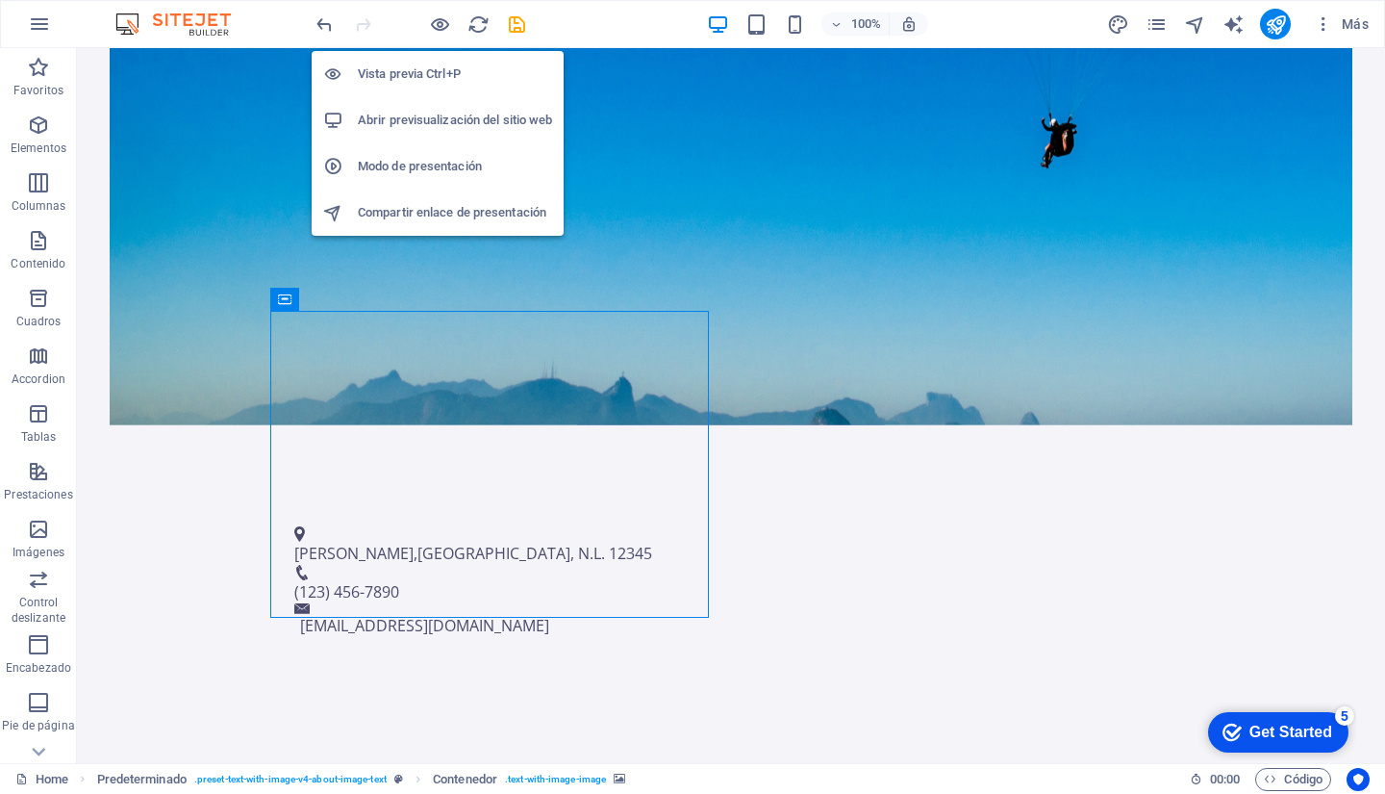
click at [419, 71] on h6 "Vista previa Ctrl+P" at bounding box center [455, 74] width 194 height 23
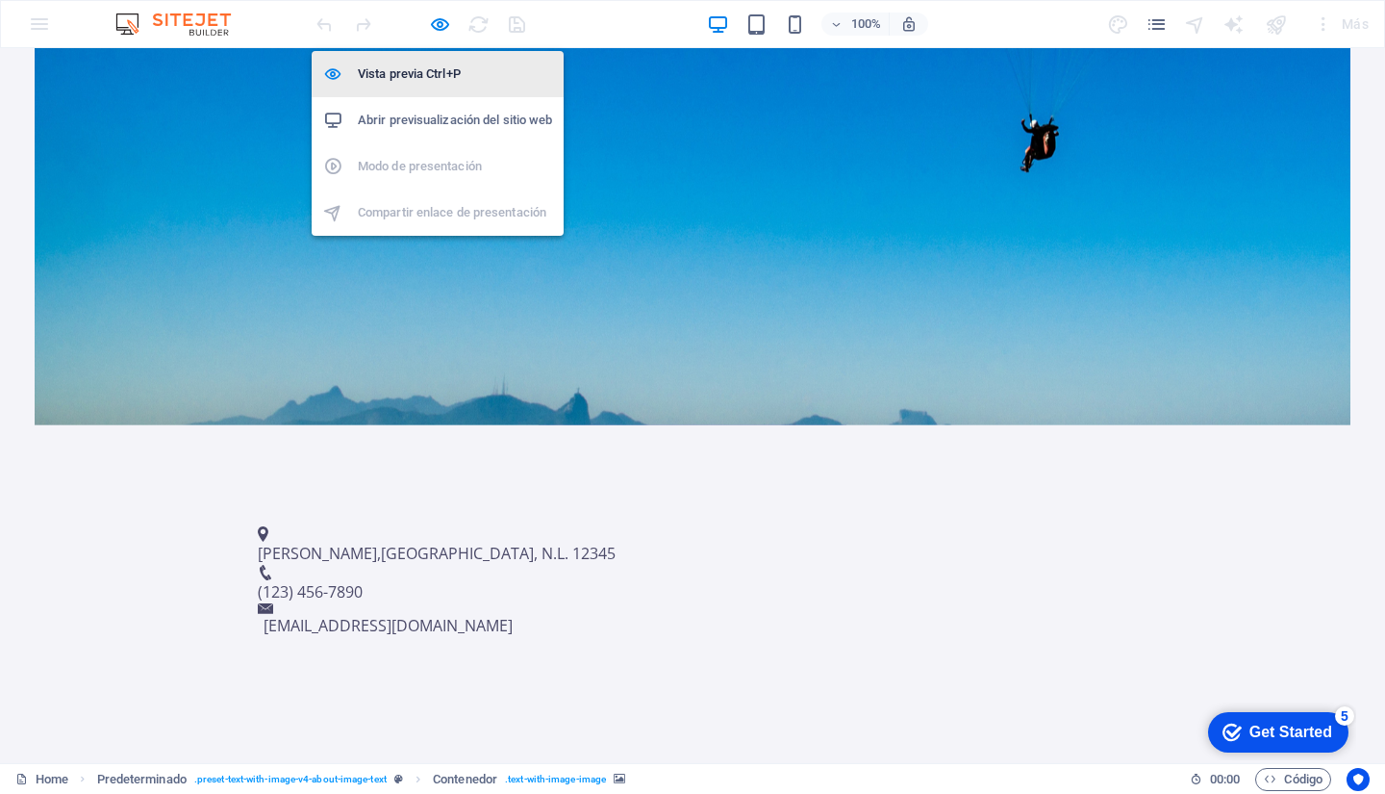
click at [430, 71] on h6 "Vista previa Ctrl+P" at bounding box center [455, 74] width 194 height 23
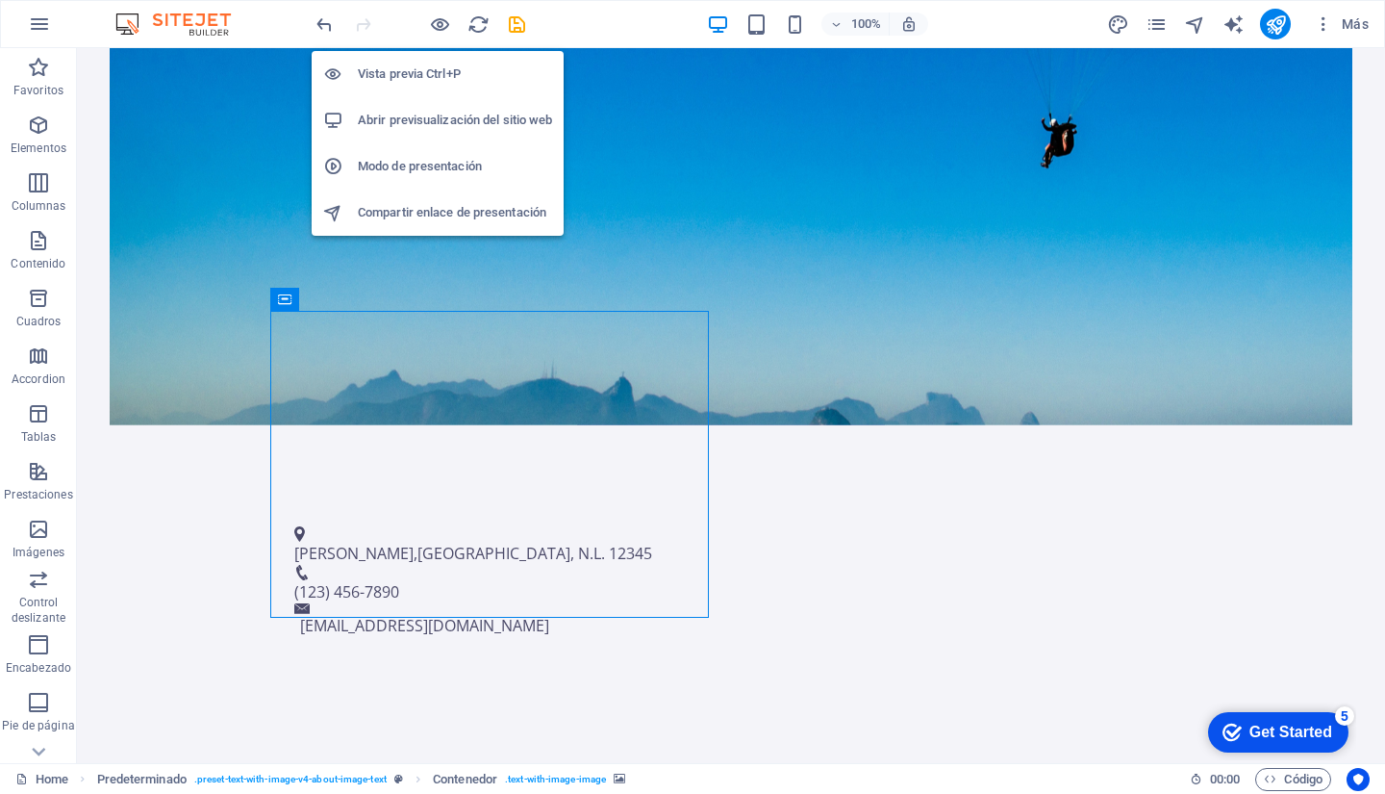
click at [430, 71] on h6 "Vista previa Ctrl+P" at bounding box center [455, 74] width 194 height 23
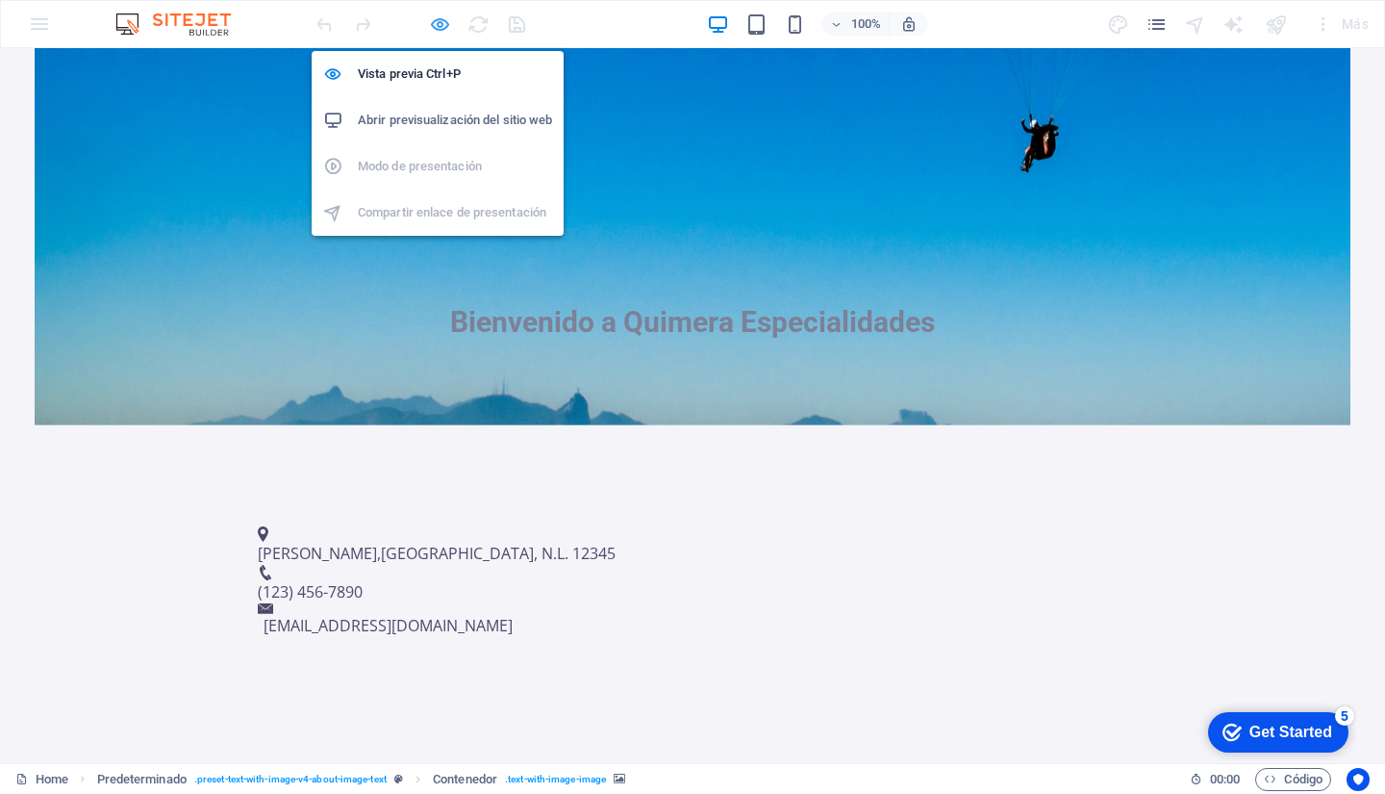
click at [441, 25] on icon "button" at bounding box center [440, 24] width 22 height 22
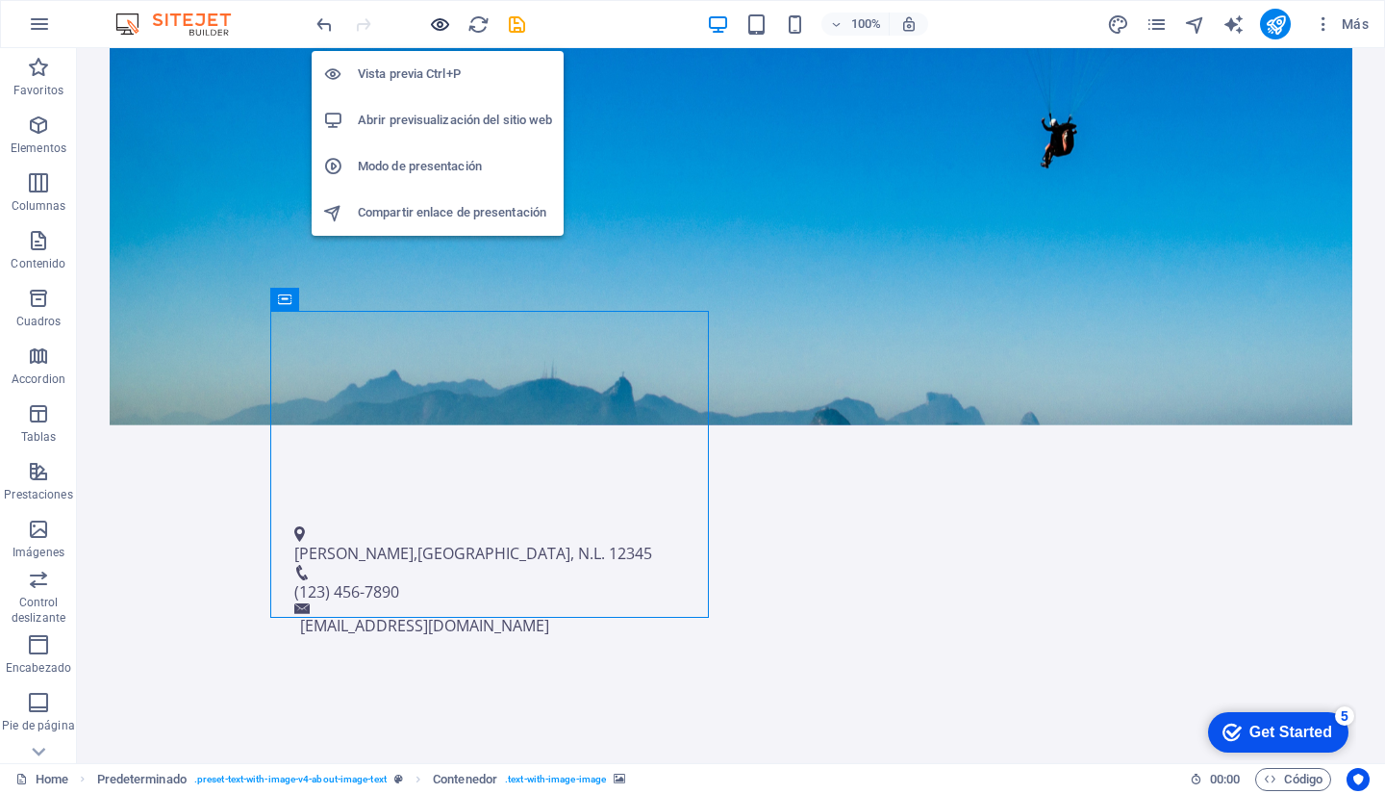
click at [441, 25] on icon "button" at bounding box center [440, 24] width 22 height 22
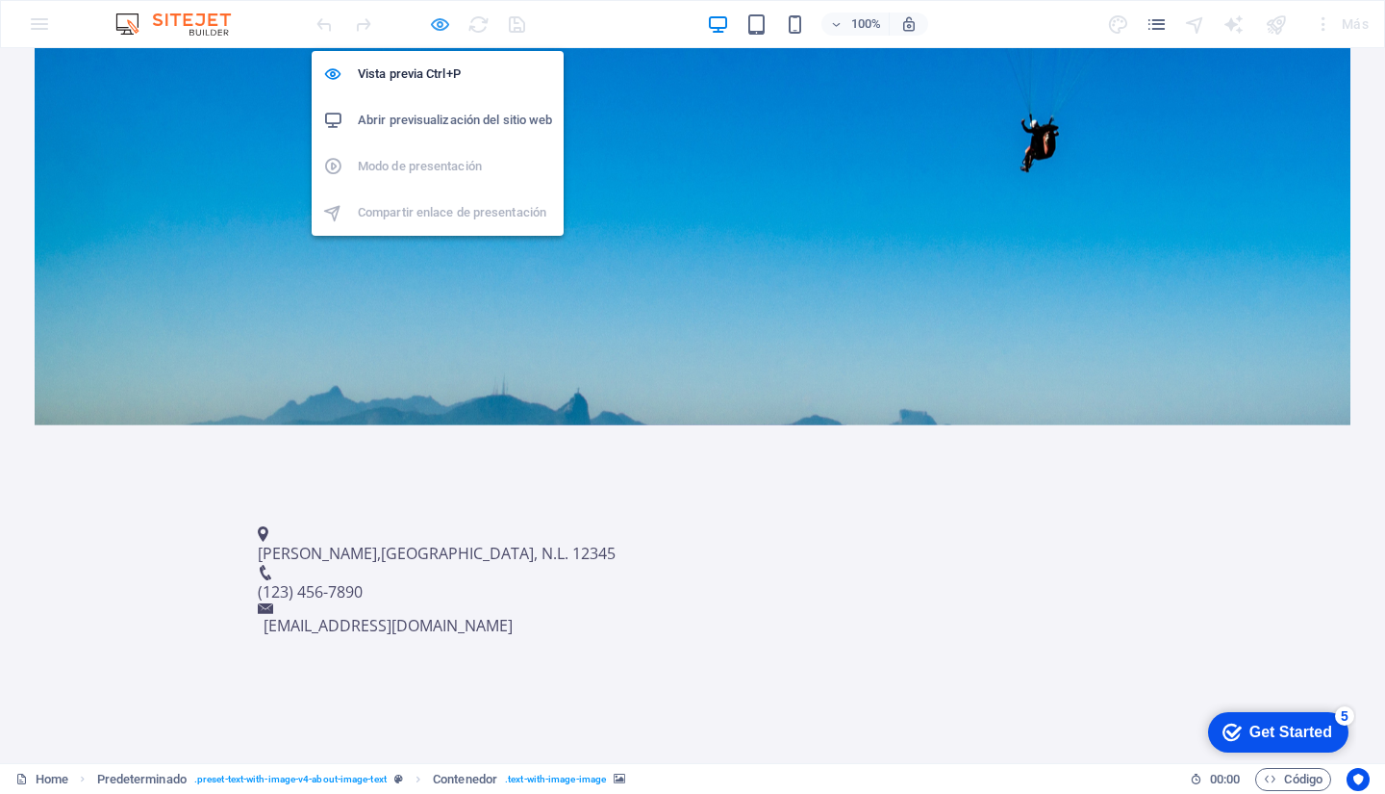
click at [438, 21] on icon "button" at bounding box center [440, 24] width 22 height 22
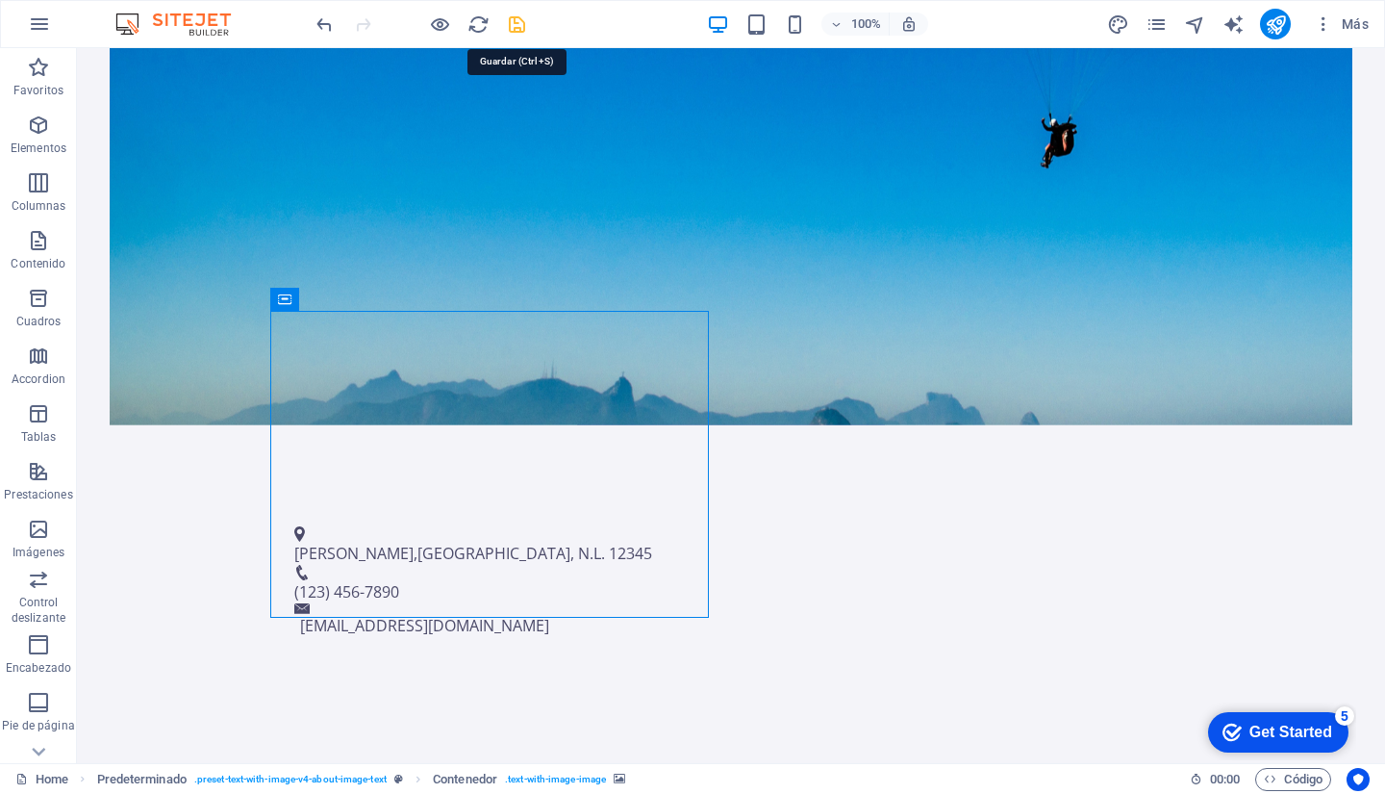
click at [517, 22] on icon "save" at bounding box center [517, 24] width 22 height 22
